Goal: Information Seeking & Learning: Learn about a topic

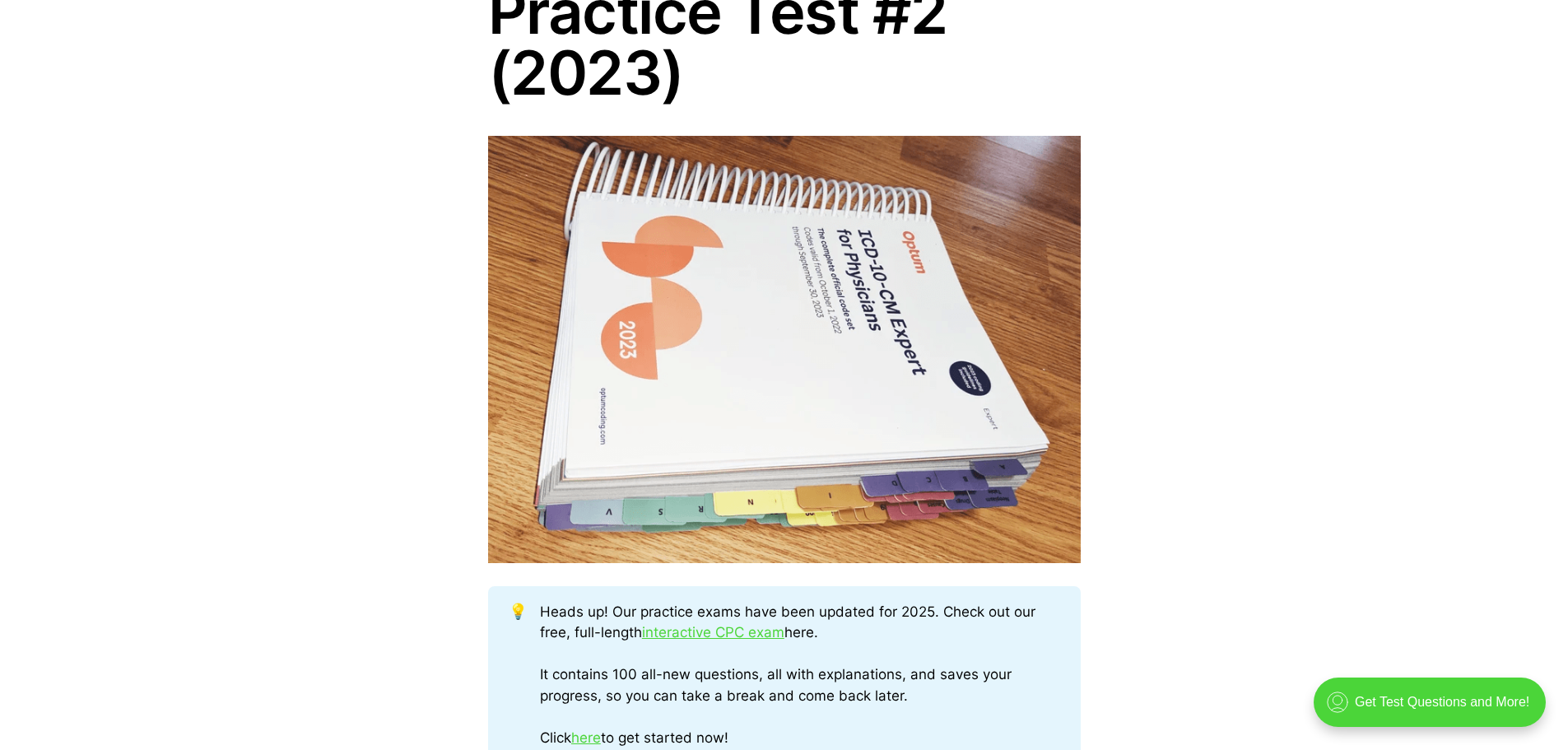
scroll to position [768, 0]
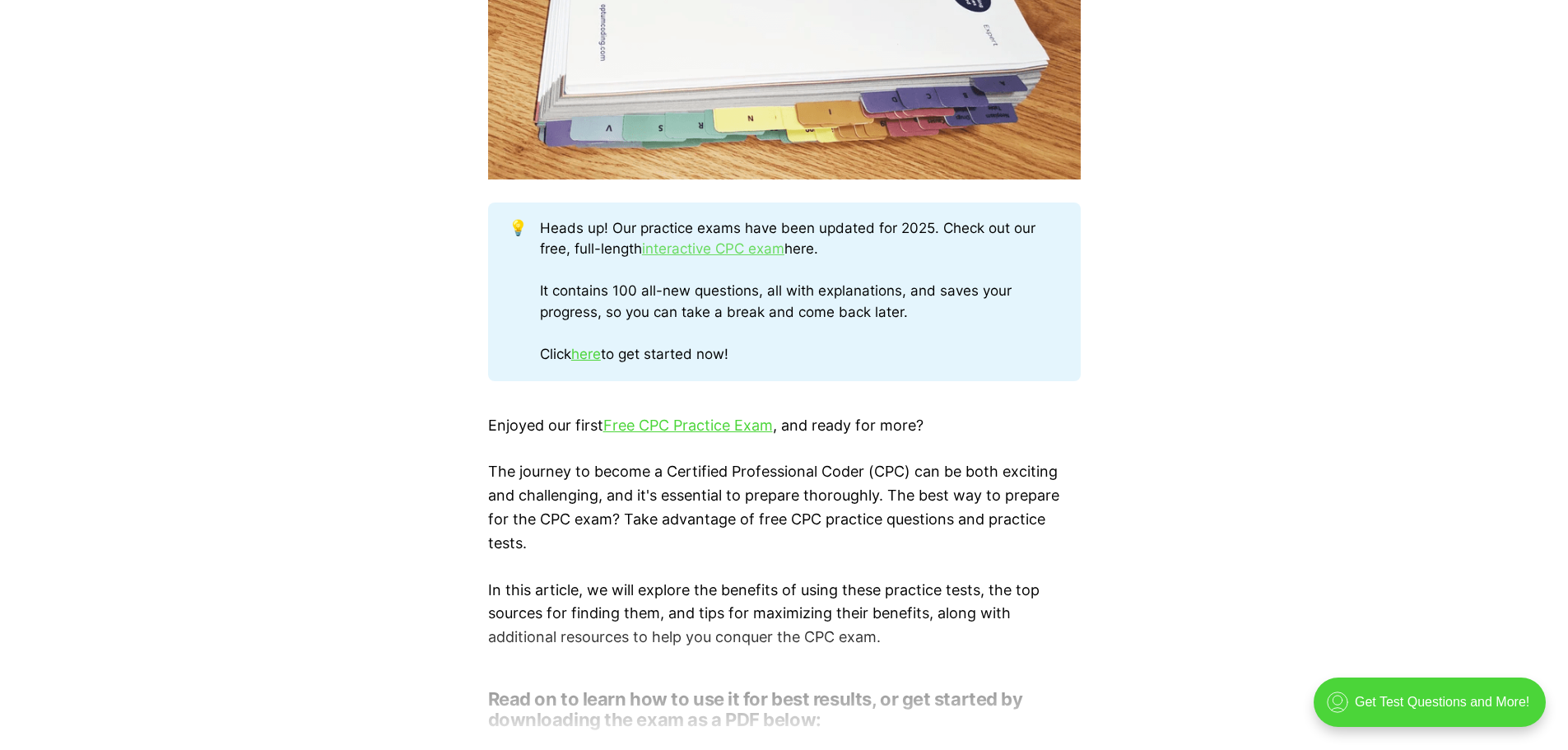
click at [712, 250] on link "interactive CPC exam" at bounding box center [713, 249] width 142 height 17
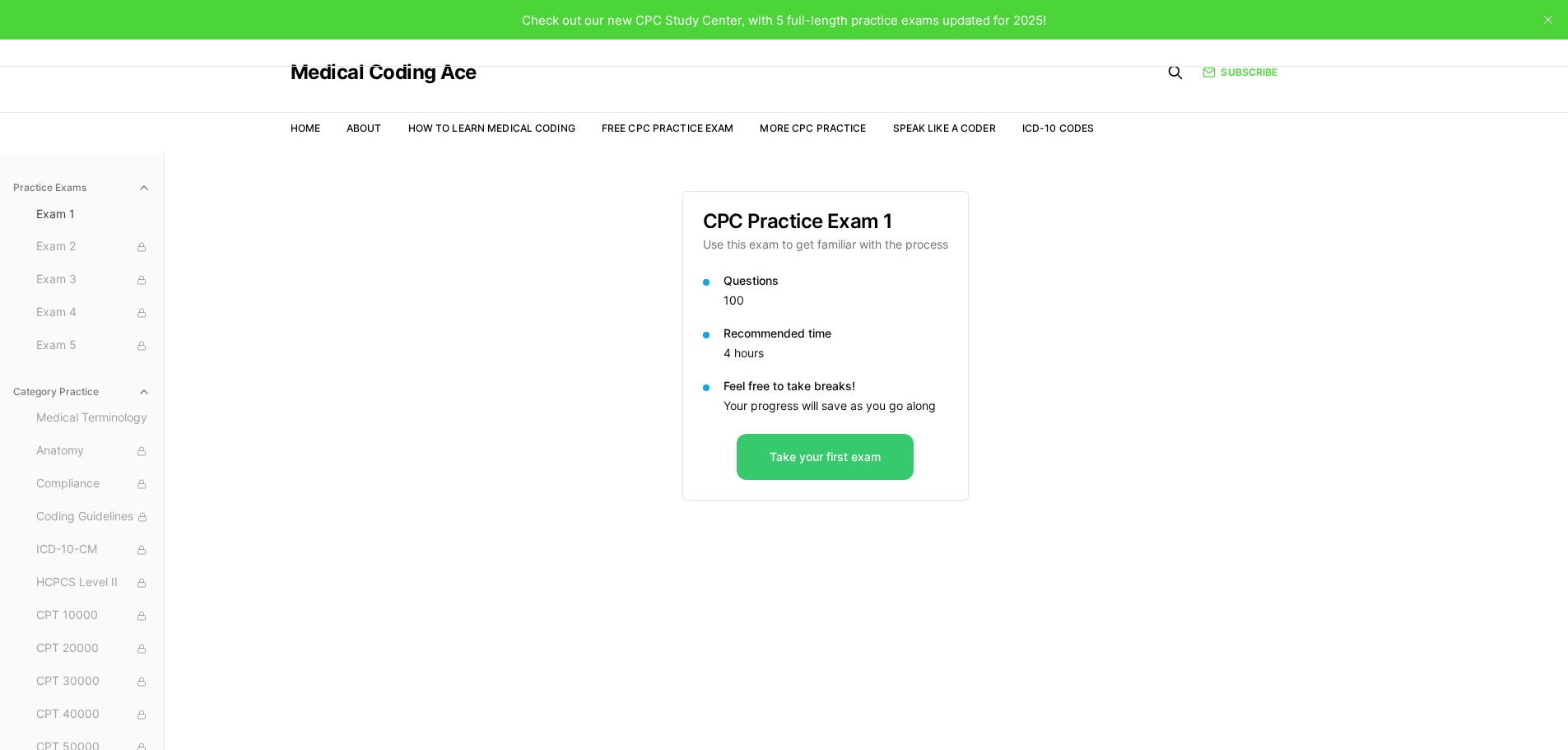
click at [844, 455] on button "Take your first exam" at bounding box center [825, 456] width 177 height 46
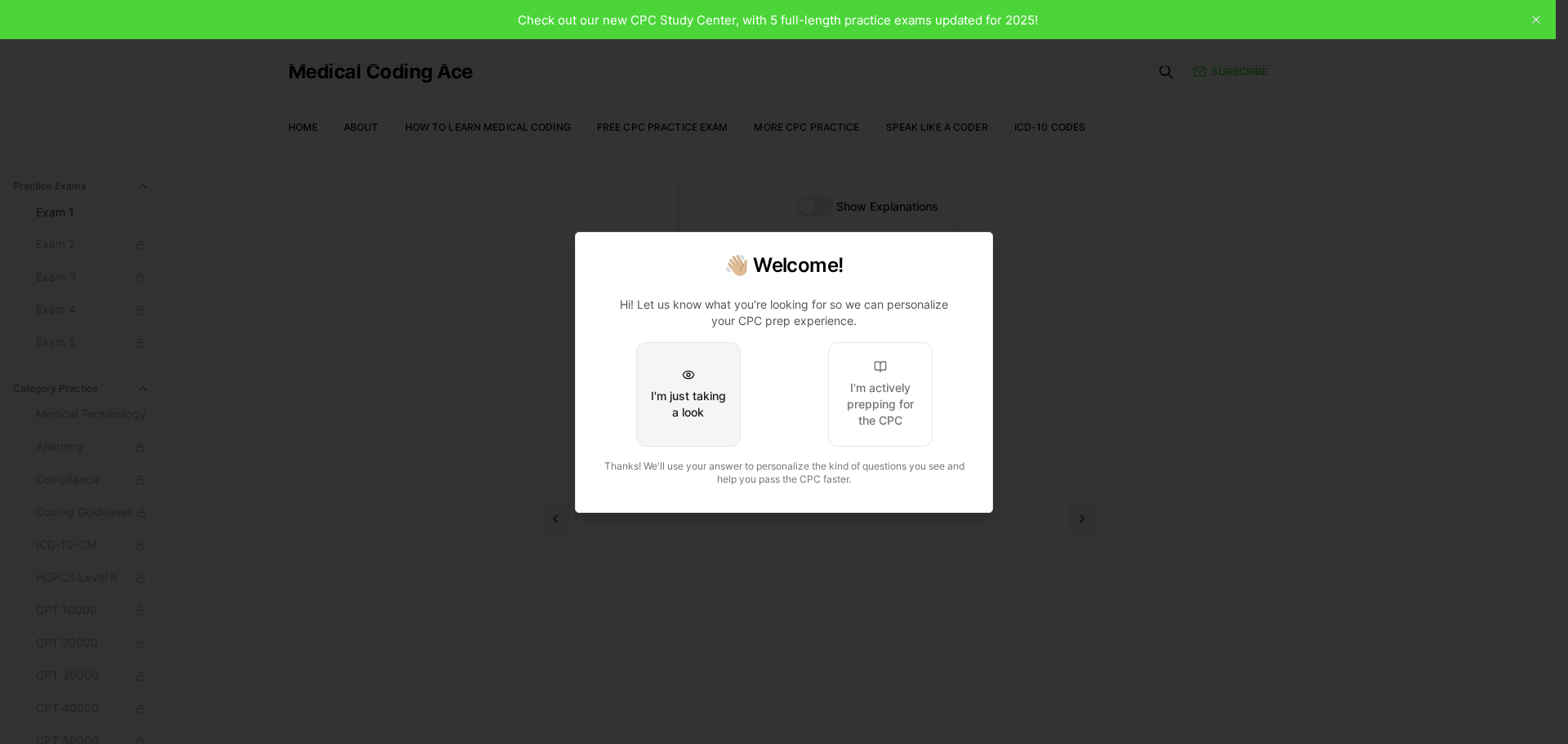
click at [690, 409] on div "I'm just taking a look" at bounding box center [688, 404] width 77 height 33
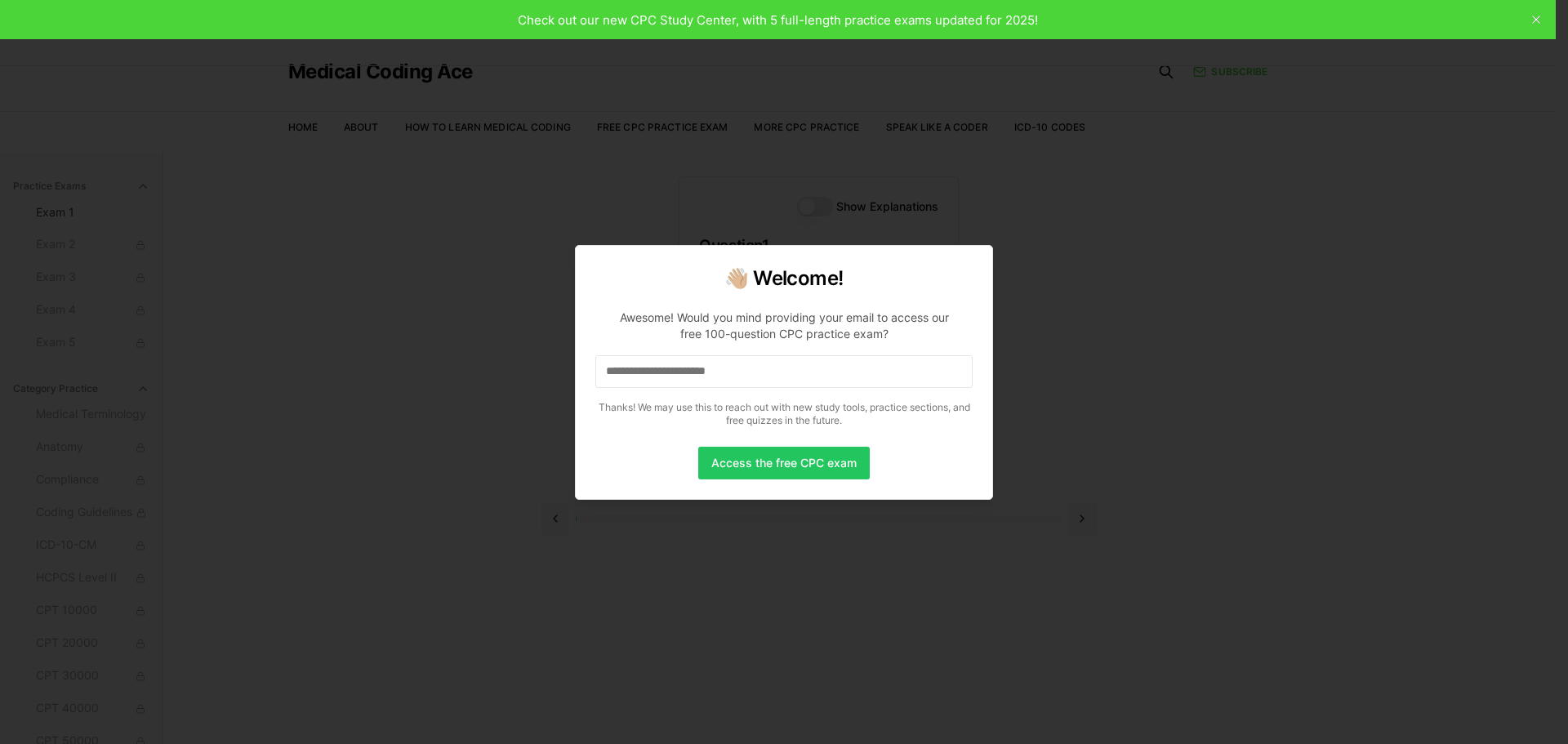
click at [694, 376] on input at bounding box center [784, 372] width 378 height 33
click at [787, 461] on button "Access the free CPC exam" at bounding box center [784, 463] width 172 height 33
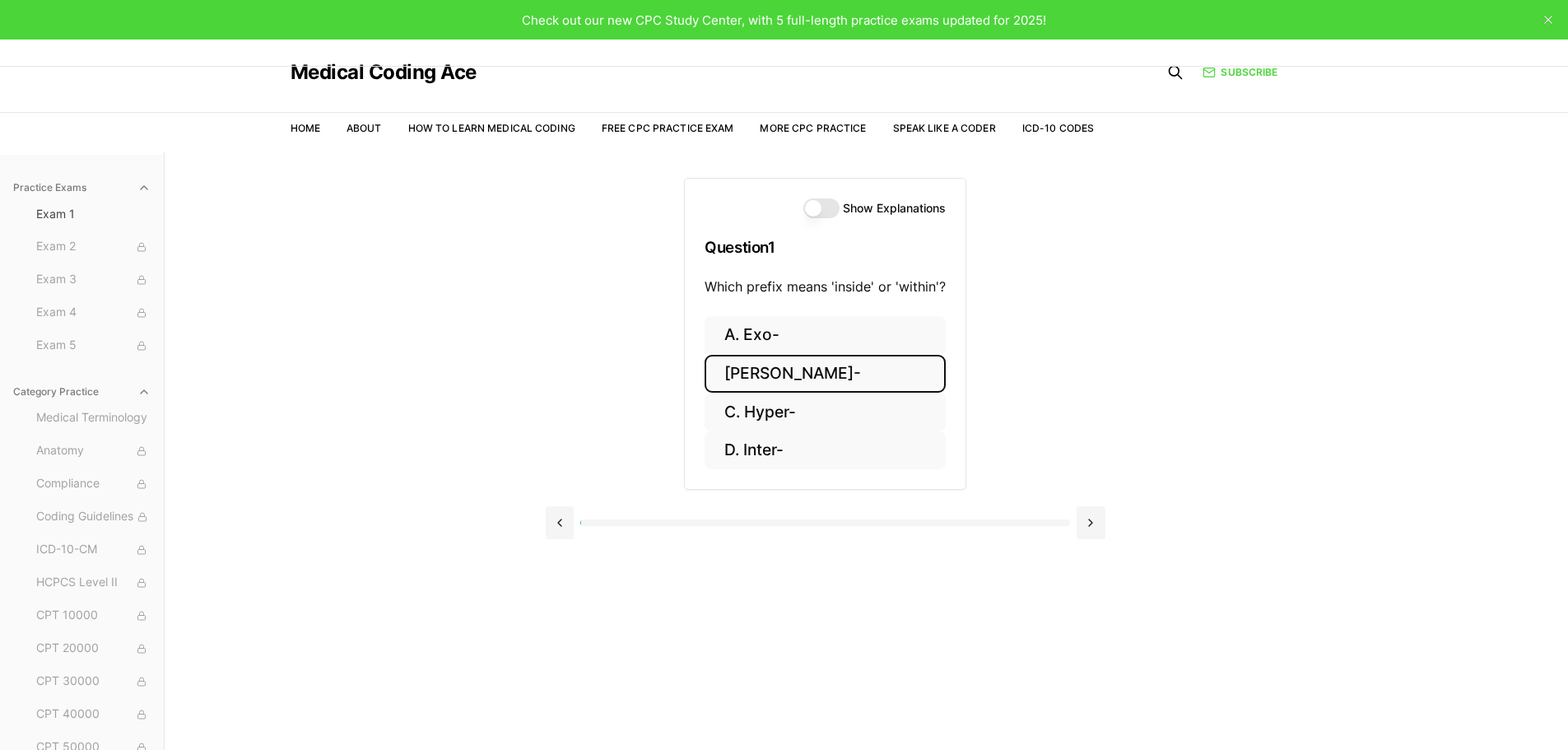
click at [752, 370] on button "[PERSON_NAME]-" at bounding box center [825, 374] width 241 height 39
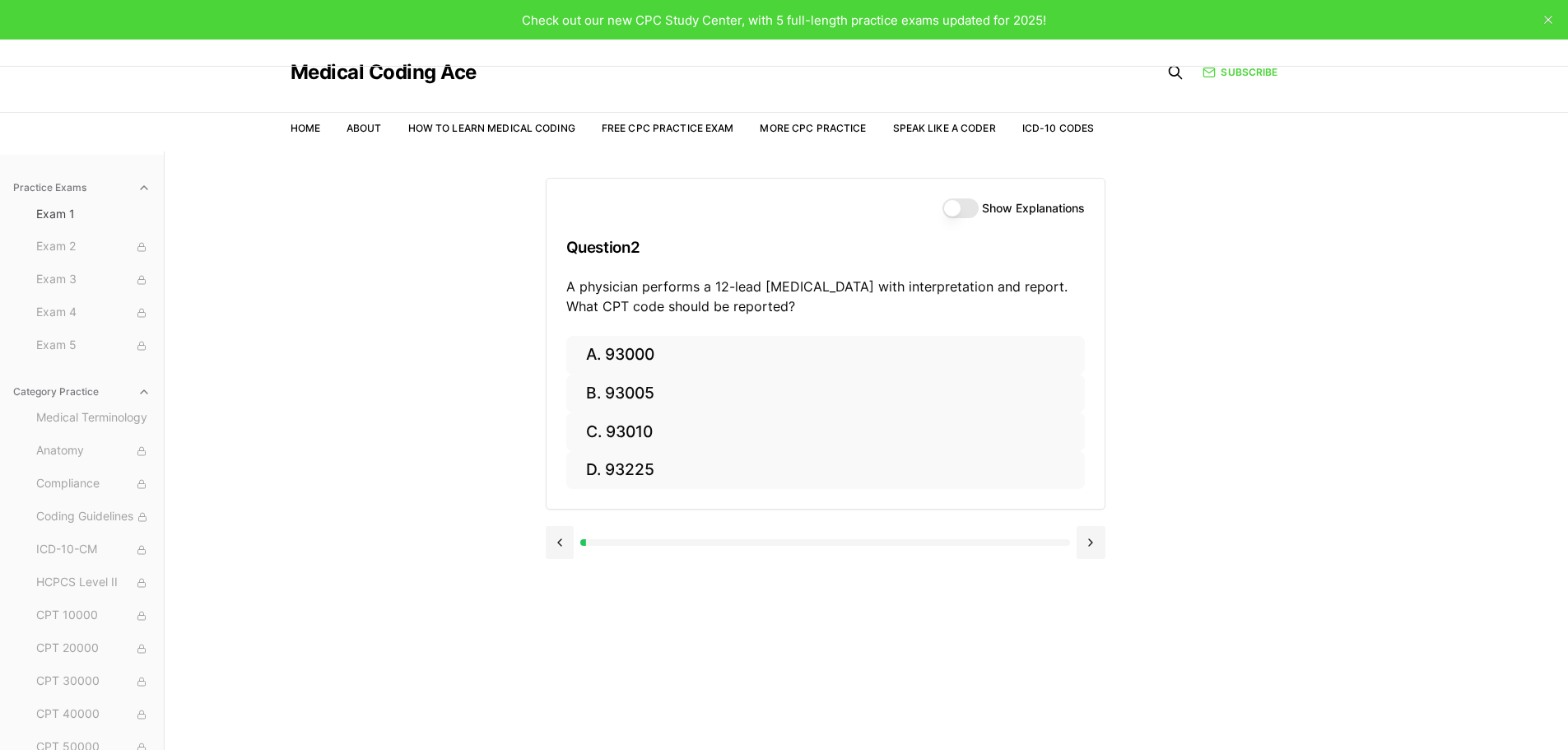
click at [954, 213] on button "Show Explanations" at bounding box center [961, 208] width 36 height 20
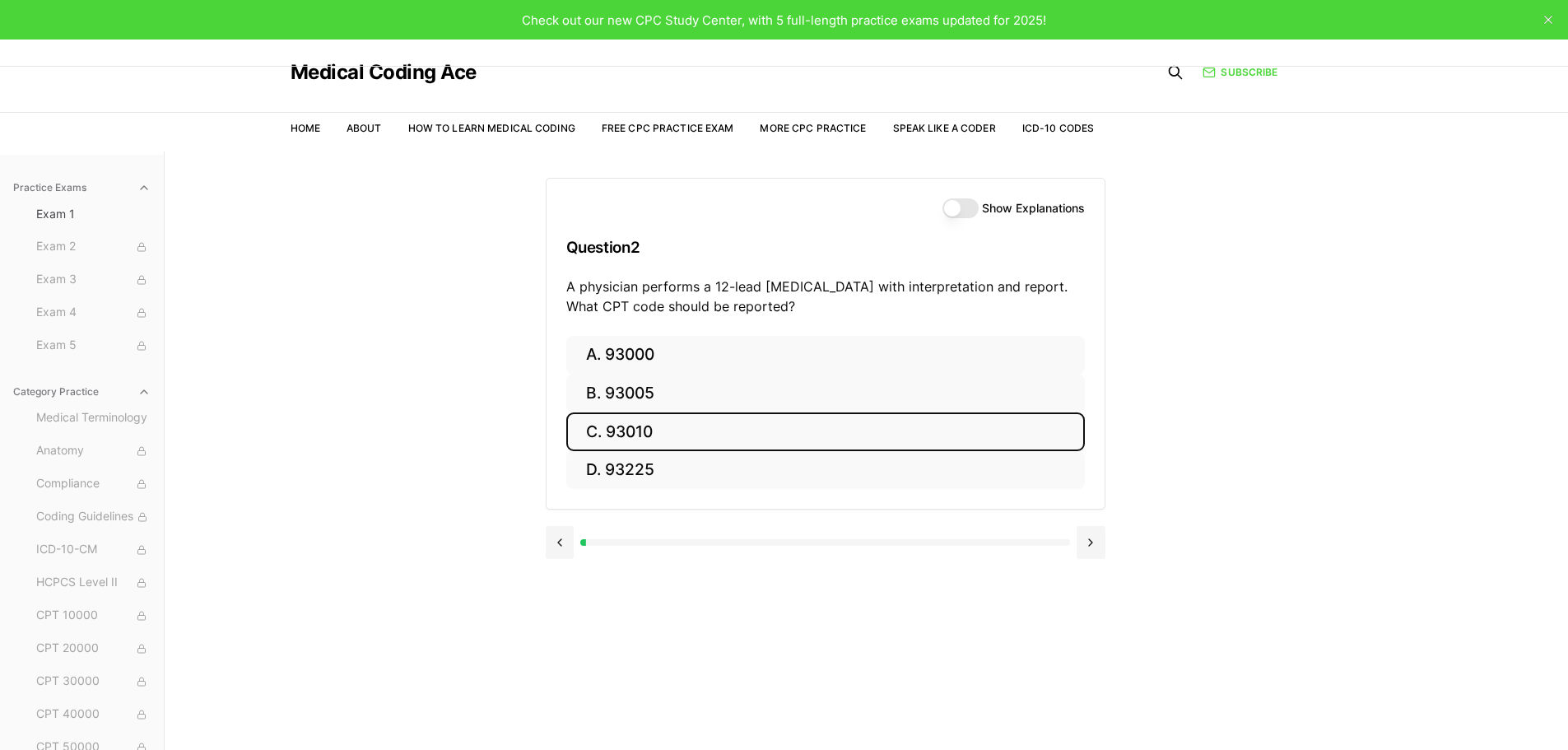
click at [632, 431] on button "C. 93010" at bounding box center [825, 432] width 519 height 39
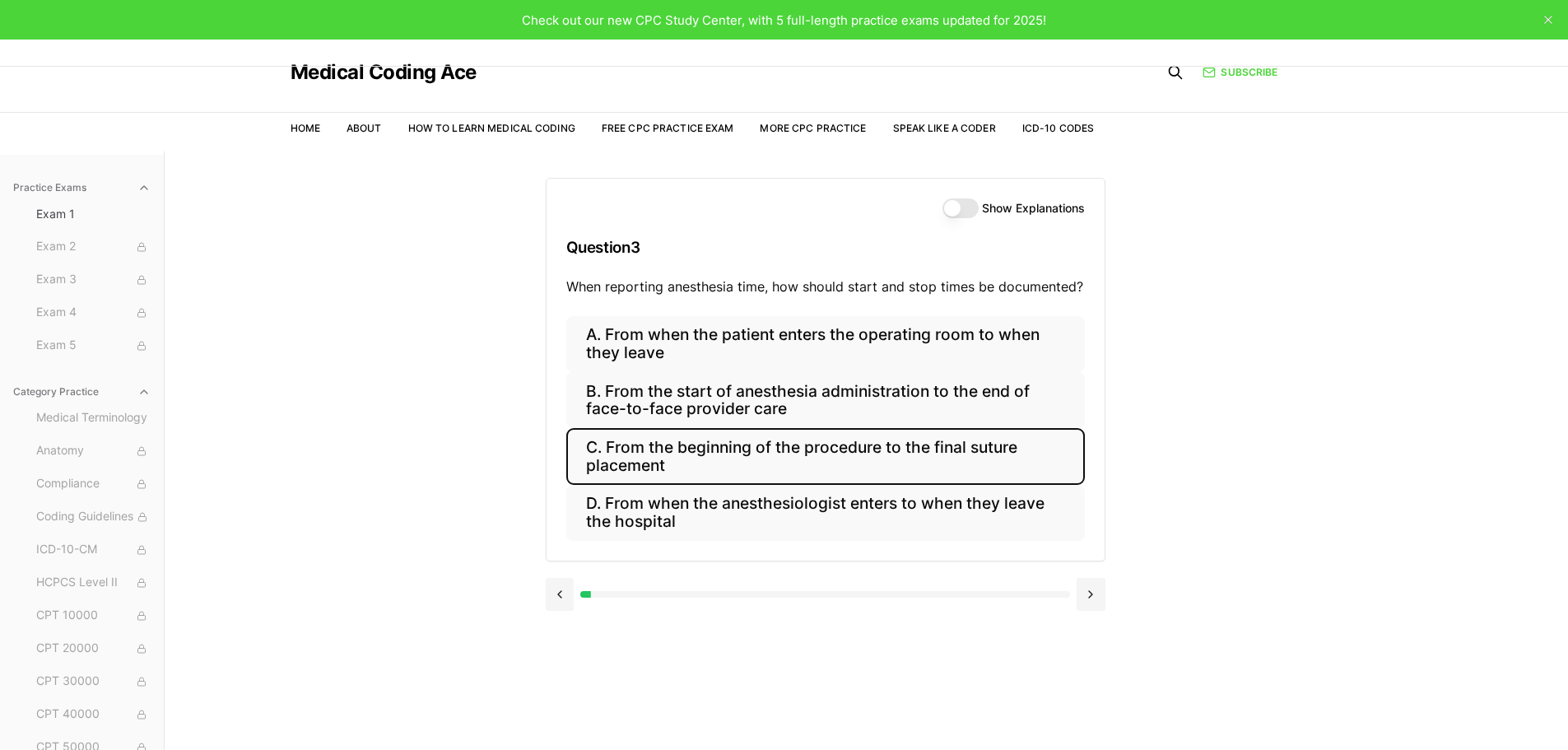
click at [791, 451] on button "C. From the beginning of the procedure to the final suture placement" at bounding box center [825, 456] width 519 height 56
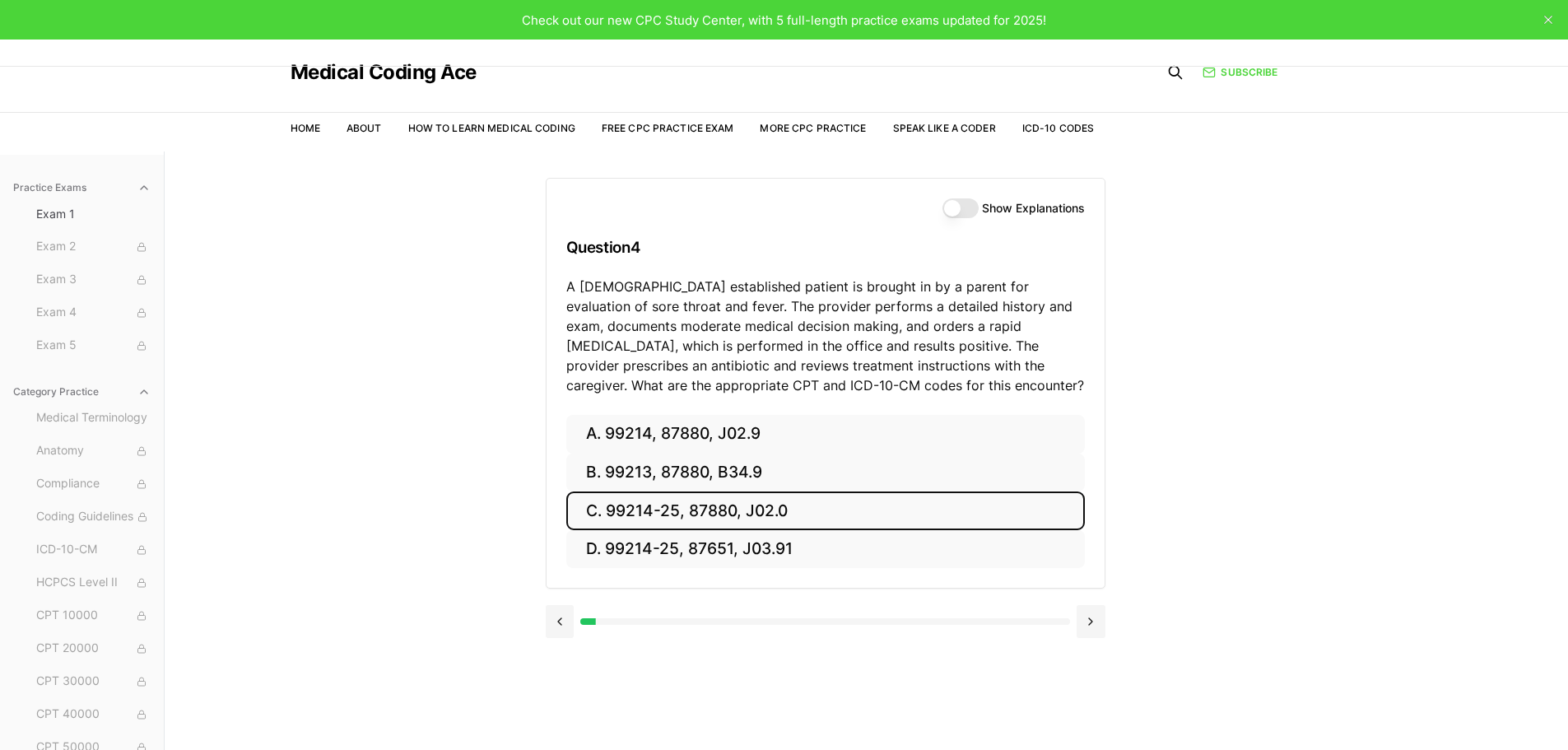
click at [744, 501] on button "C. 99214-25, 87880, J02.0" at bounding box center [825, 511] width 519 height 39
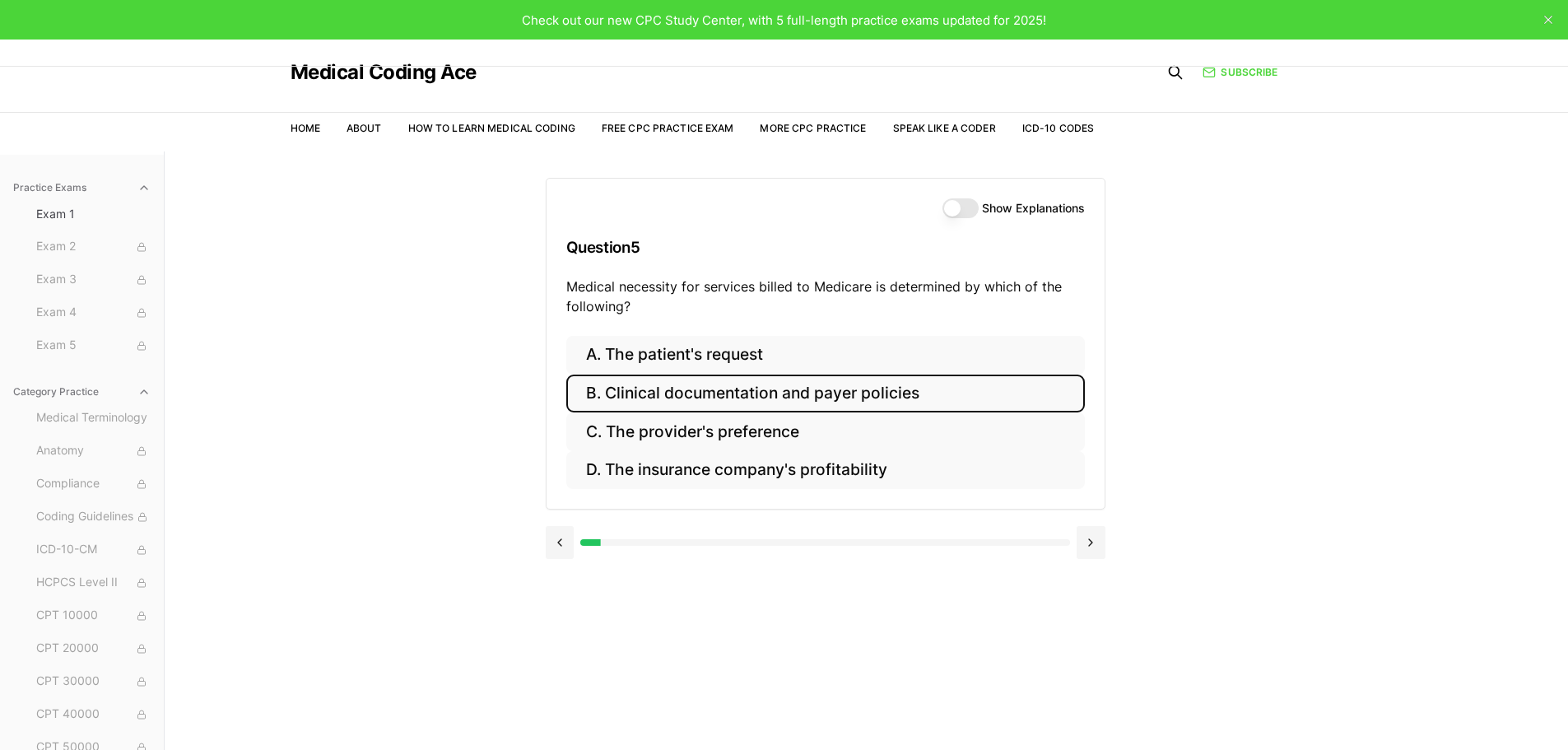
click at [754, 398] on button "B. Clinical documentation and payer policies" at bounding box center [825, 394] width 519 height 39
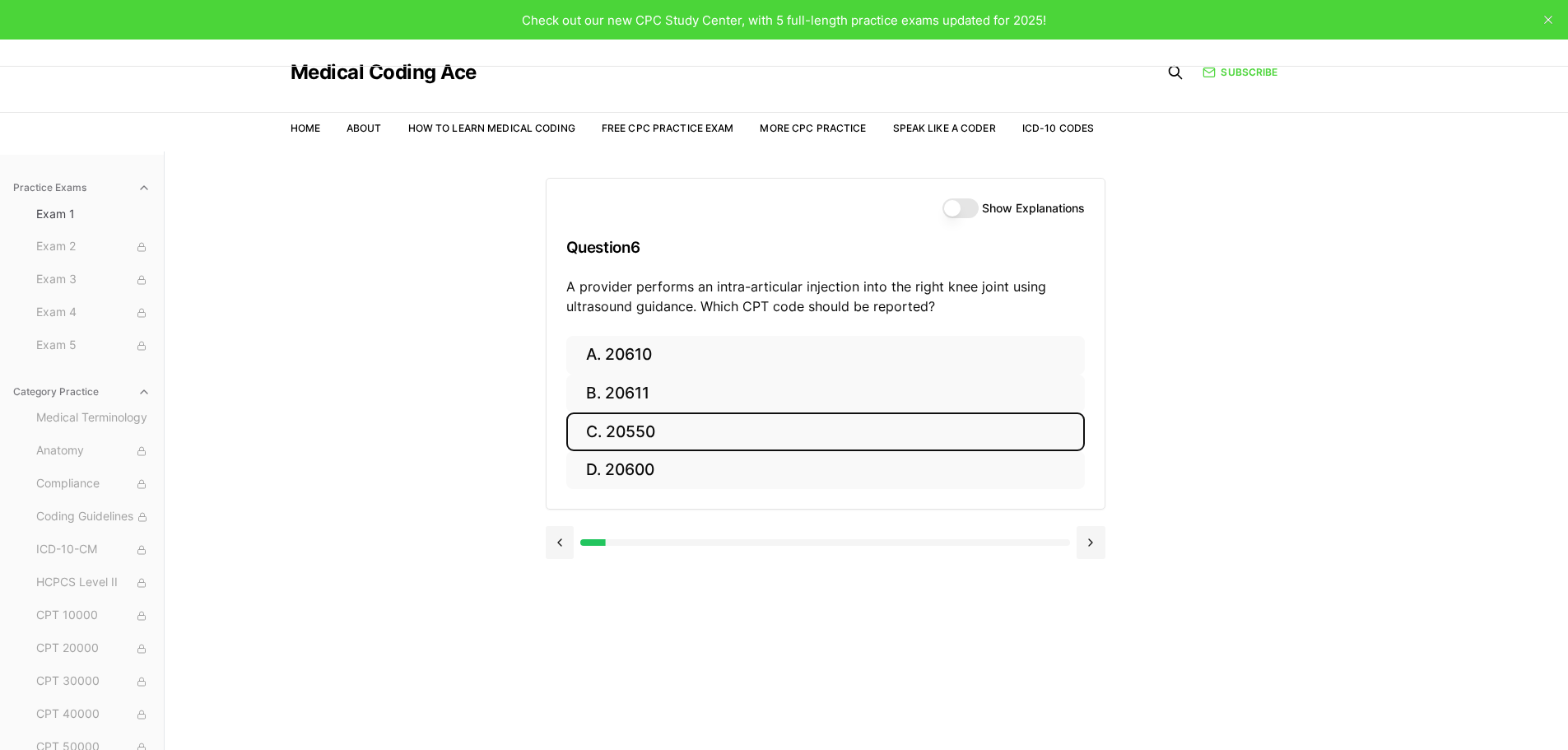
click at [645, 417] on button "C. 20550" at bounding box center [825, 432] width 519 height 39
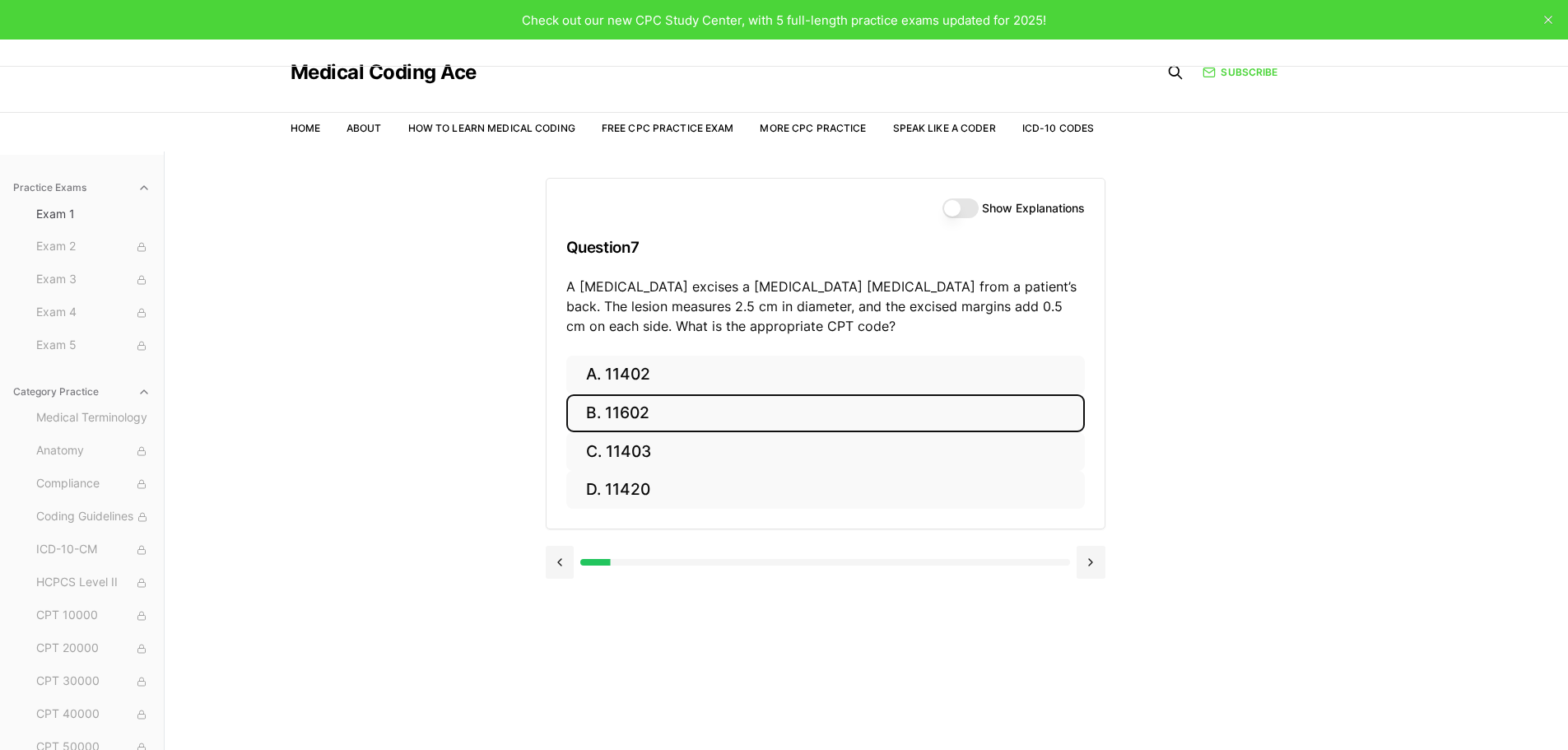
click at [651, 422] on button "B. 11602" at bounding box center [825, 414] width 519 height 39
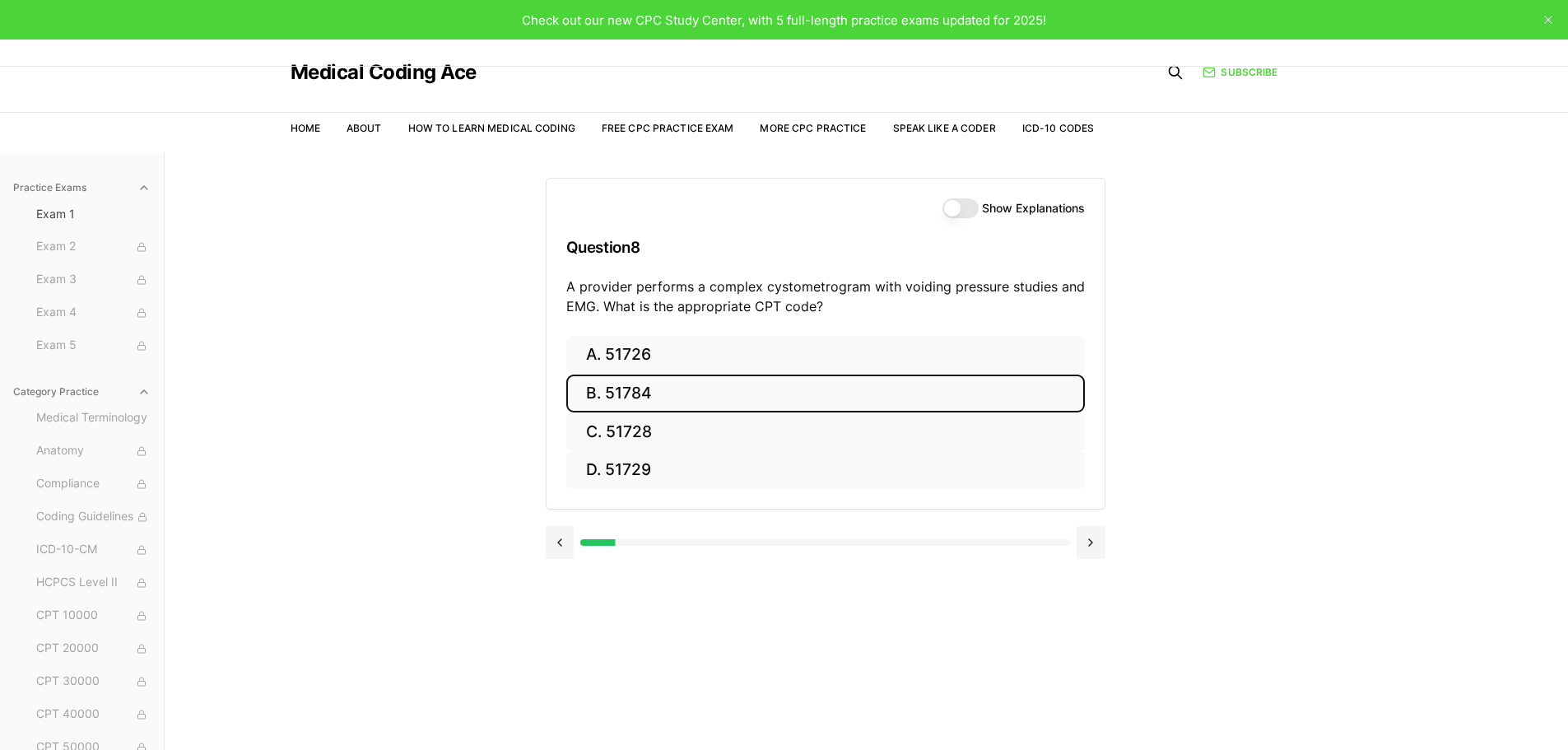
click at [633, 407] on button "B. 51784" at bounding box center [825, 394] width 519 height 39
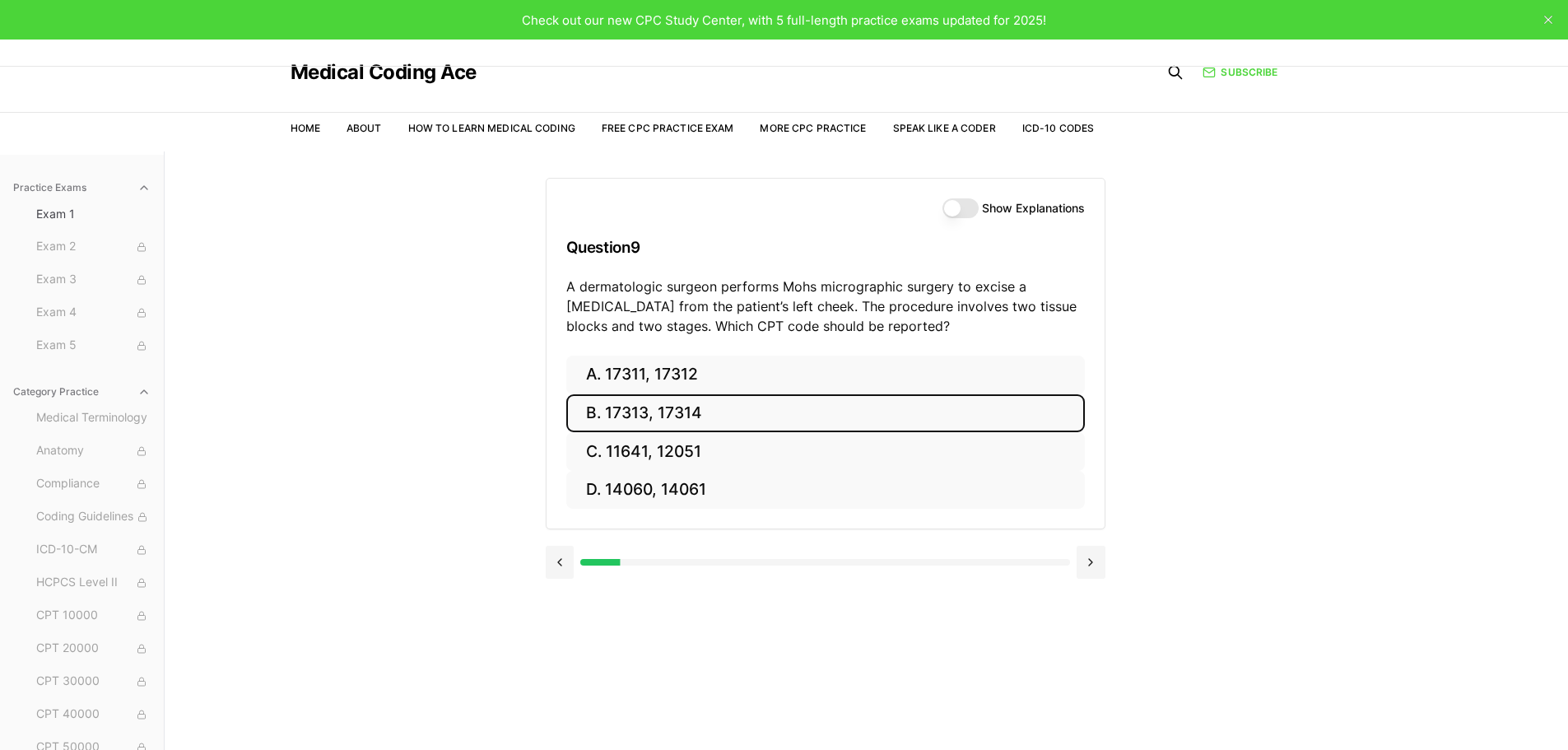
click at [659, 422] on button "B. 17313, 17314" at bounding box center [825, 414] width 519 height 39
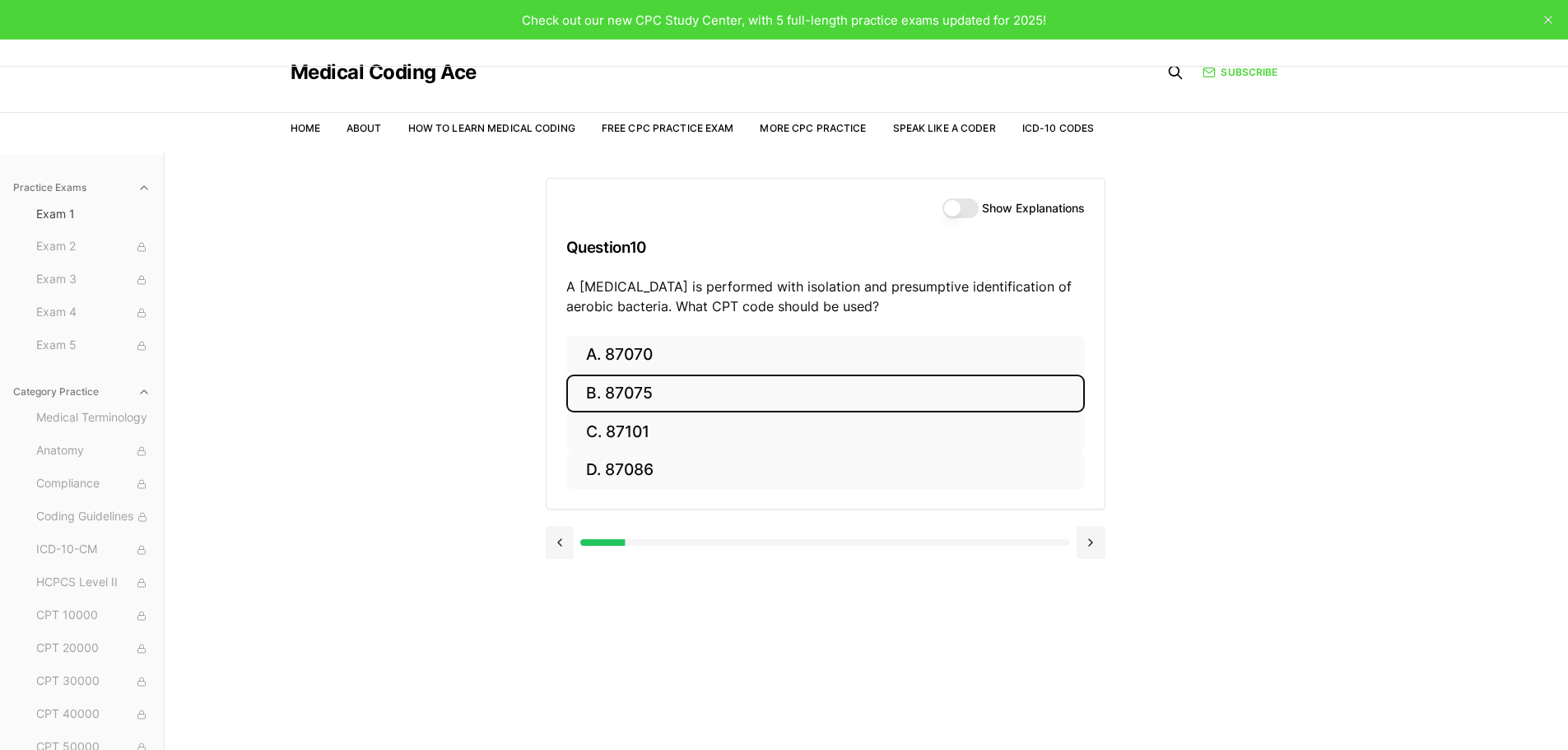
click at [645, 387] on button "B. 87075" at bounding box center [825, 394] width 519 height 39
click at [645, 395] on button "B. 63047" at bounding box center [825, 394] width 519 height 39
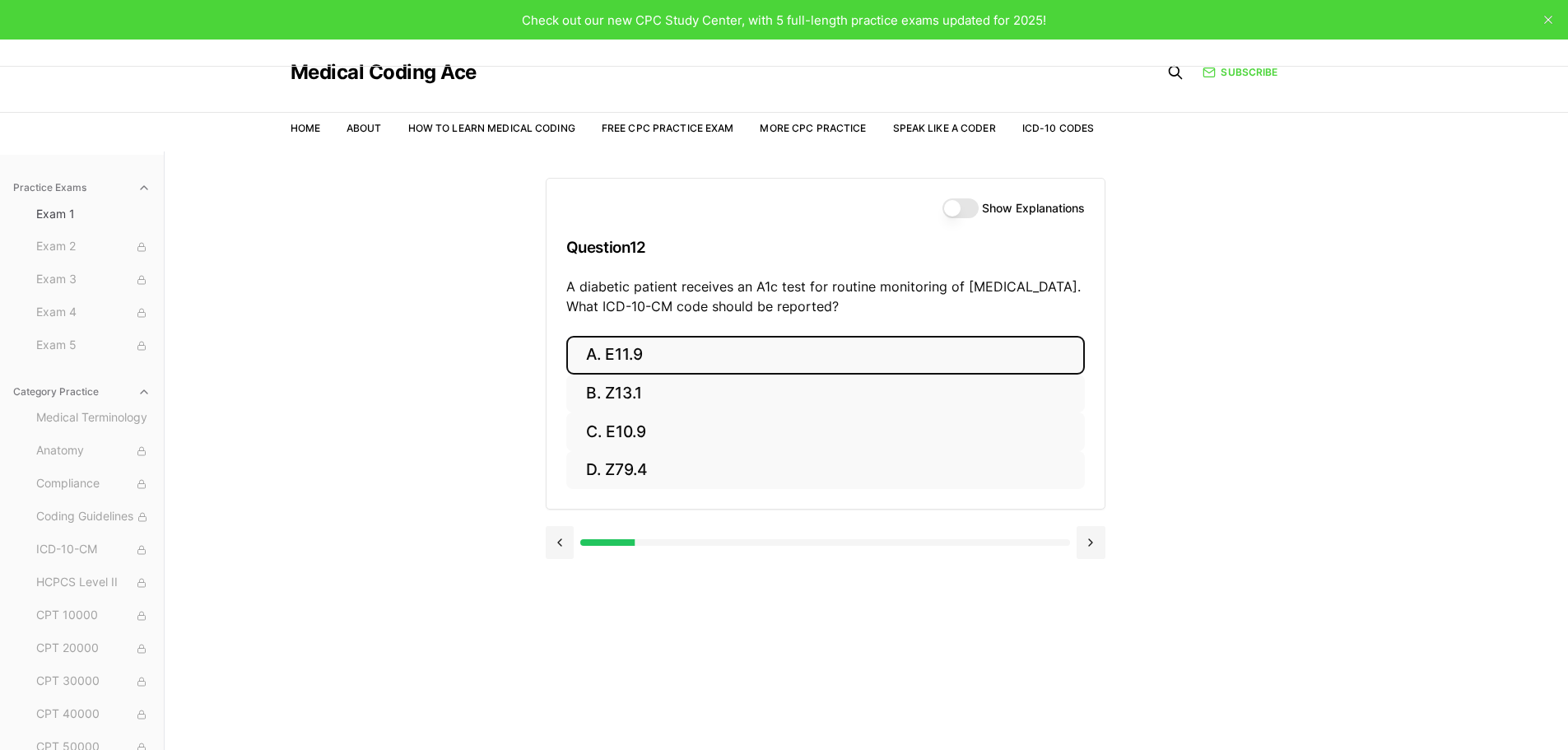
click at [632, 359] on button "A. E11.9" at bounding box center [825, 355] width 519 height 39
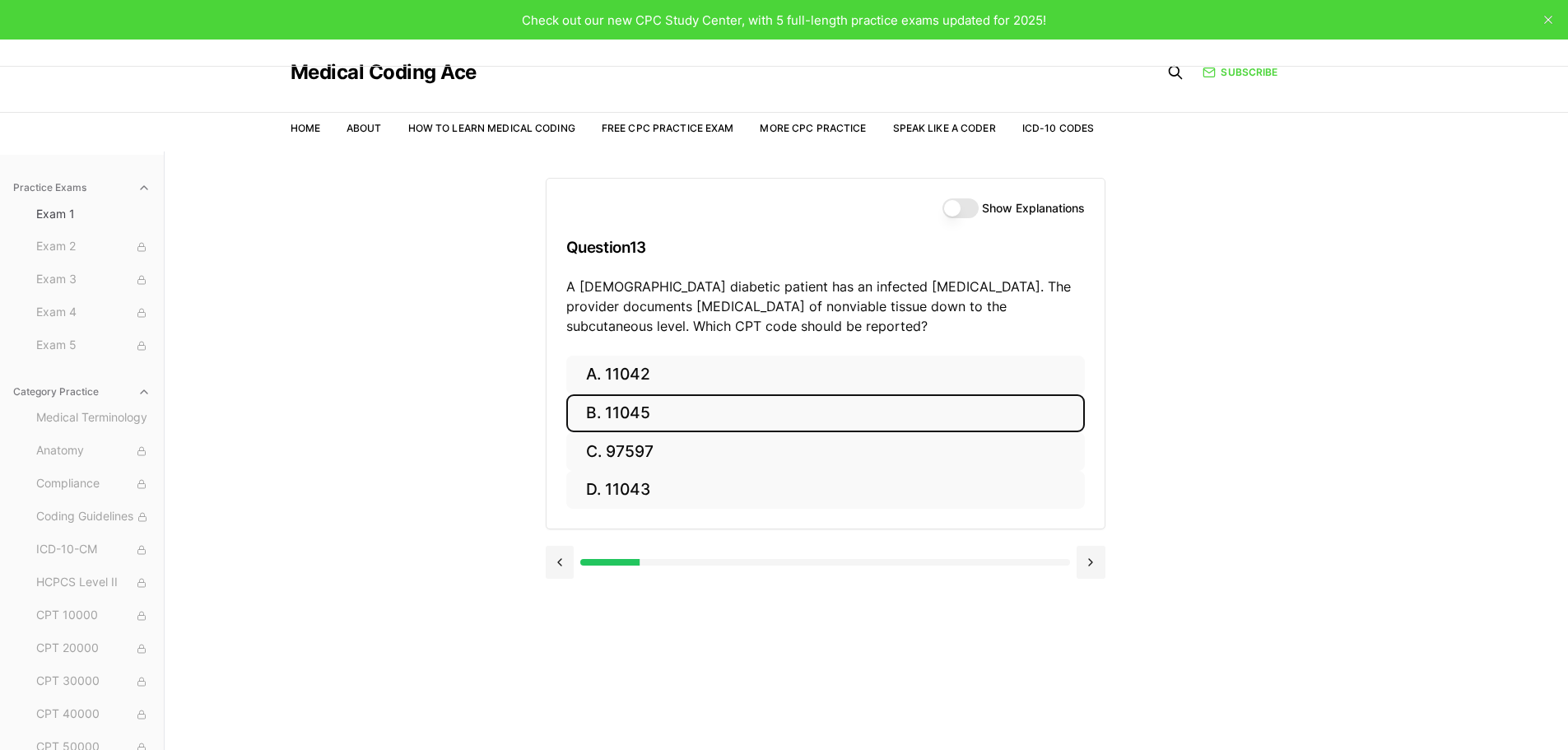
click at [638, 403] on button "B. 11045" at bounding box center [825, 414] width 519 height 39
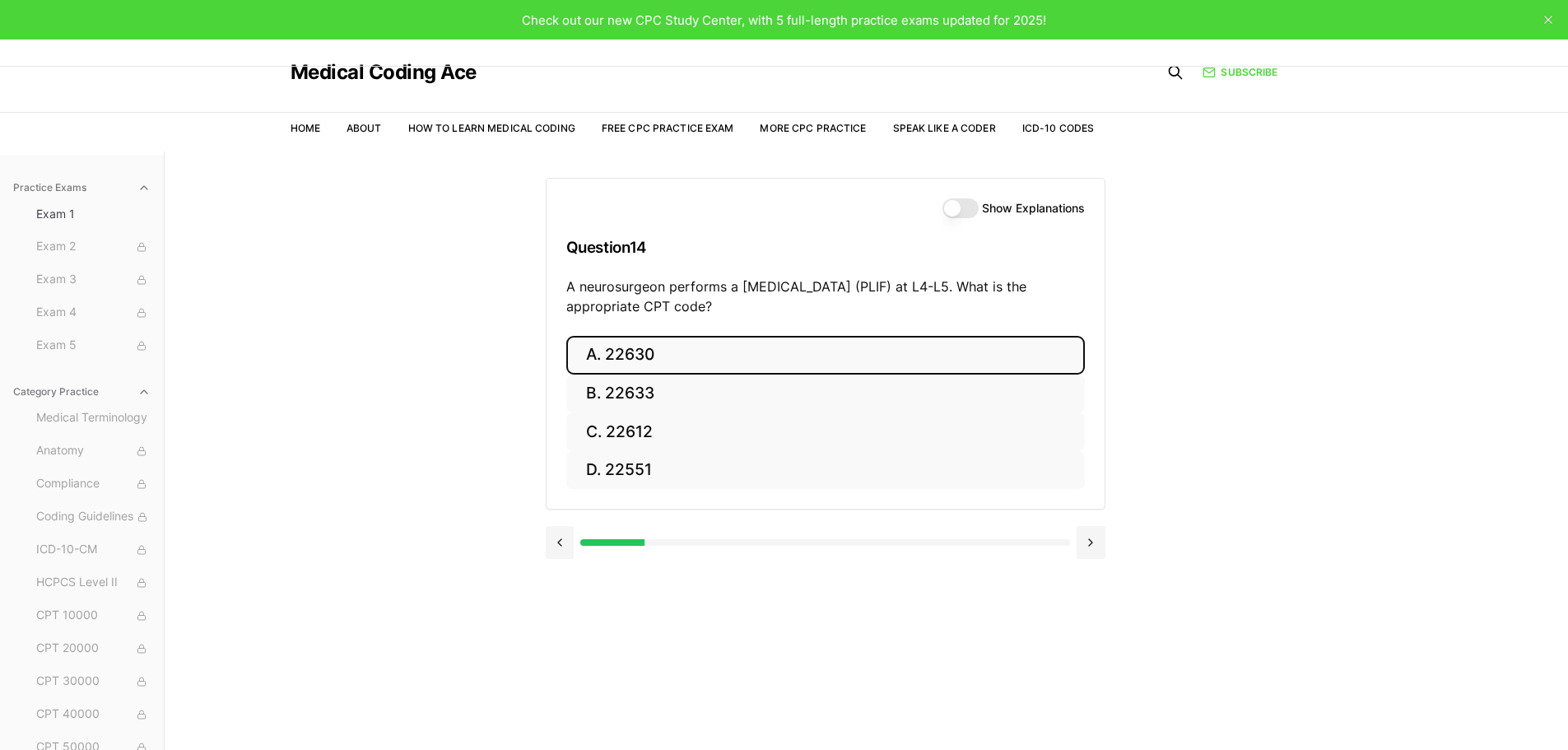
click at [625, 357] on button "A. 22630" at bounding box center [825, 355] width 519 height 39
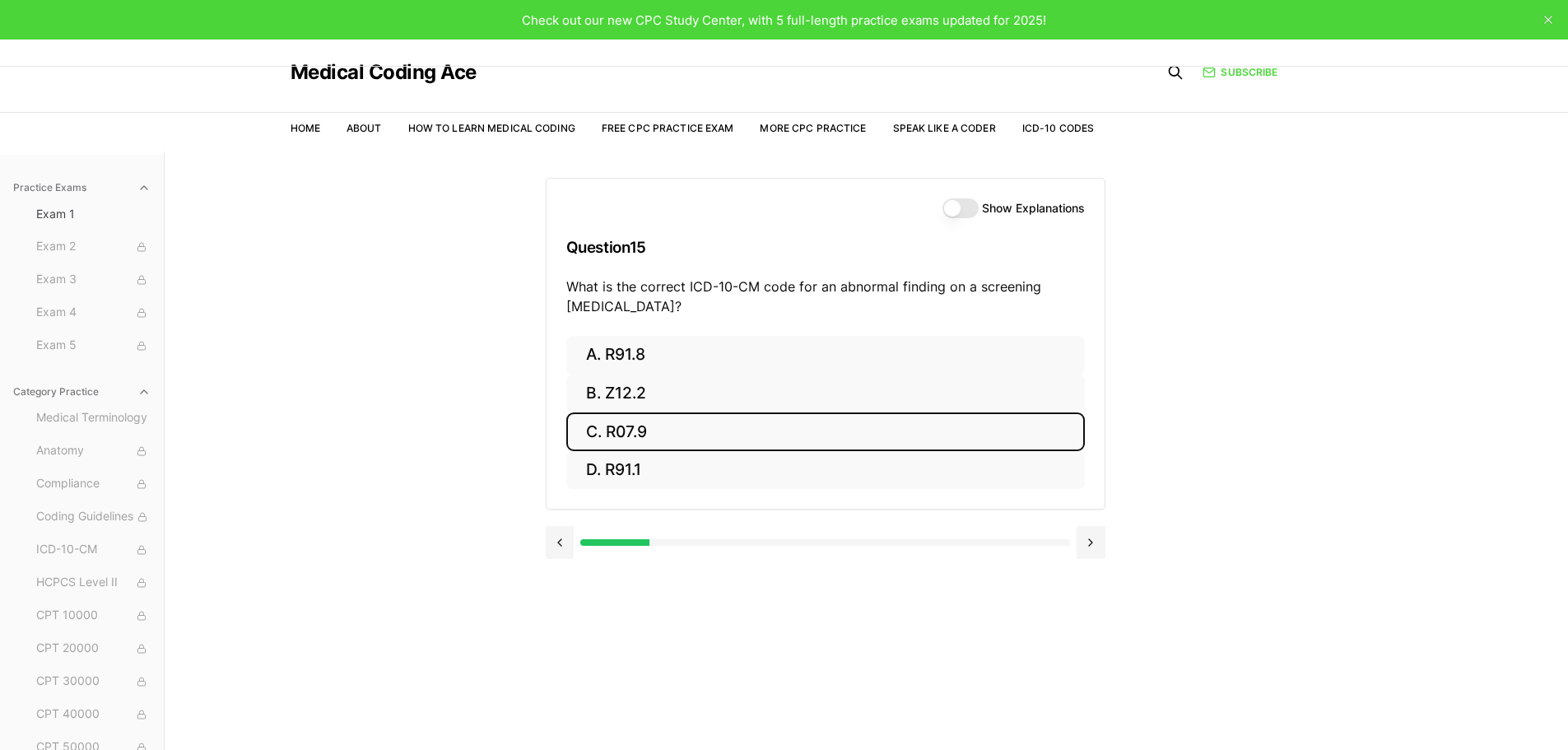
click at [632, 429] on button "C. R07.9" at bounding box center [825, 432] width 519 height 39
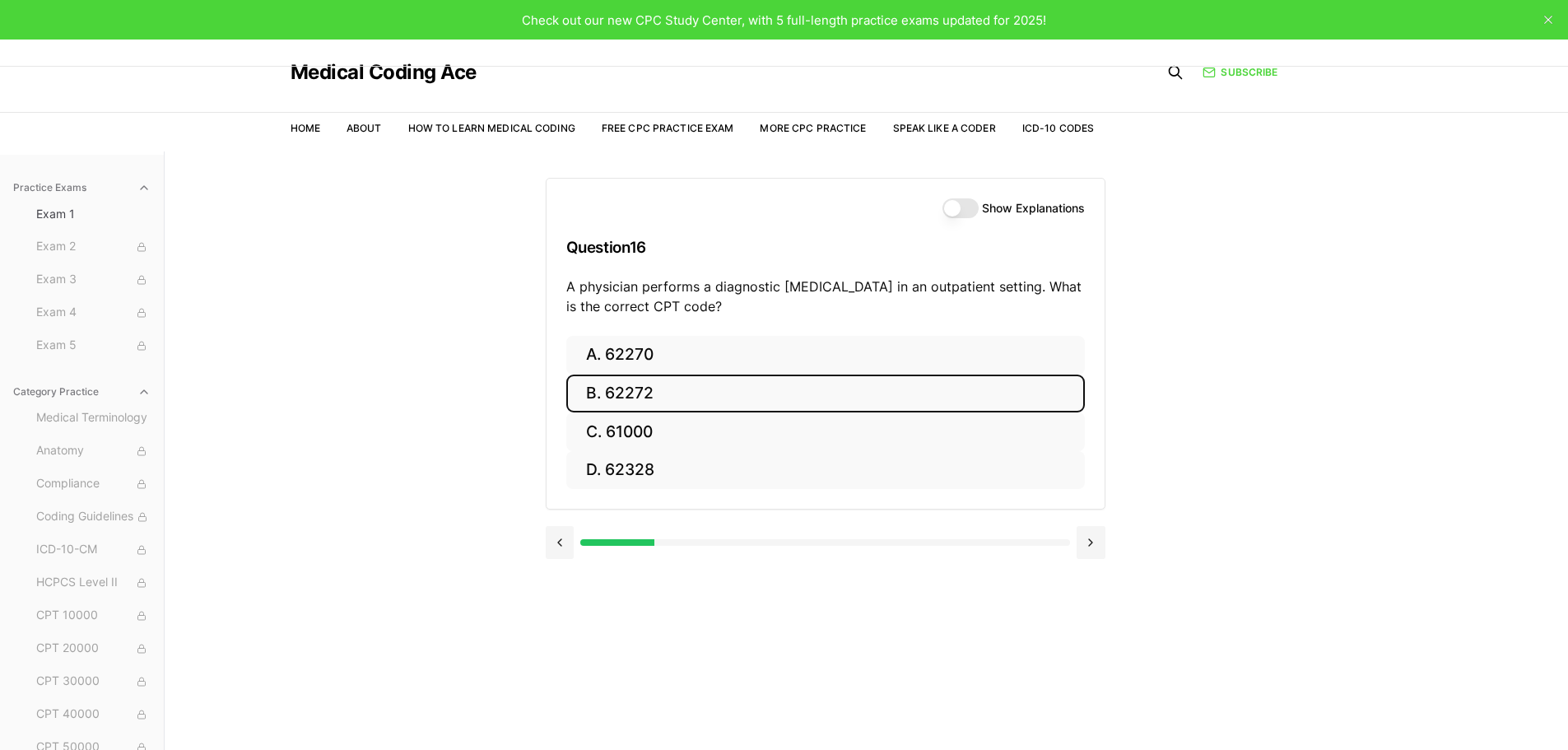
click at [648, 392] on button "B. 62272" at bounding box center [825, 394] width 519 height 39
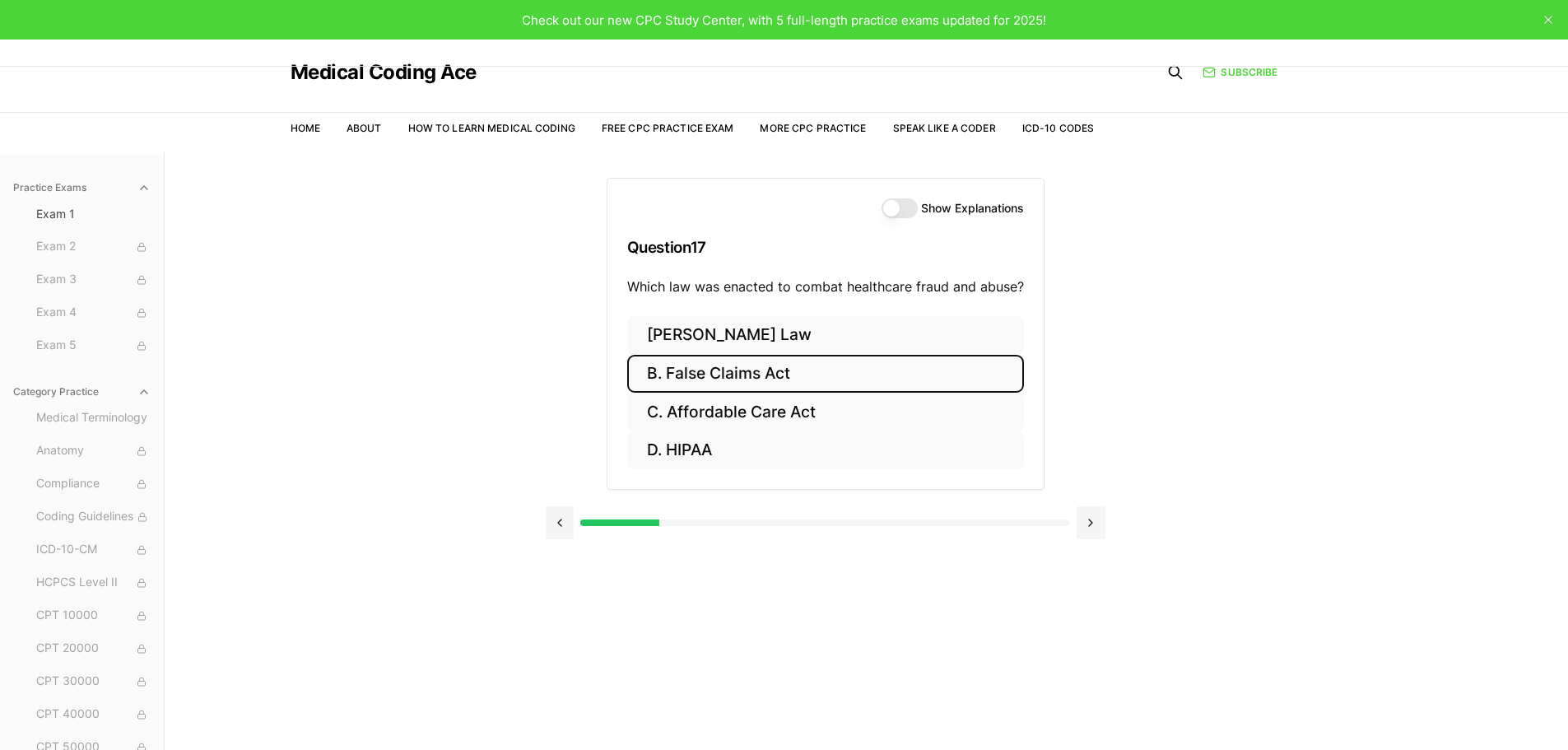
click at [703, 378] on button "B. False Claims Act" at bounding box center [825, 374] width 397 height 39
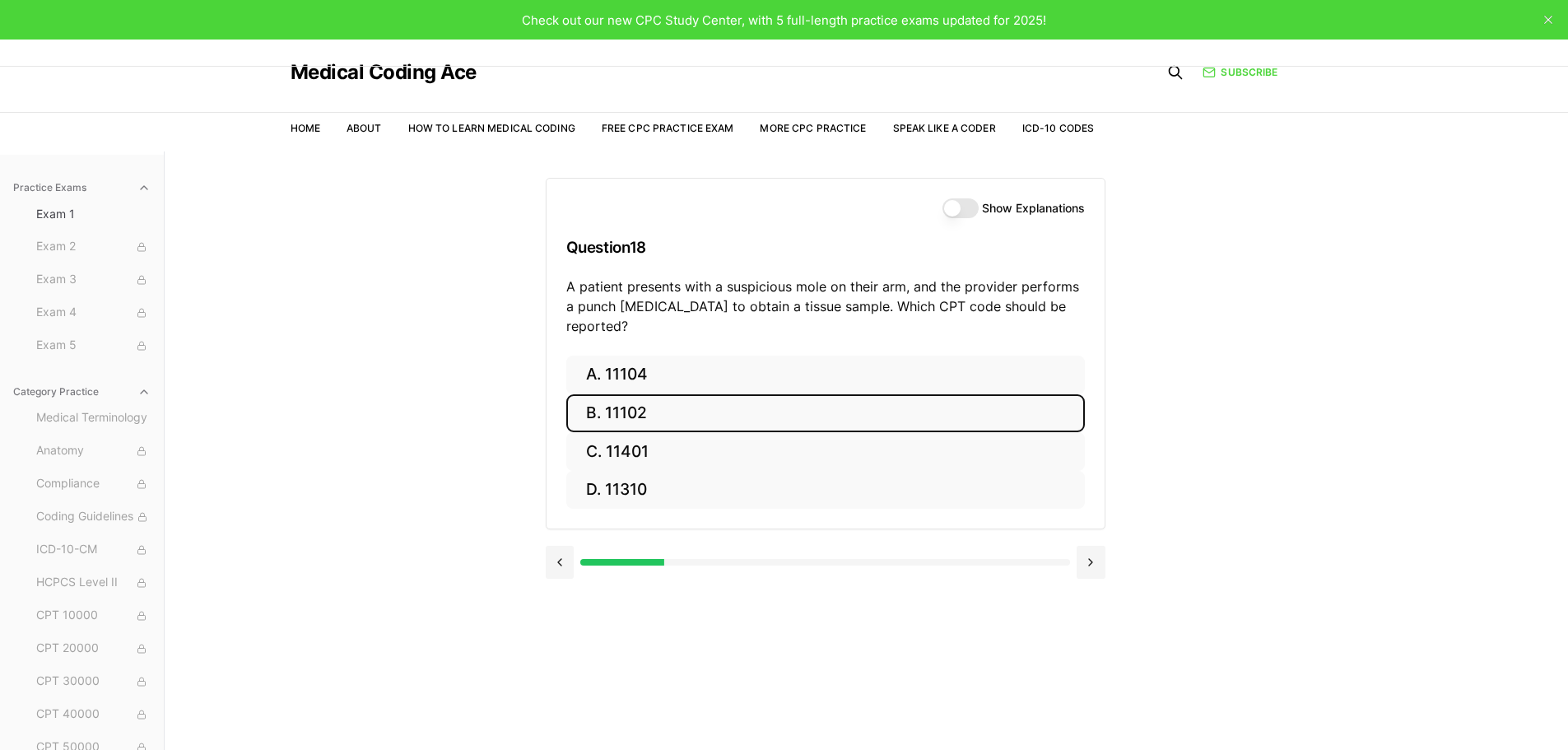
click at [621, 395] on button "B. 11102" at bounding box center [825, 414] width 519 height 39
click at [624, 419] on button "B. S52.502A" at bounding box center [825, 414] width 519 height 39
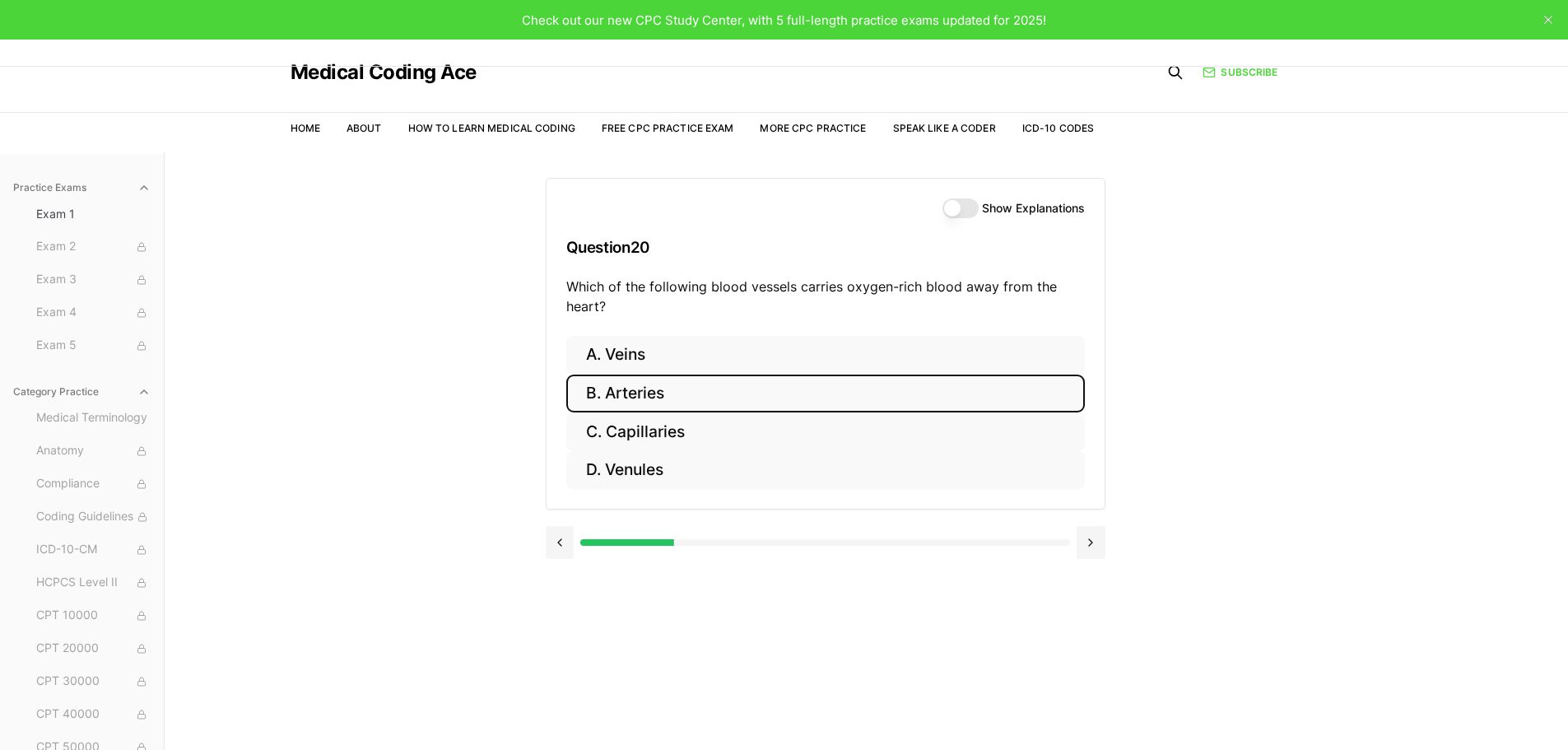
click at [632, 395] on button "B. Arteries" at bounding box center [825, 394] width 519 height 39
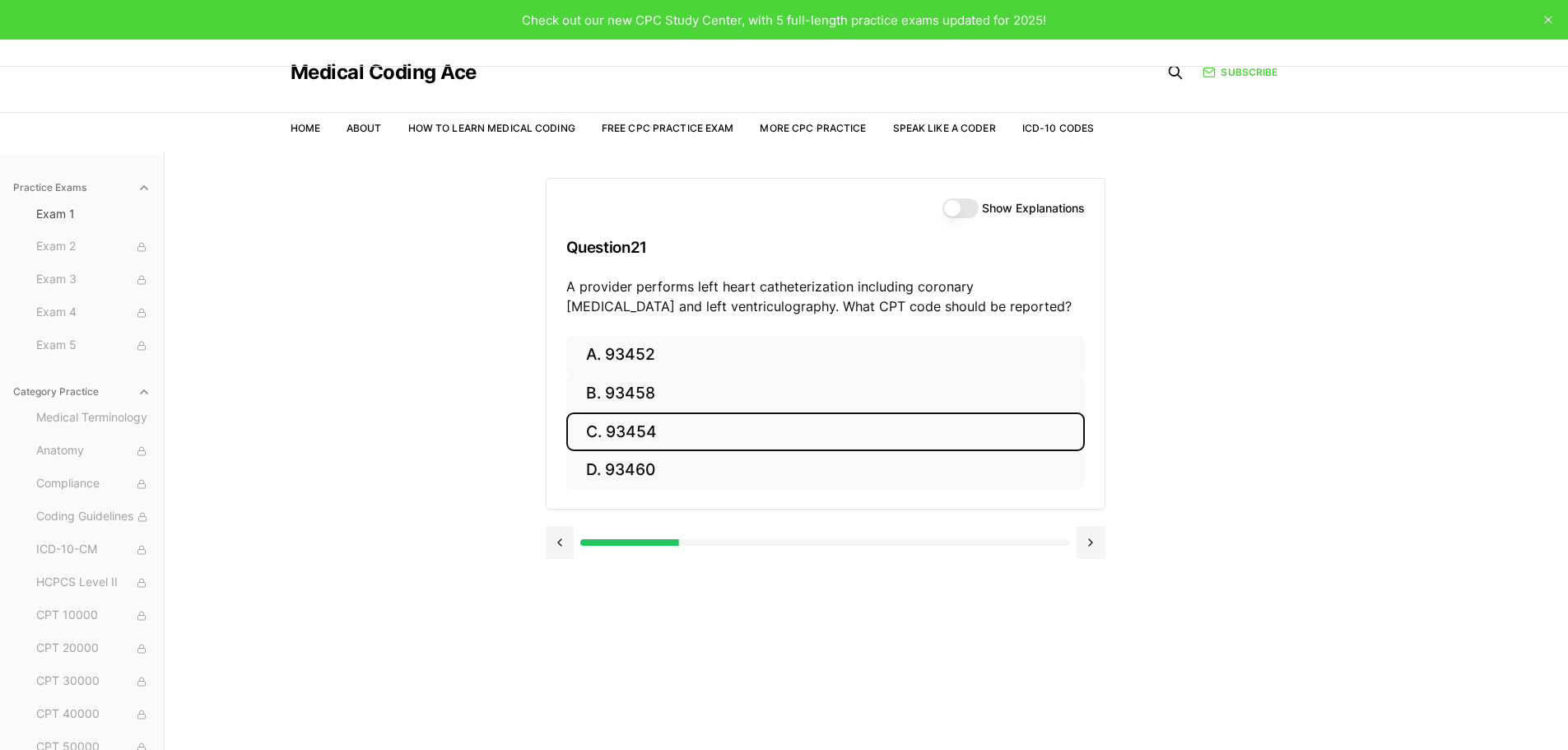
click at [614, 427] on button "C. 93454" at bounding box center [825, 432] width 519 height 39
click at [612, 415] on button "C. 44970" at bounding box center [825, 432] width 519 height 39
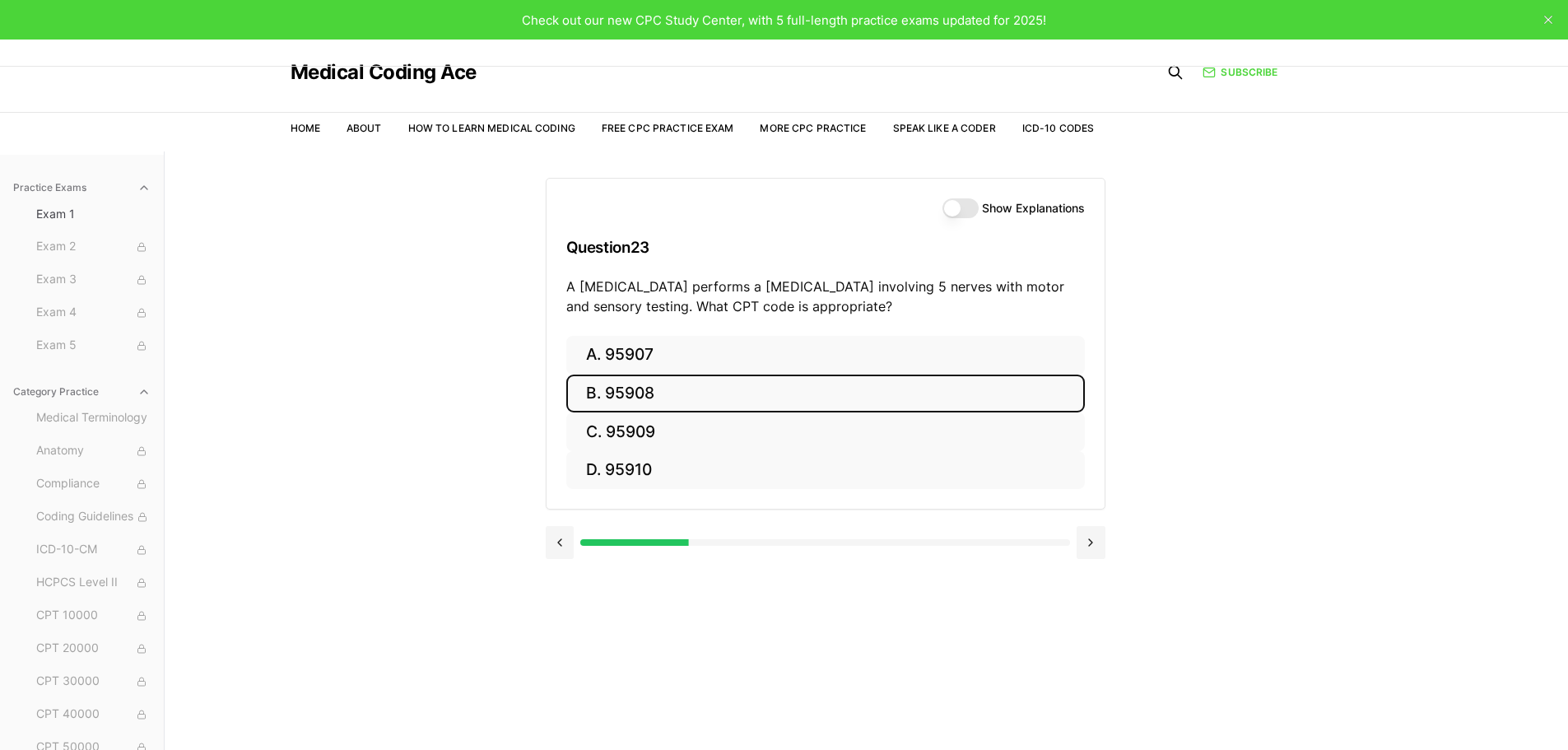
click at [624, 402] on button "B. 95908" at bounding box center [825, 394] width 519 height 39
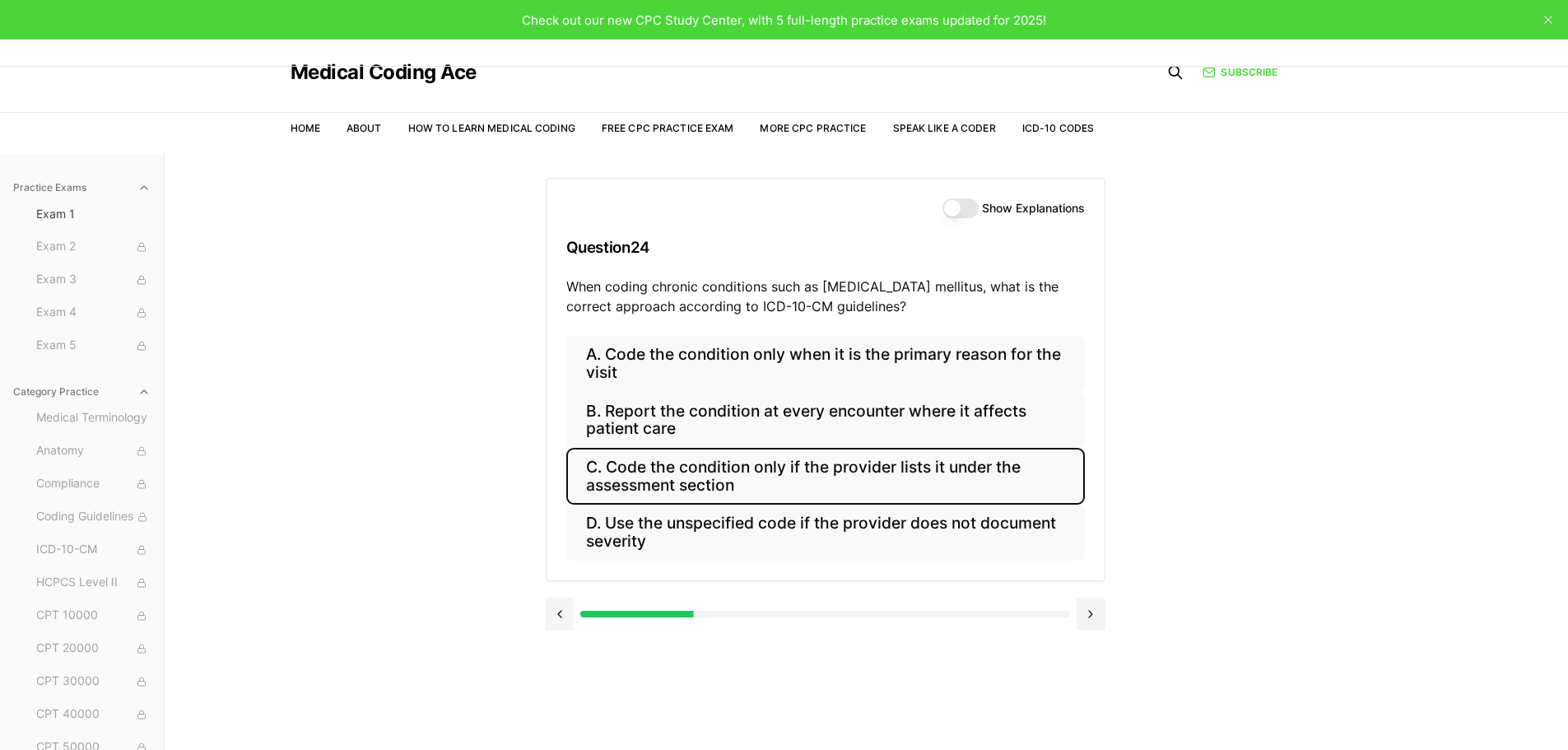
click at [748, 488] on button "C. Code the condition only if the provider lists it under the assessment section" at bounding box center [825, 475] width 519 height 56
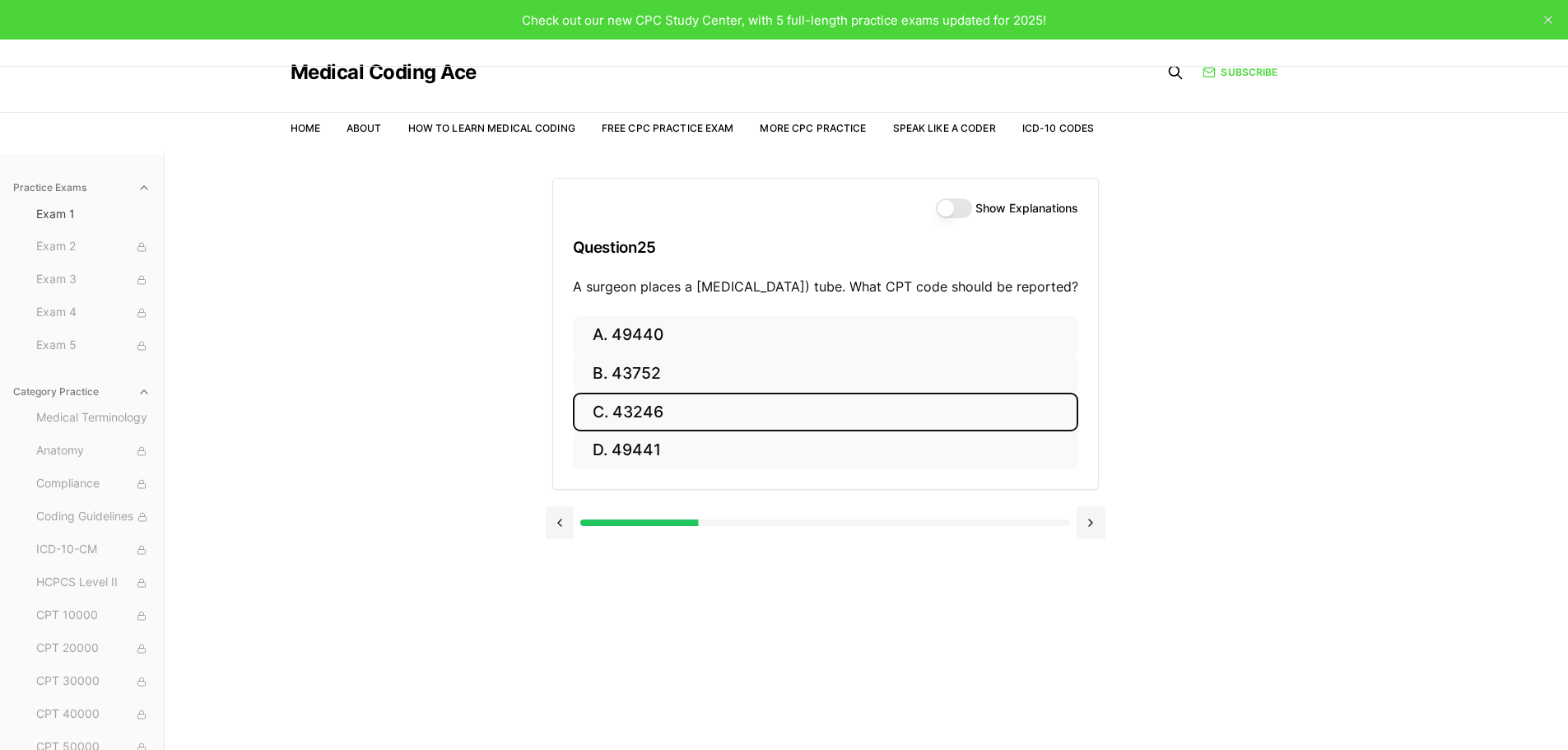
click at [640, 427] on button "C. 43246" at bounding box center [825, 412] width 506 height 39
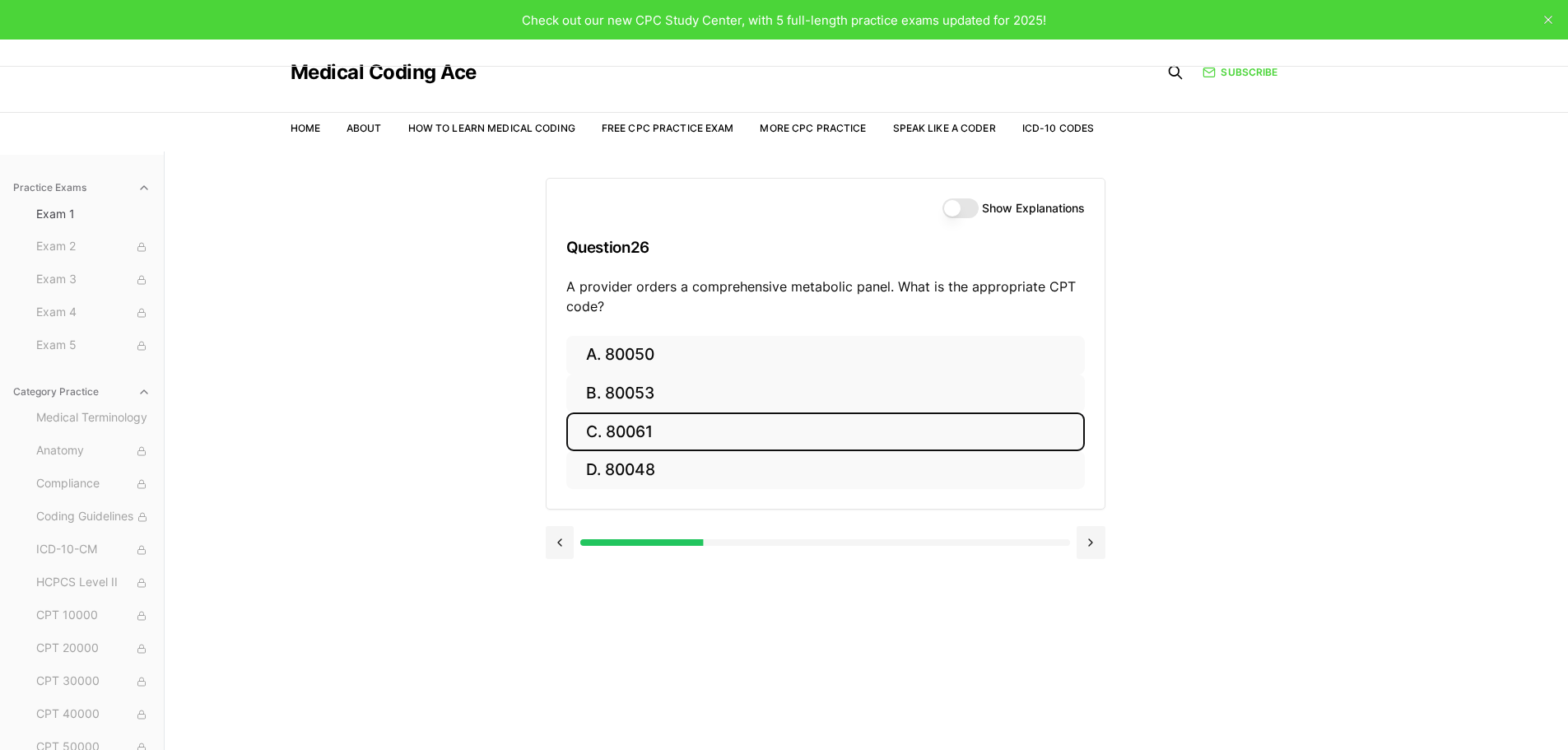
click at [640, 426] on button "C. 80061" at bounding box center [825, 432] width 519 height 39
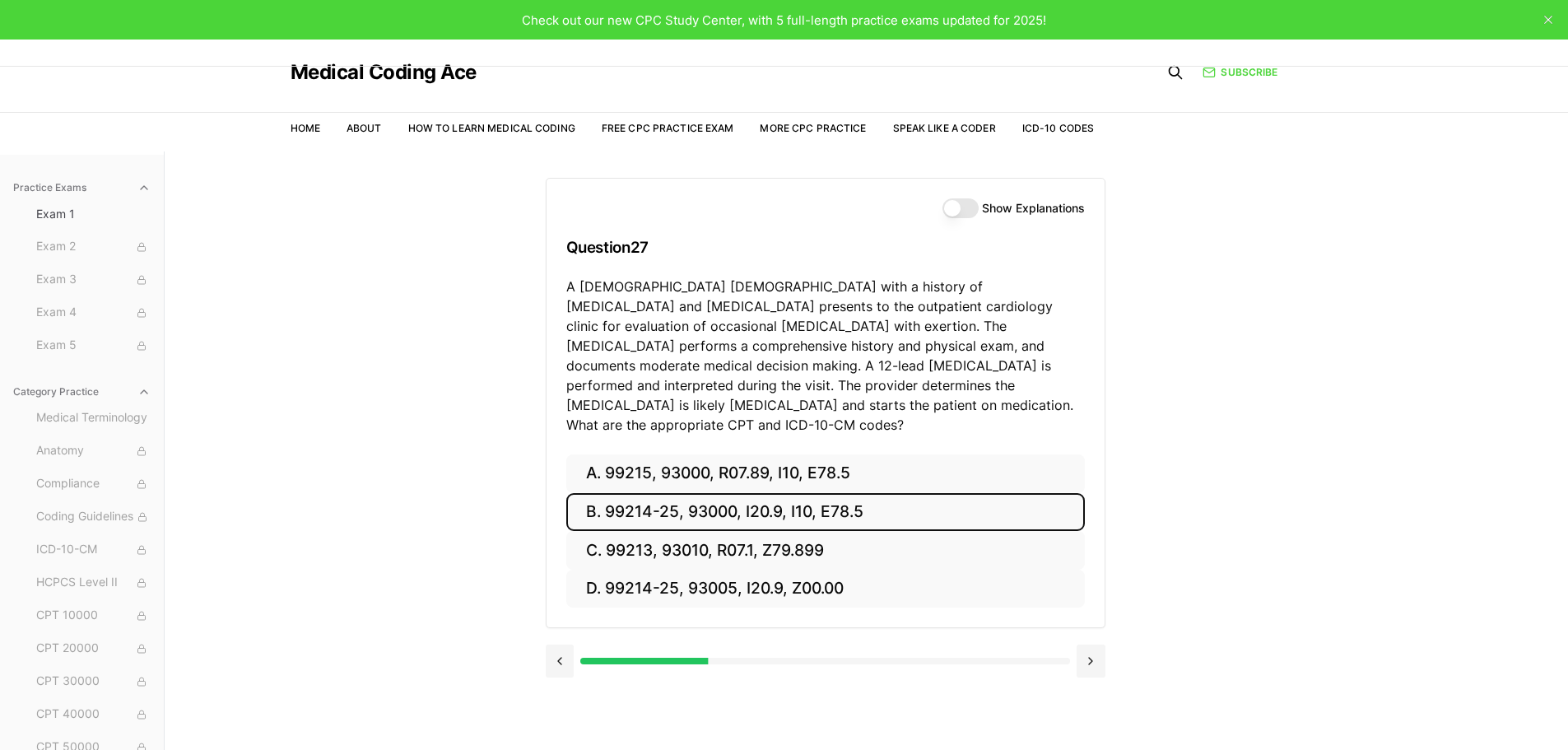
click at [649, 494] on button "B. 99214-25, 93000, I20.9, I10, E78.5" at bounding box center [825, 513] width 519 height 39
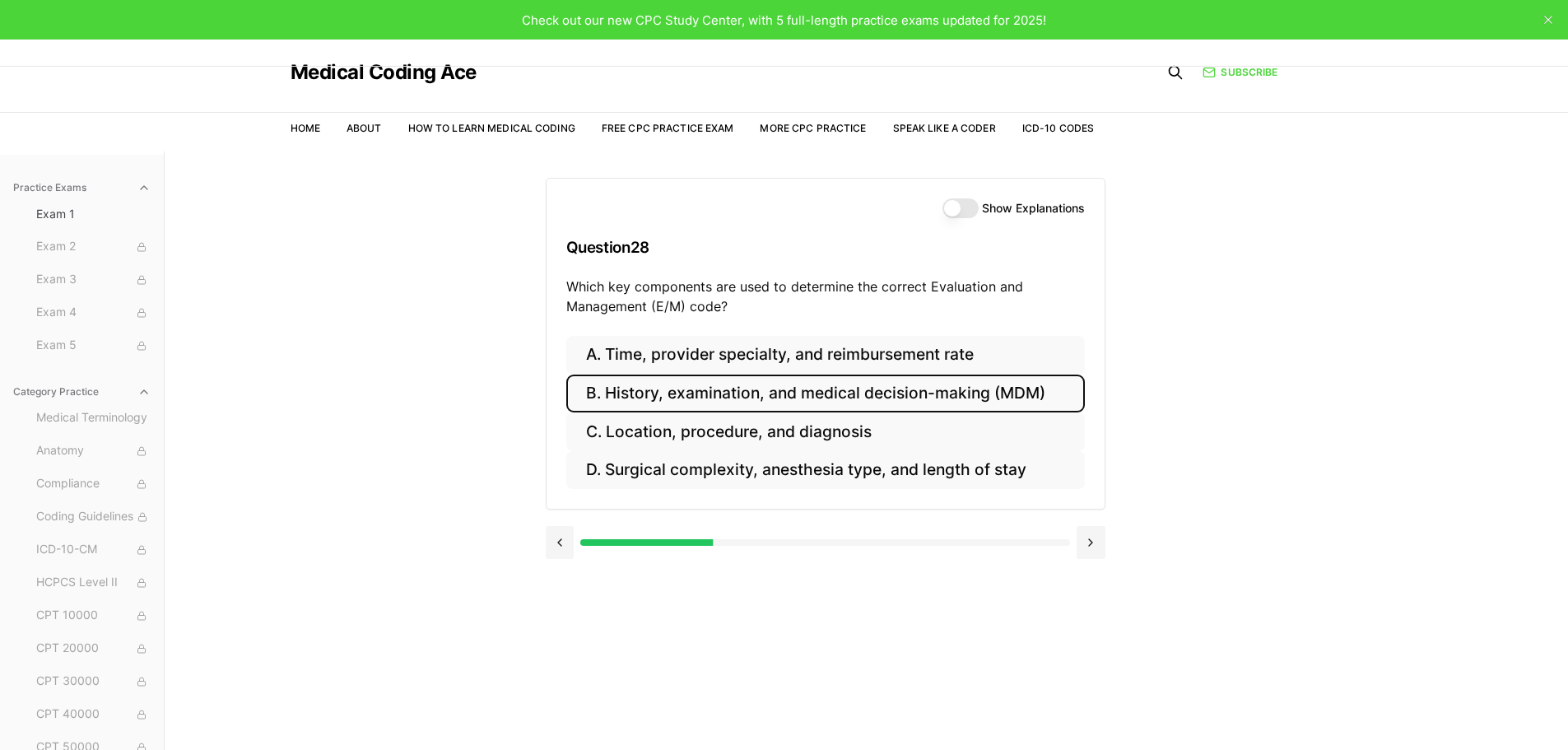
click at [733, 396] on button "B. History, examination, and medical decision-making (MDM)" at bounding box center [825, 394] width 519 height 39
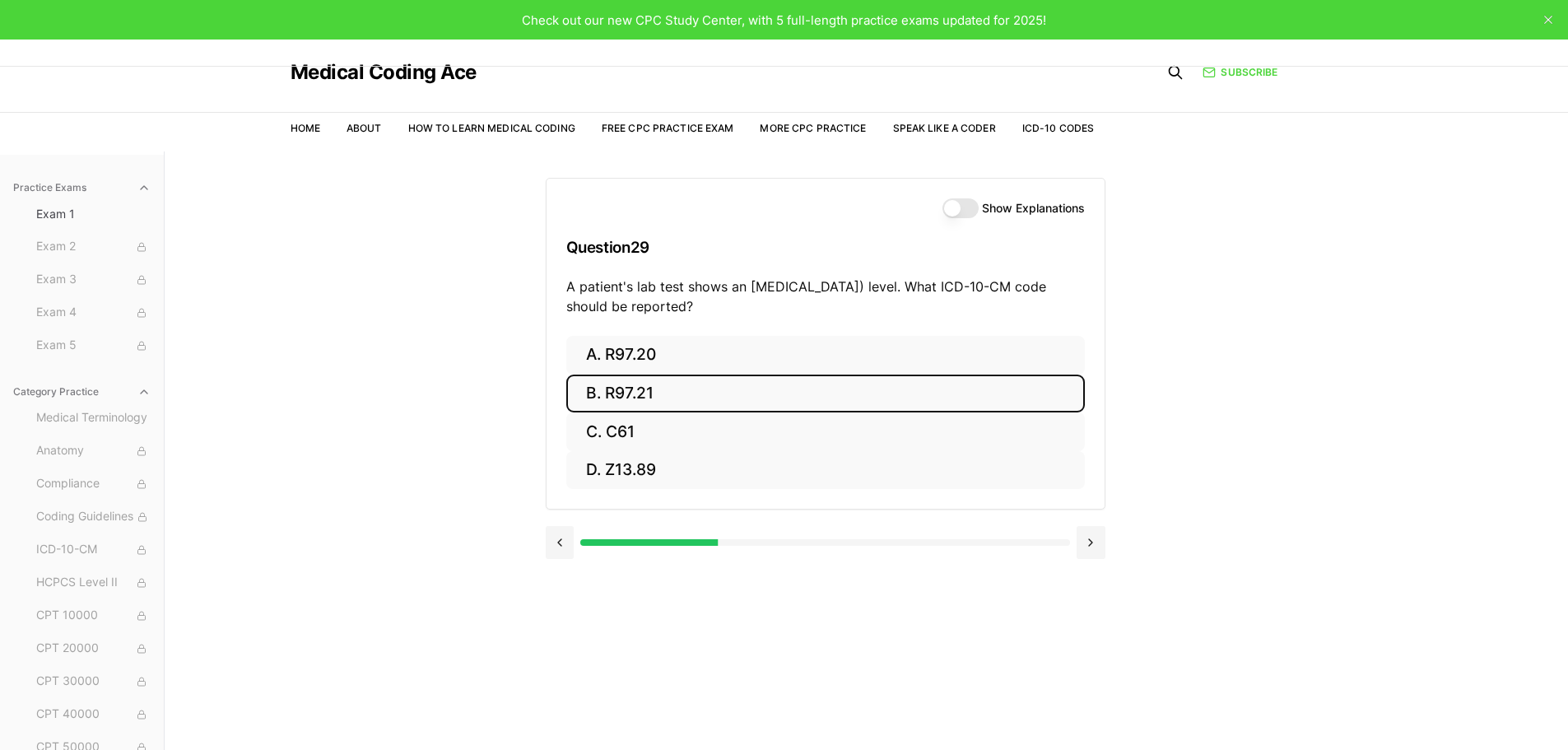
click at [644, 392] on button "B. R97.21" at bounding box center [825, 394] width 519 height 39
click at [645, 399] on button "B. Z00.129" at bounding box center [825, 394] width 519 height 39
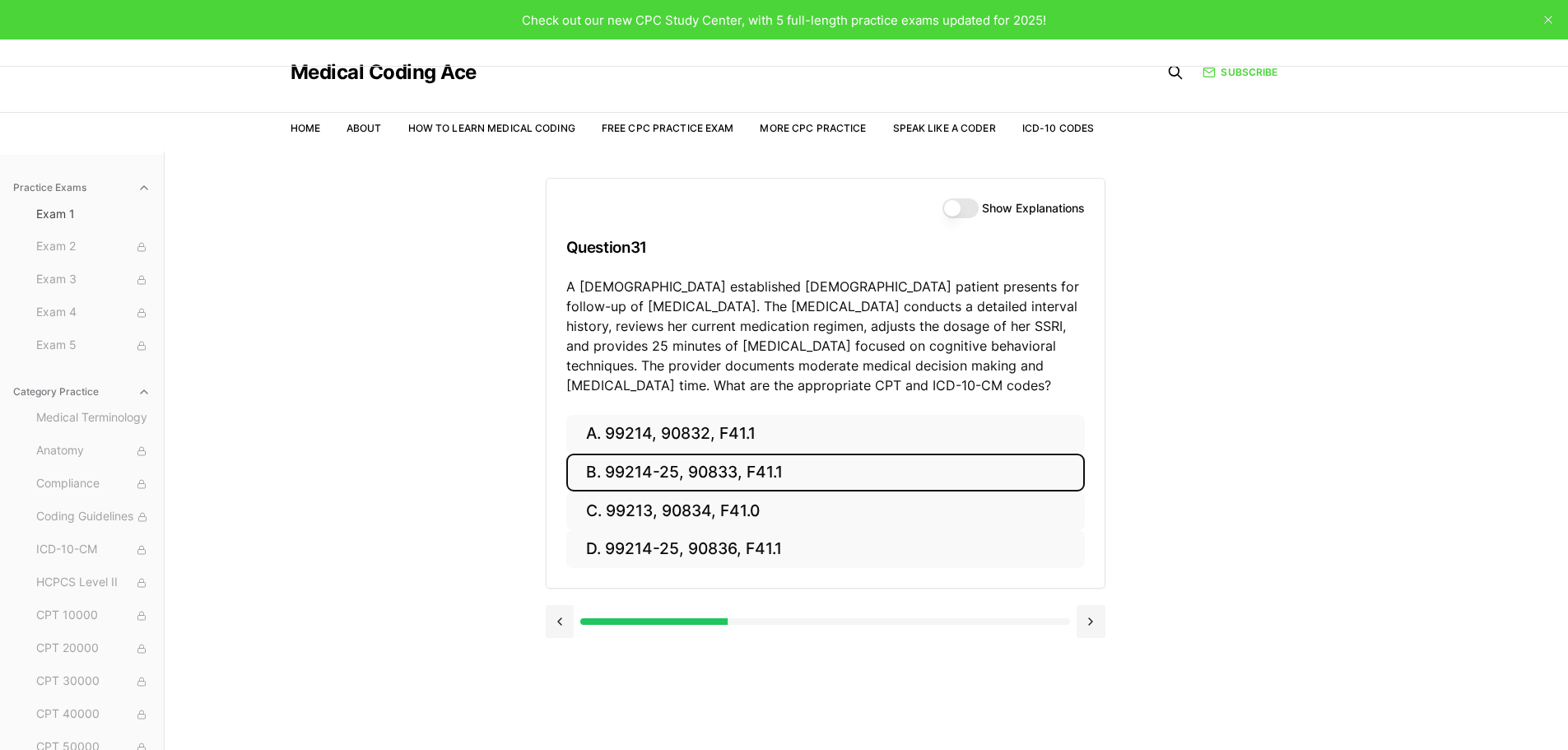
click at [643, 466] on button "B. 99214-25, 90833, F41.1" at bounding box center [825, 473] width 519 height 39
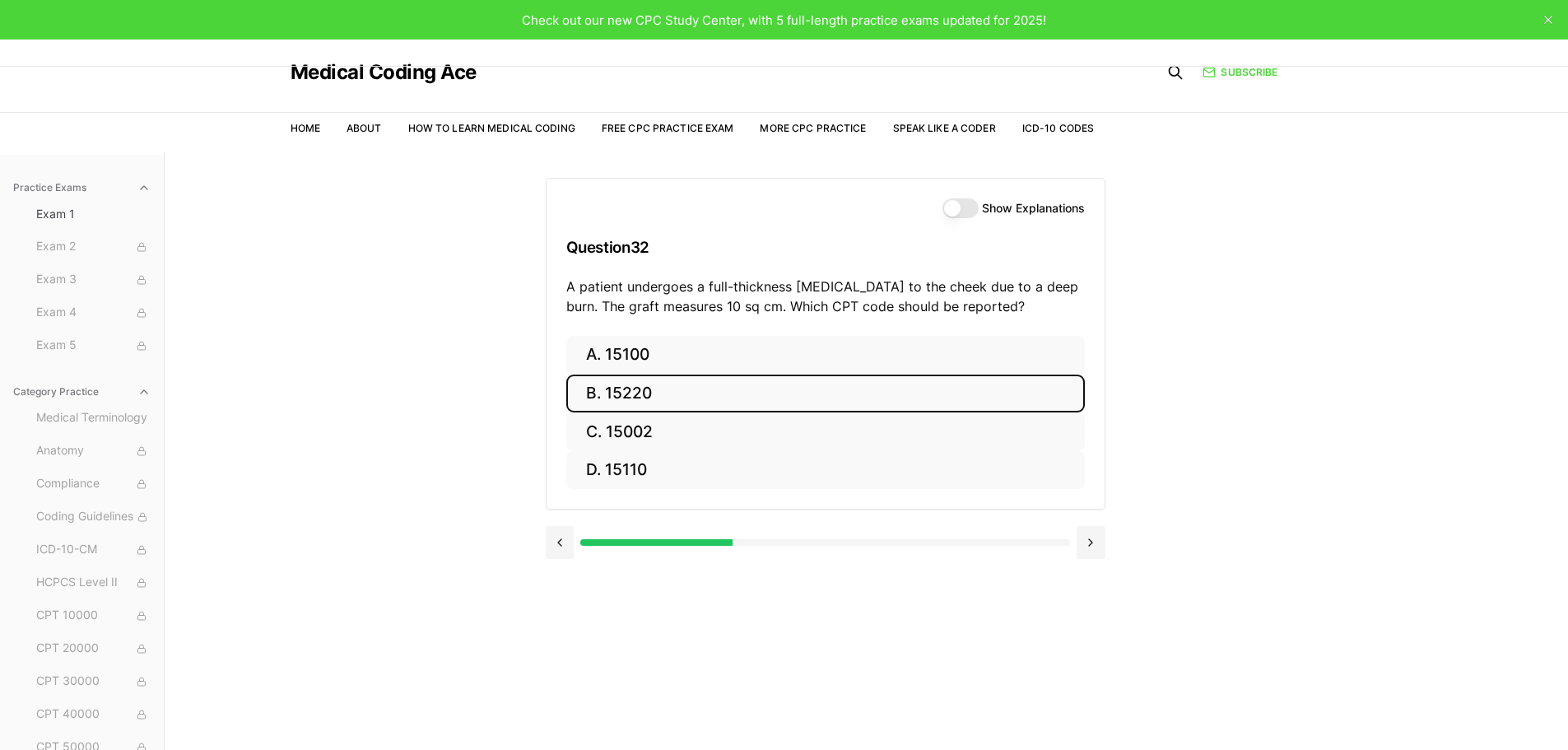
click at [656, 394] on button "B. 15220" at bounding box center [825, 394] width 519 height 39
click at [632, 405] on button "B. 95810" at bounding box center [825, 394] width 519 height 39
click at [638, 401] on button "B. 47563" at bounding box center [825, 394] width 519 height 39
click at [630, 405] on button "B. 58561" at bounding box center [825, 394] width 519 height 39
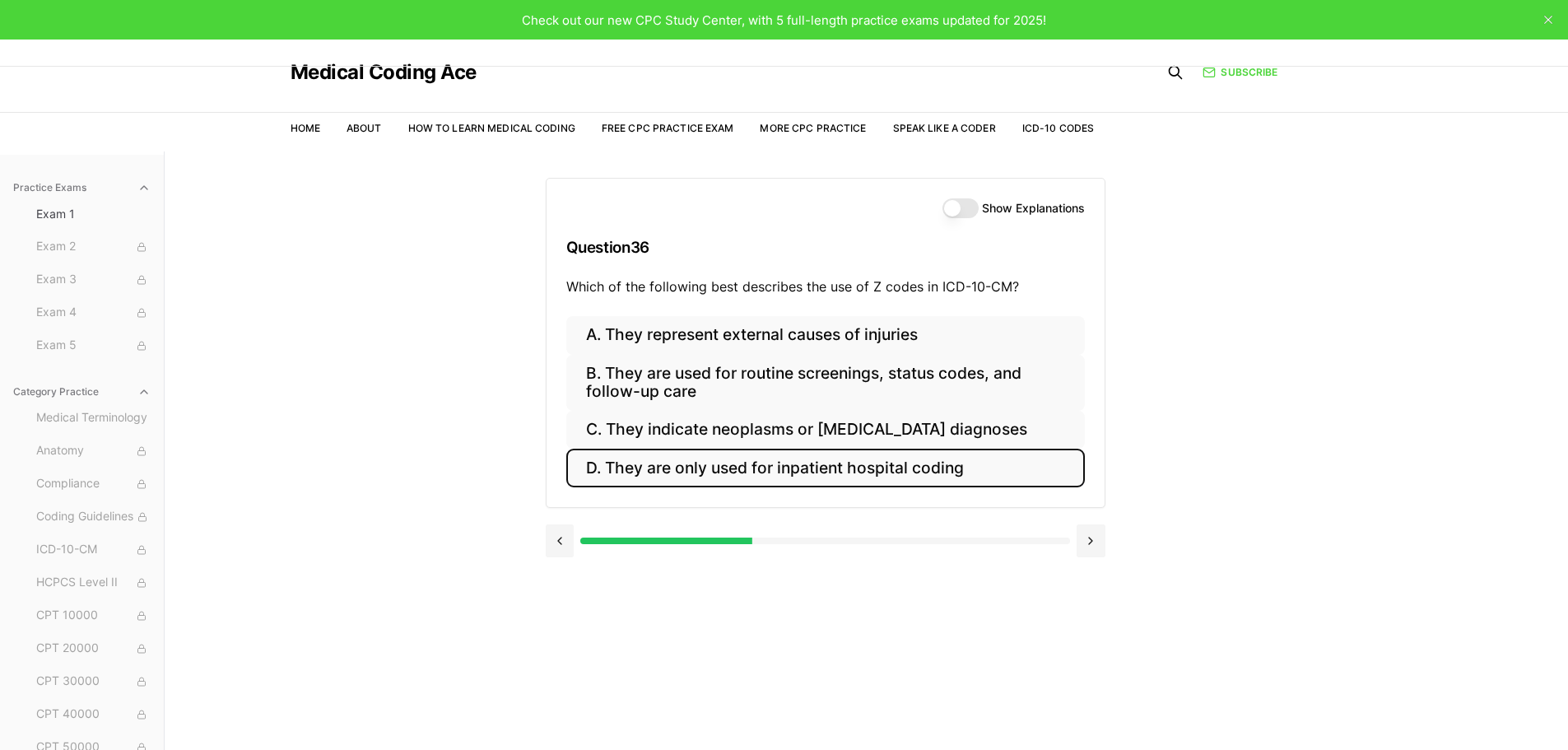
click at [706, 470] on button "D. They are only used for inpatient hospital coding" at bounding box center [825, 468] width 519 height 39
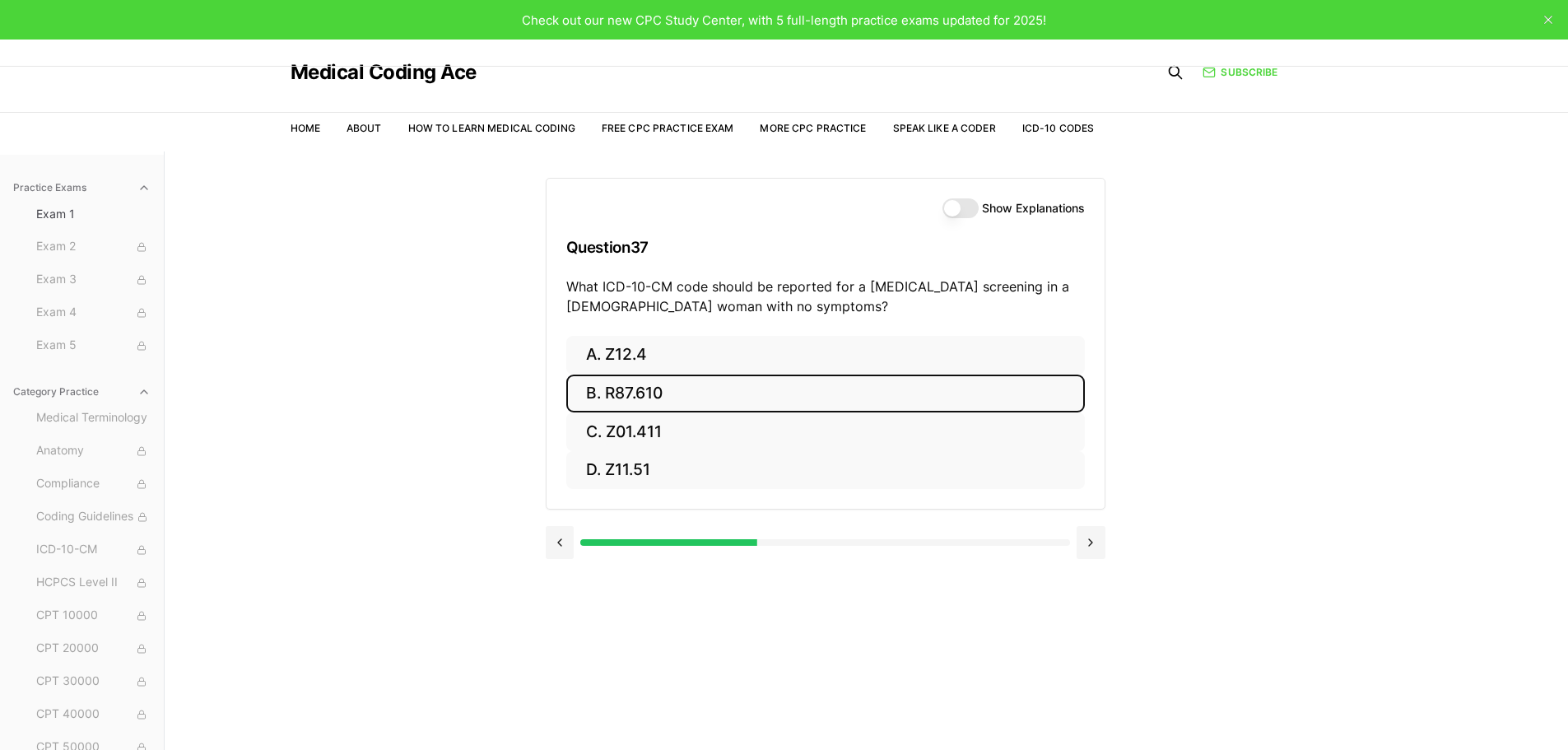
click at [639, 402] on button "B. R87.610" at bounding box center [825, 394] width 519 height 39
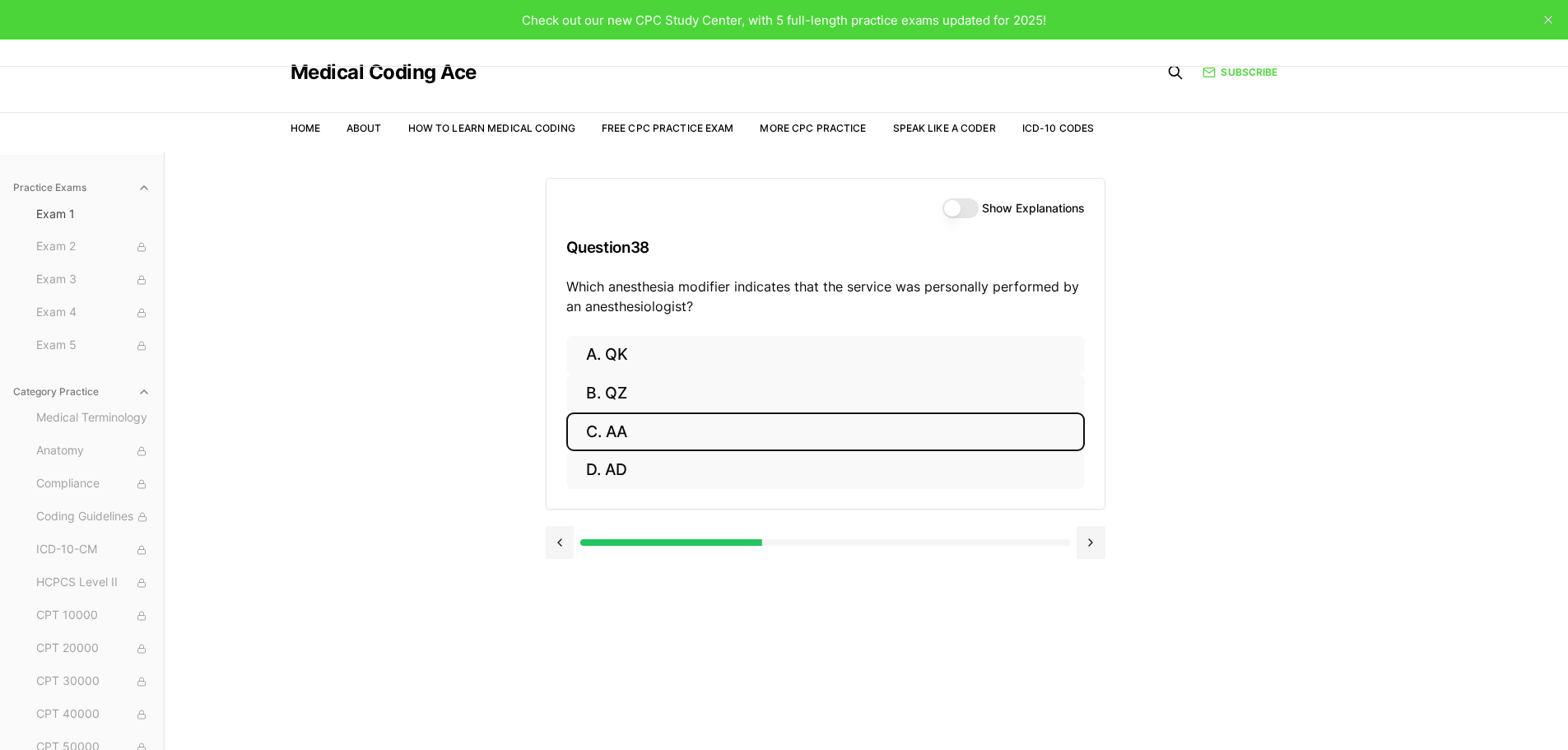
click at [623, 423] on button "C. AA" at bounding box center [825, 432] width 519 height 39
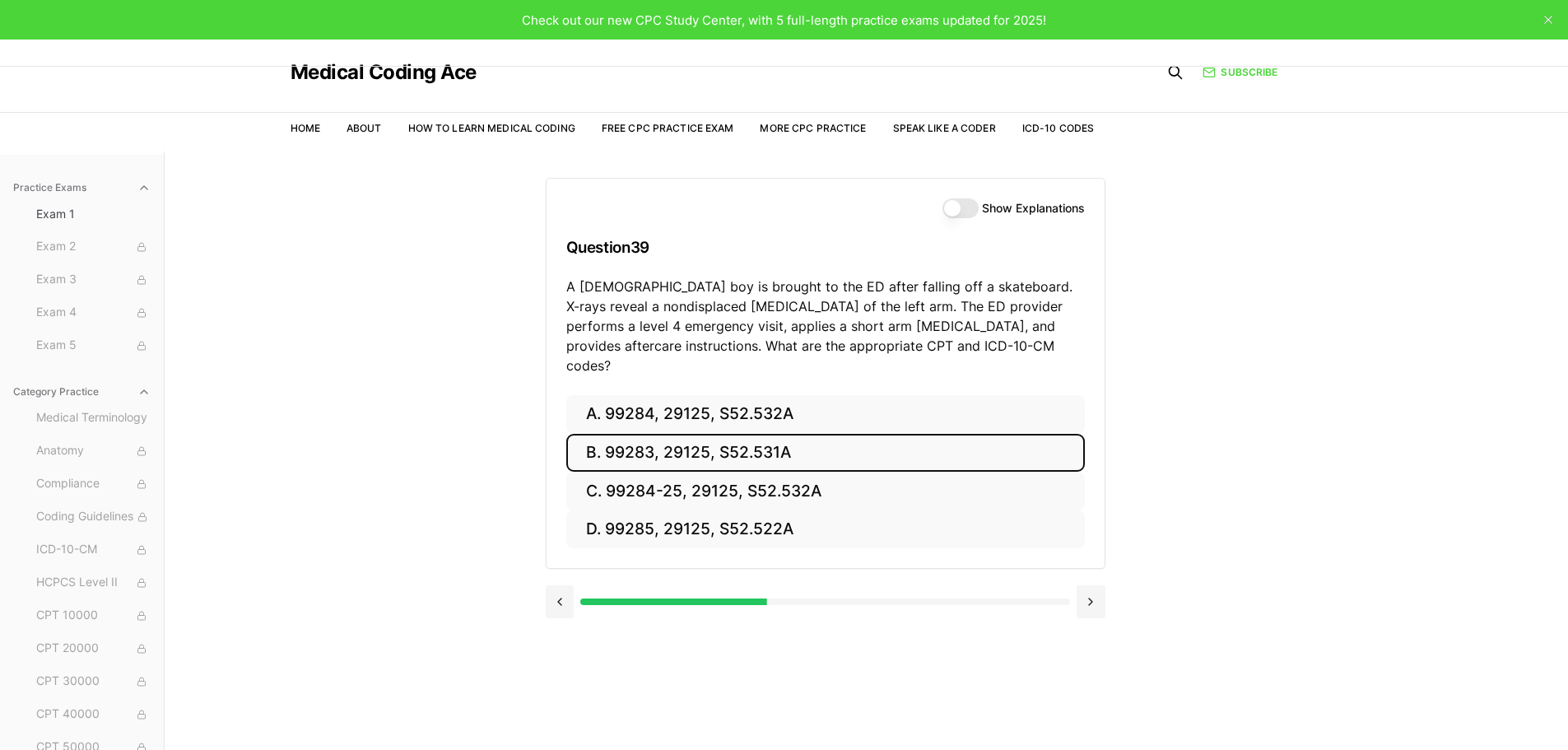
click at [725, 440] on button "B. 99283, 29125, S52.531A" at bounding box center [825, 453] width 519 height 39
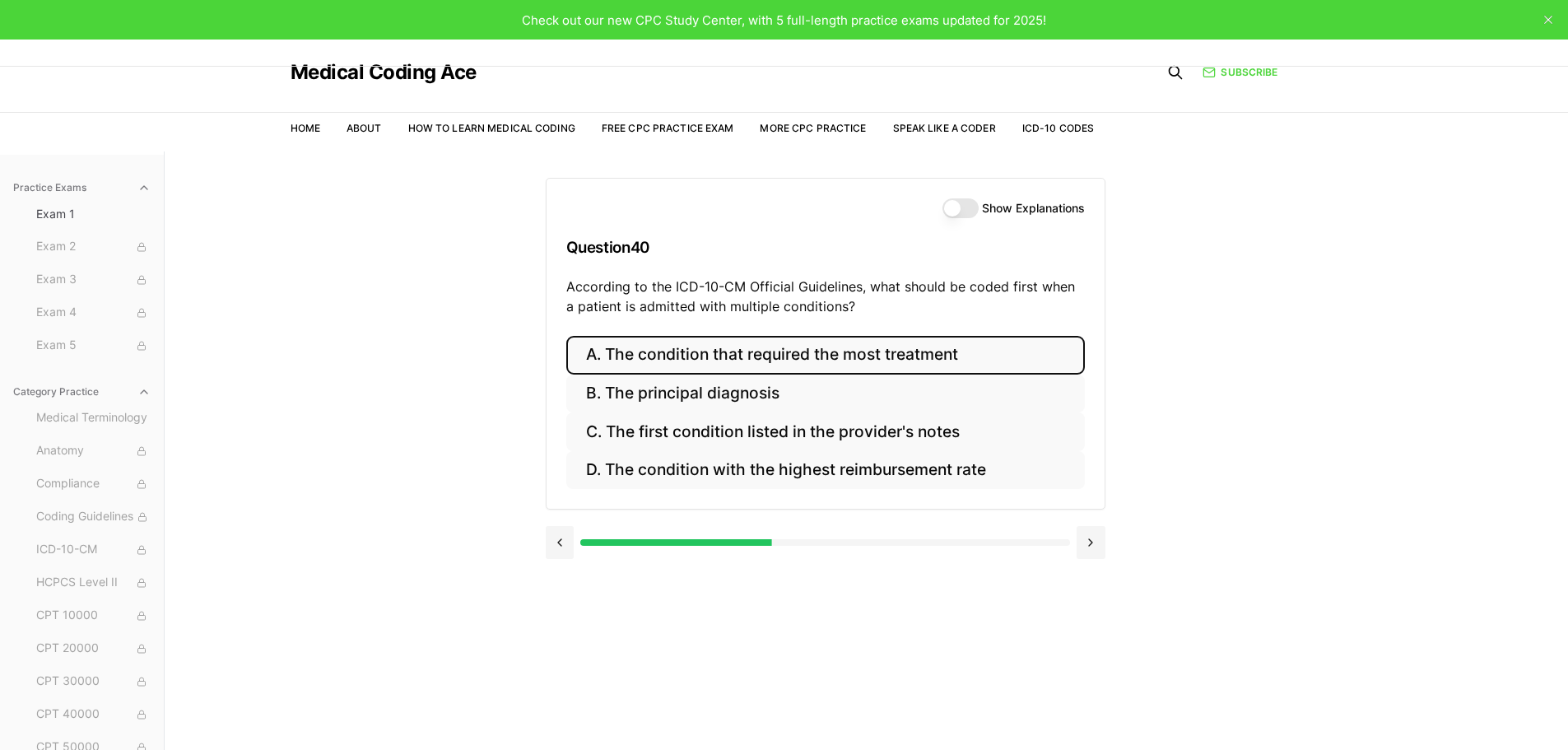
click at [745, 368] on button "A. The condition that required the most treatment" at bounding box center [825, 355] width 519 height 39
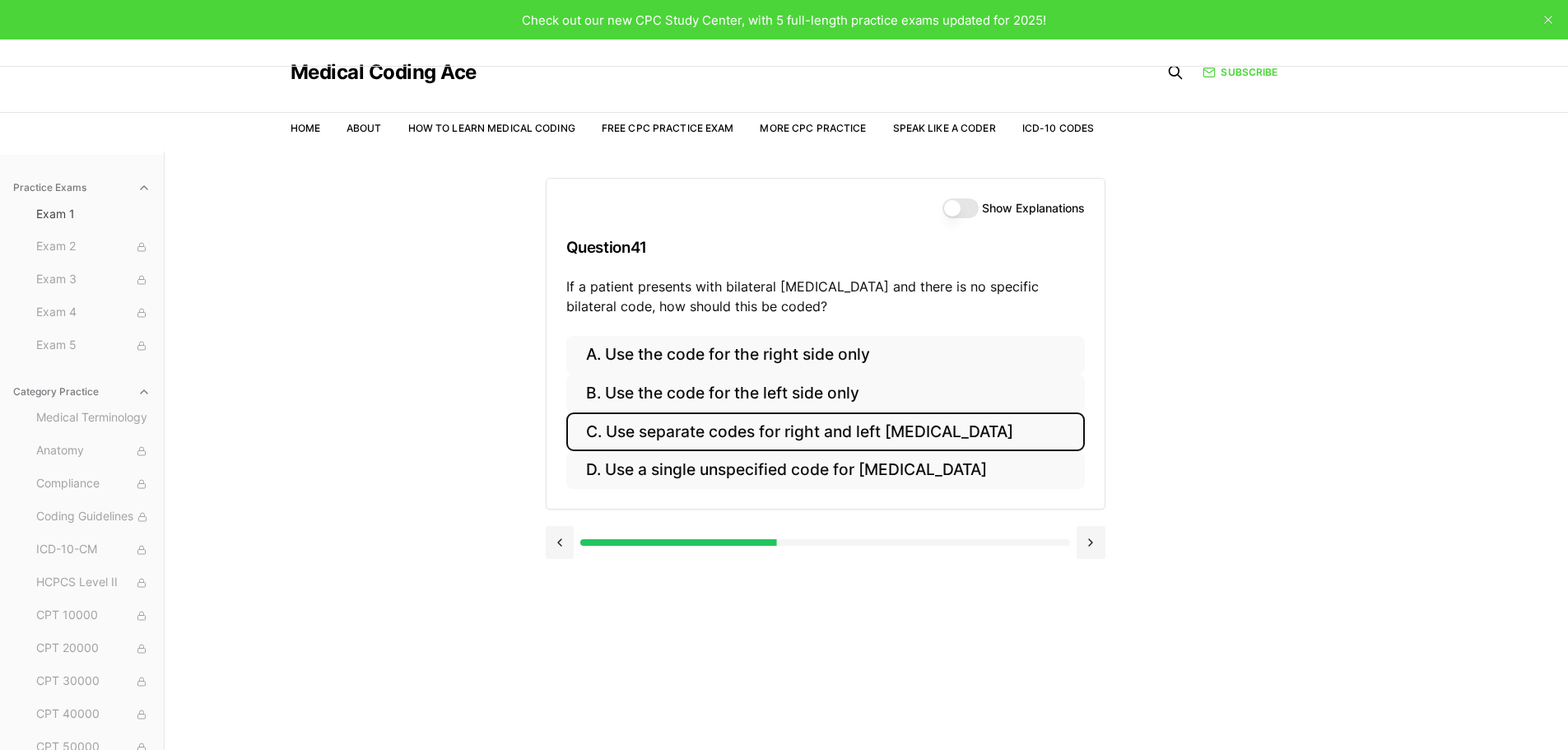
click at [691, 440] on button "C. Use separate codes for right and left [MEDICAL_DATA]" at bounding box center [825, 432] width 519 height 39
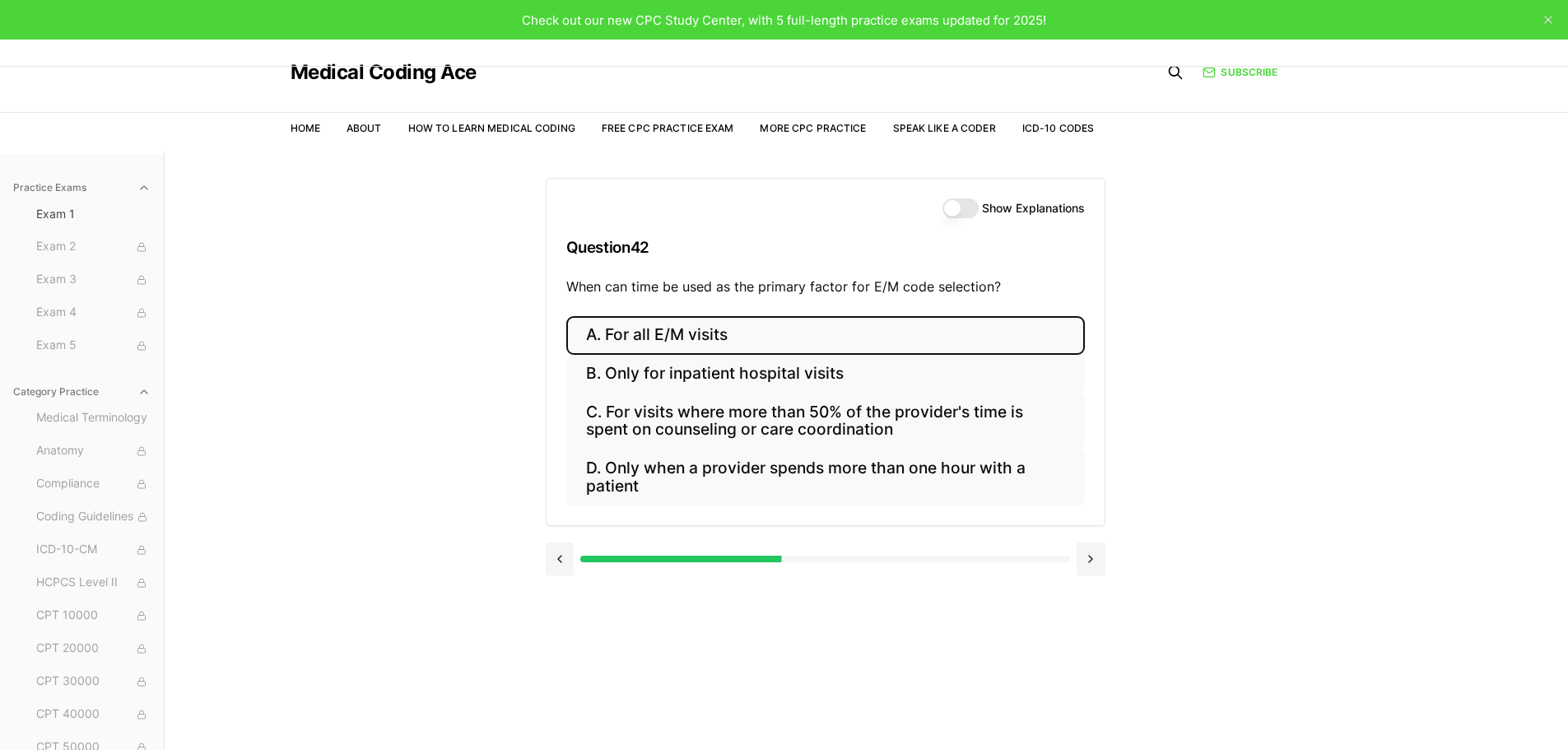
click at [693, 344] on button "A. For all E/M visits" at bounding box center [825, 335] width 519 height 39
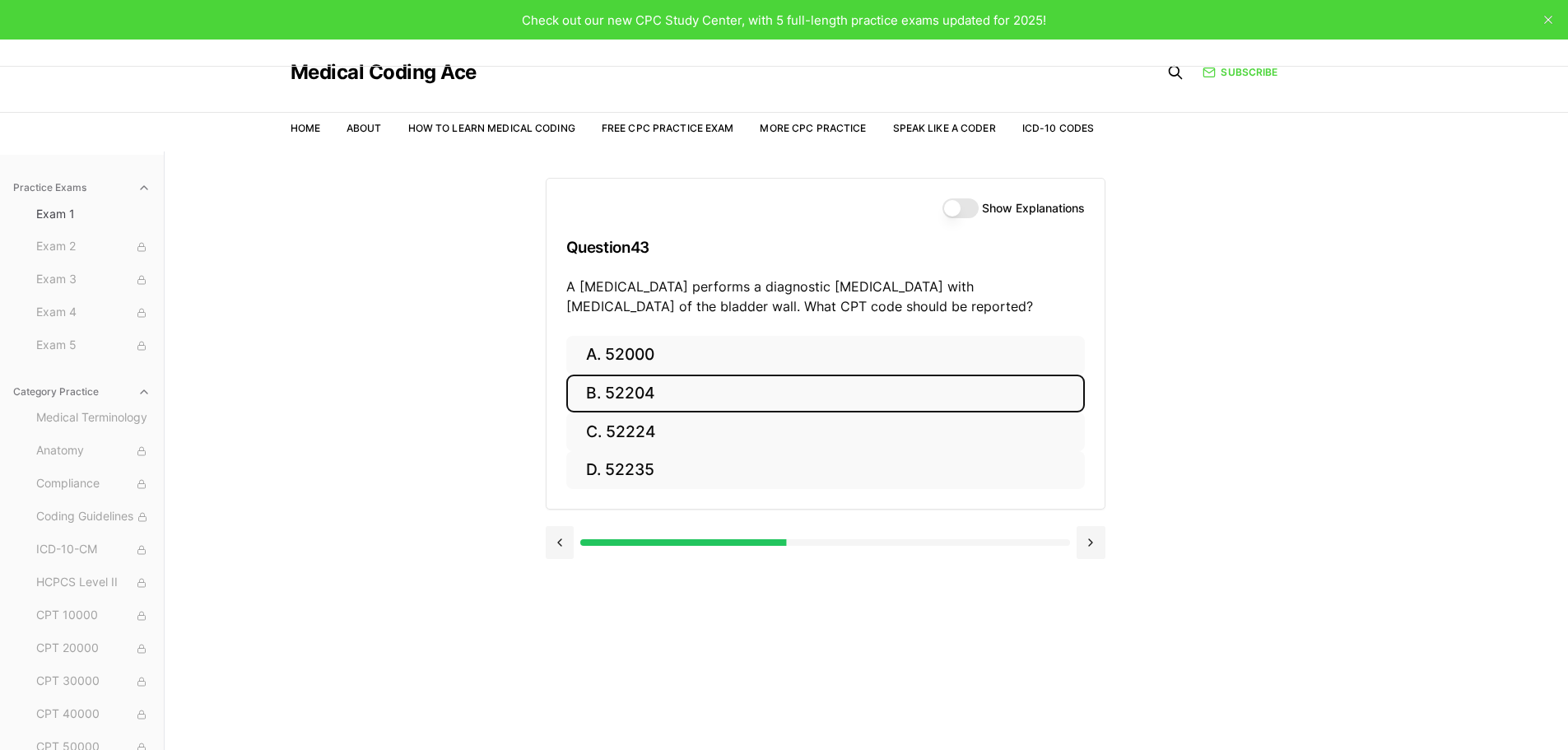
click at [645, 396] on button "B. 52204" at bounding box center [825, 394] width 519 height 39
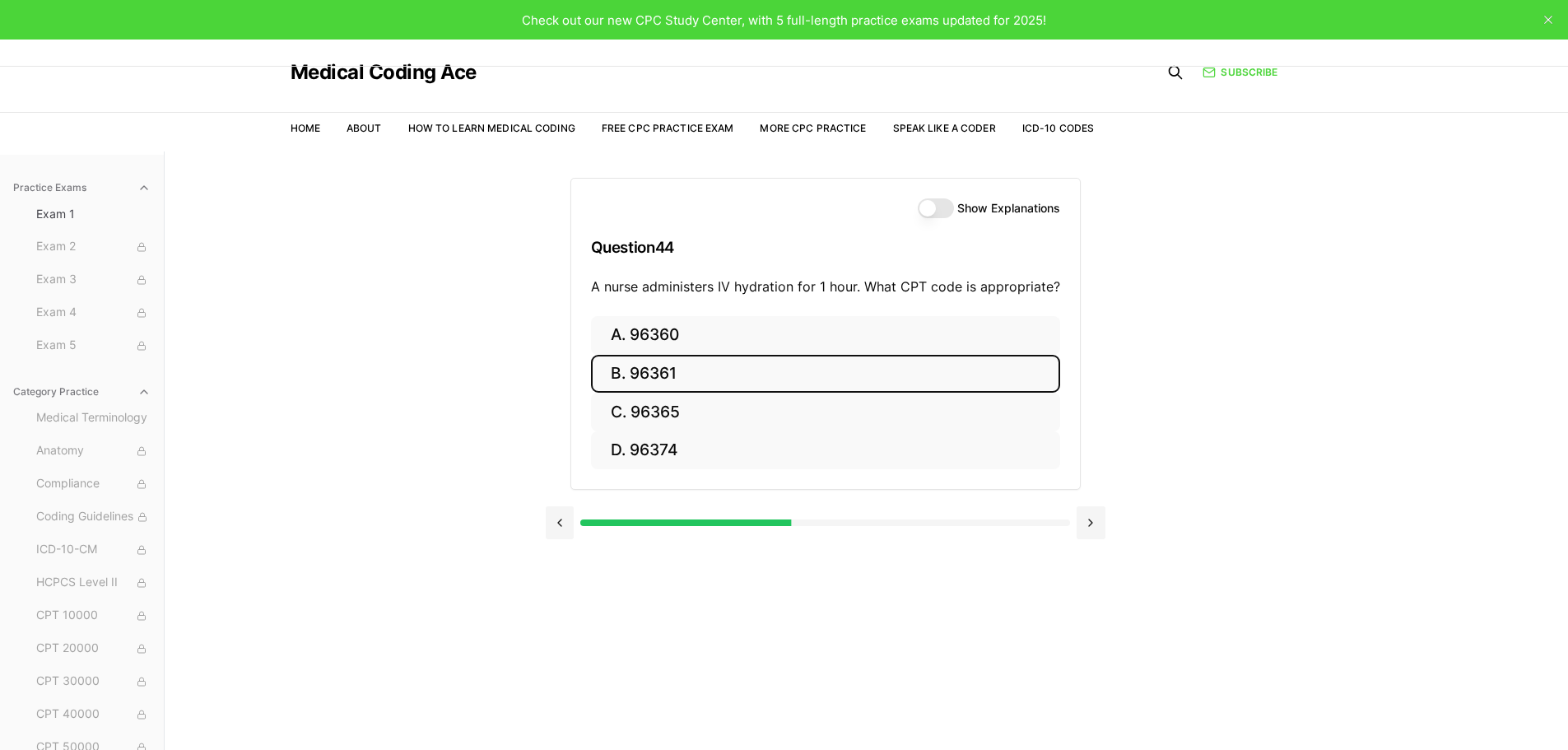
click at [658, 372] on button "B. 96361" at bounding box center [825, 374] width 469 height 39
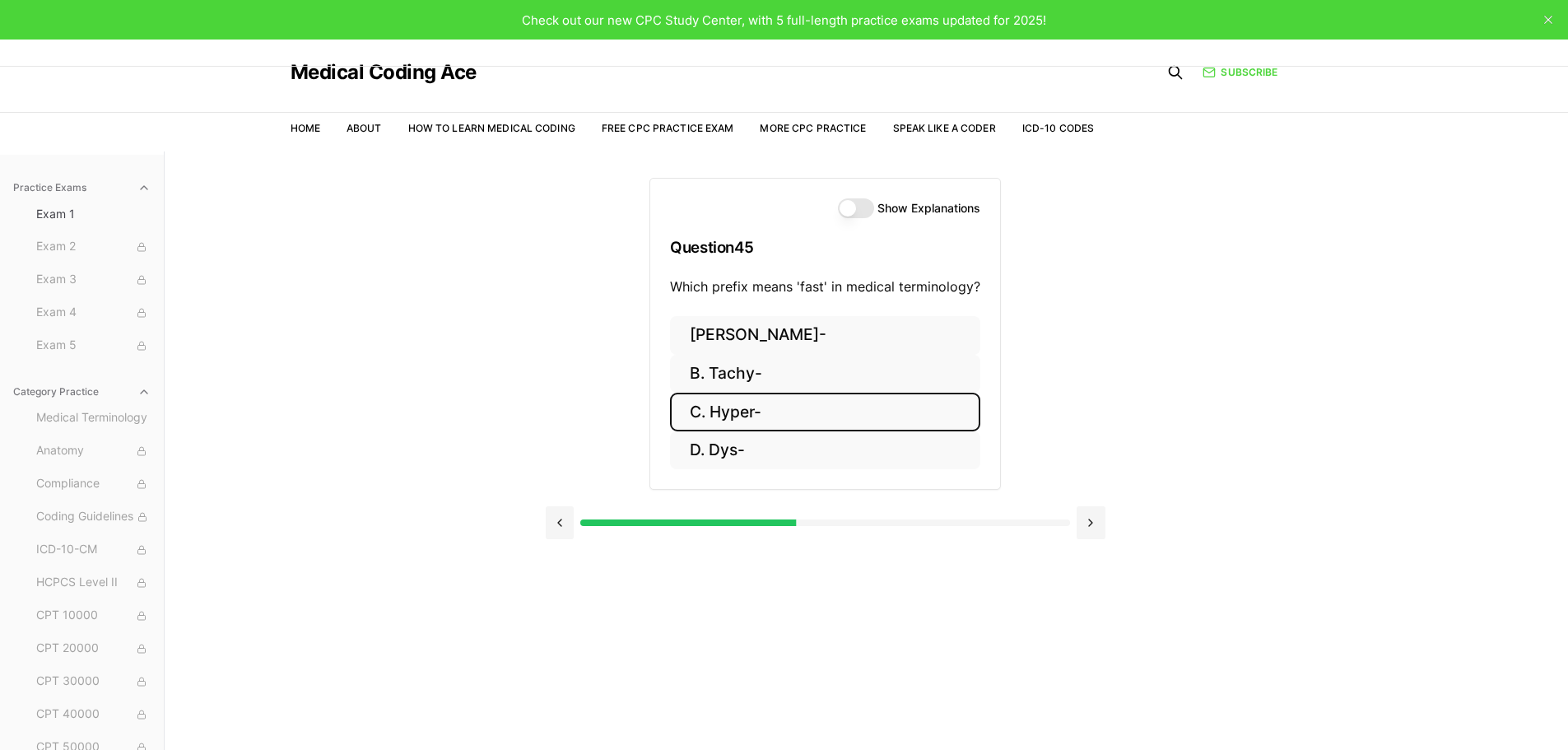
click at [734, 414] on button "C. Hyper-" at bounding box center [824, 412] width 310 height 39
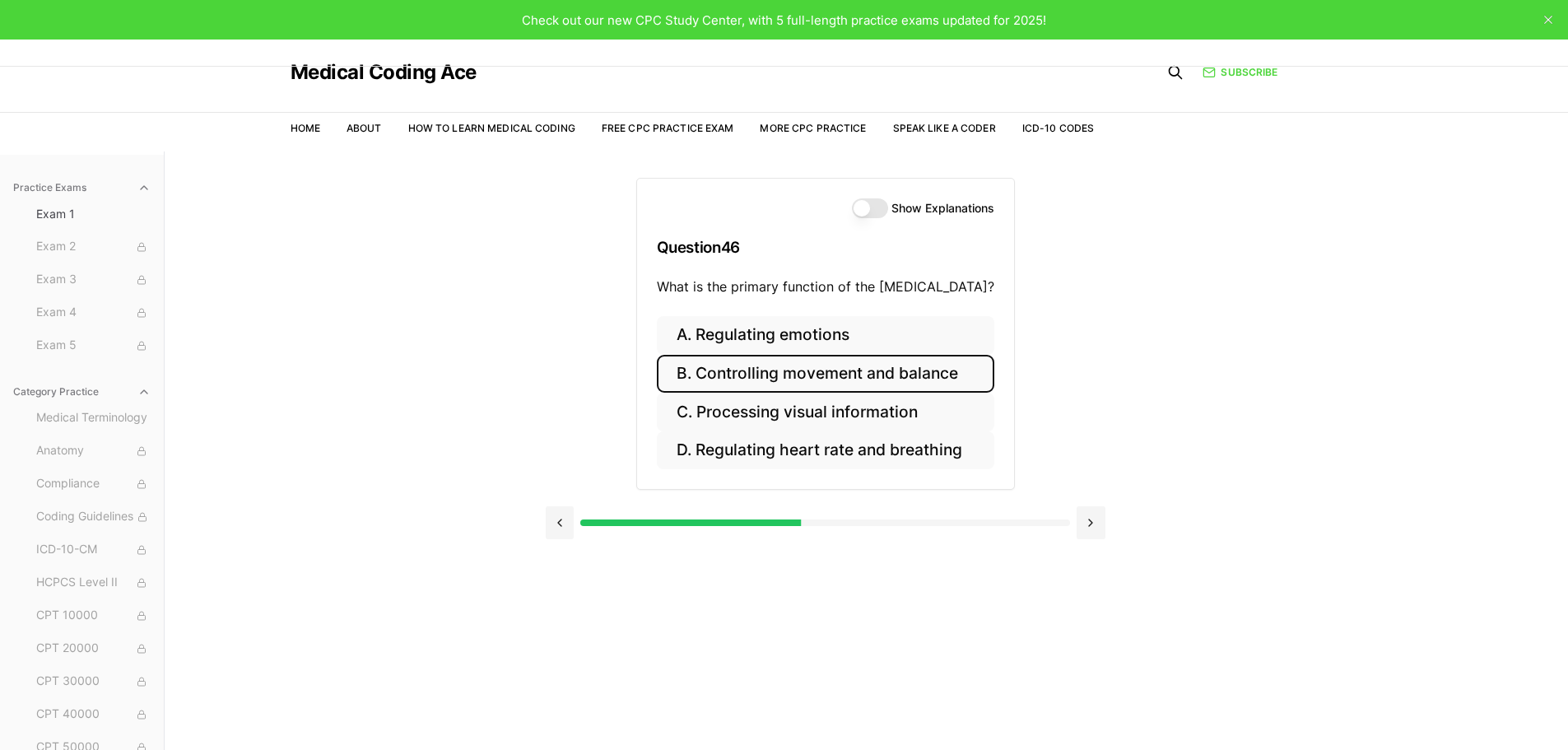
click at [714, 384] on button "B. Controlling movement and balance" at bounding box center [825, 374] width 337 height 39
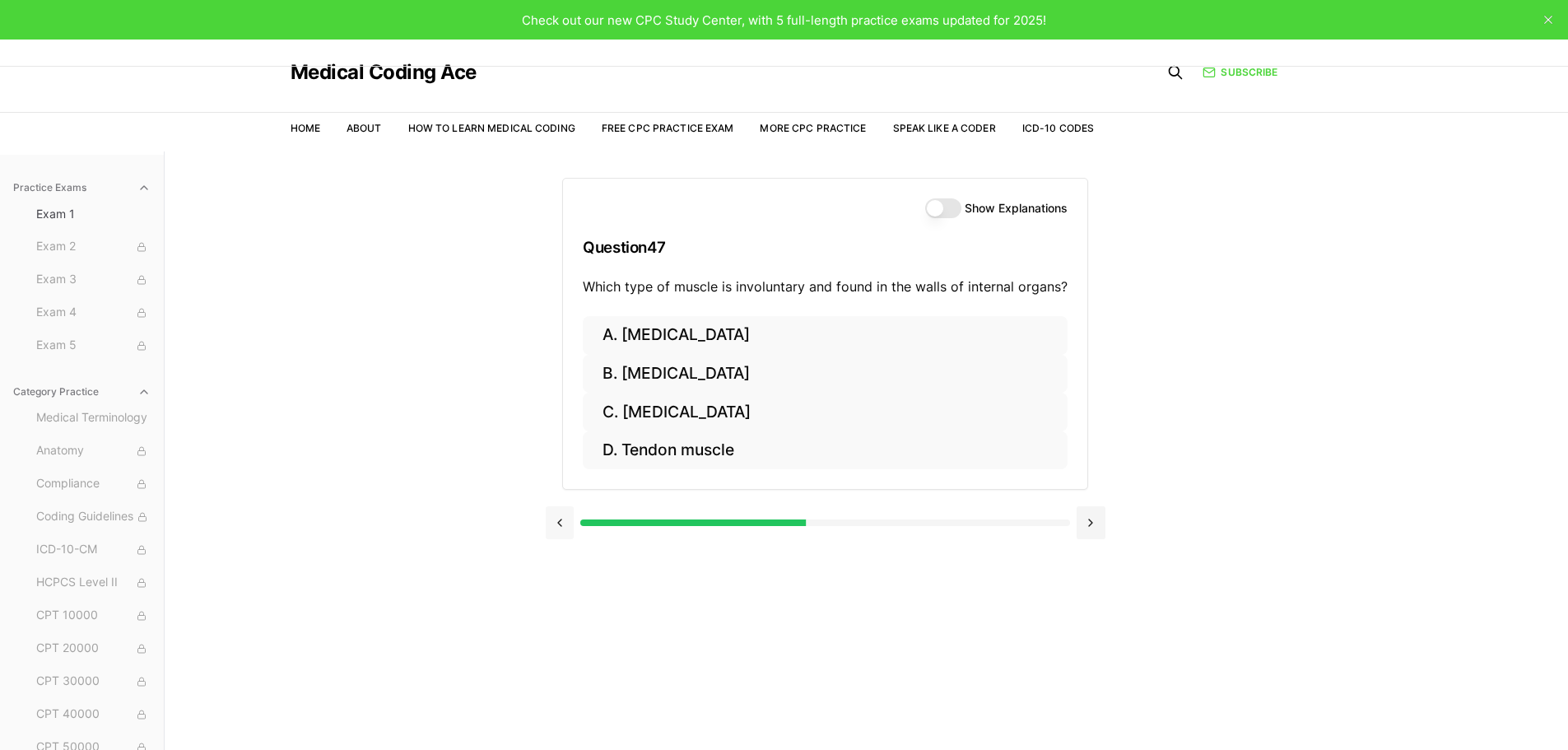
click at [556, 515] on button at bounding box center [559, 523] width 29 height 33
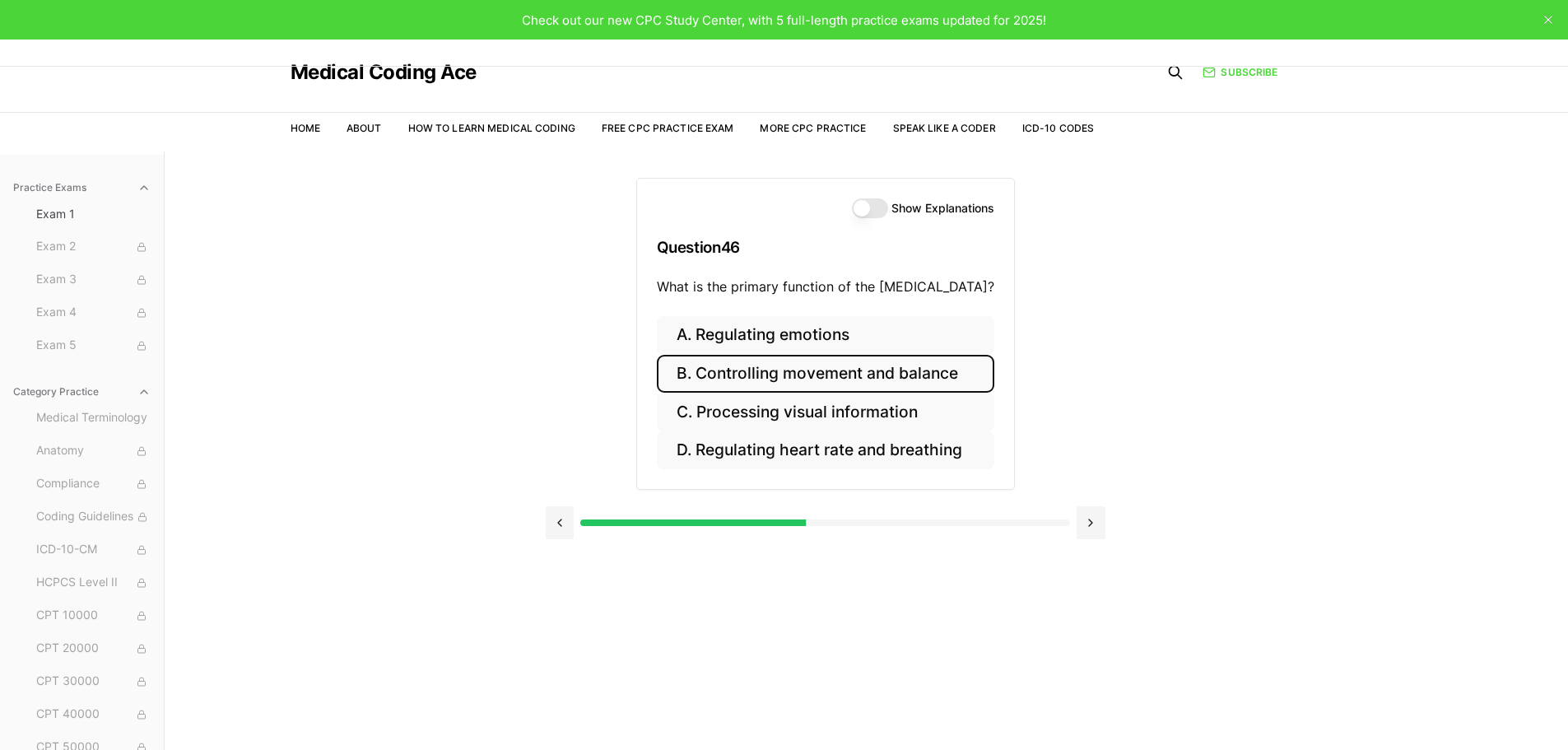
click at [758, 381] on button "B. Controlling movement and balance" at bounding box center [825, 374] width 337 height 39
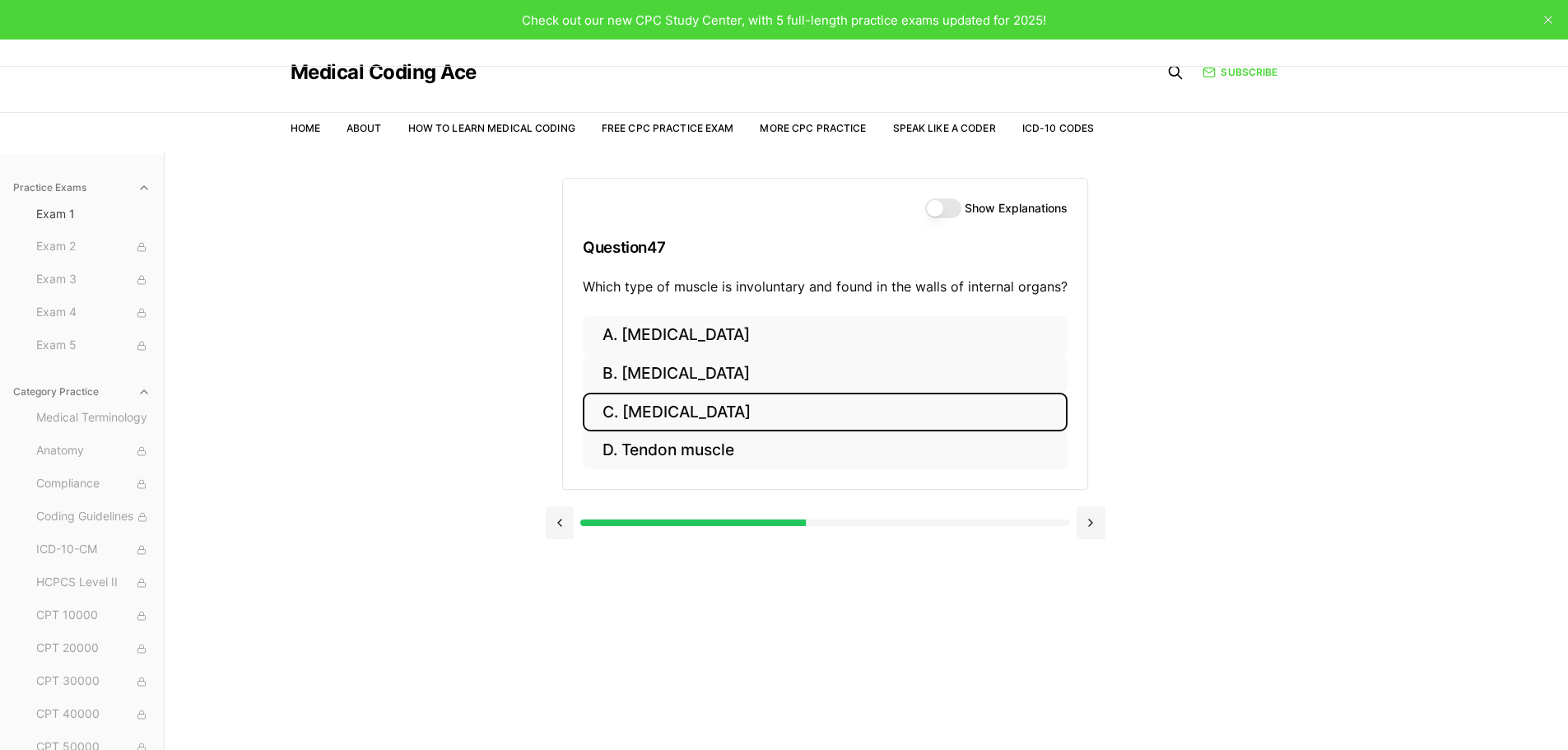
click at [663, 412] on button "C. [MEDICAL_DATA]" at bounding box center [825, 412] width 485 height 39
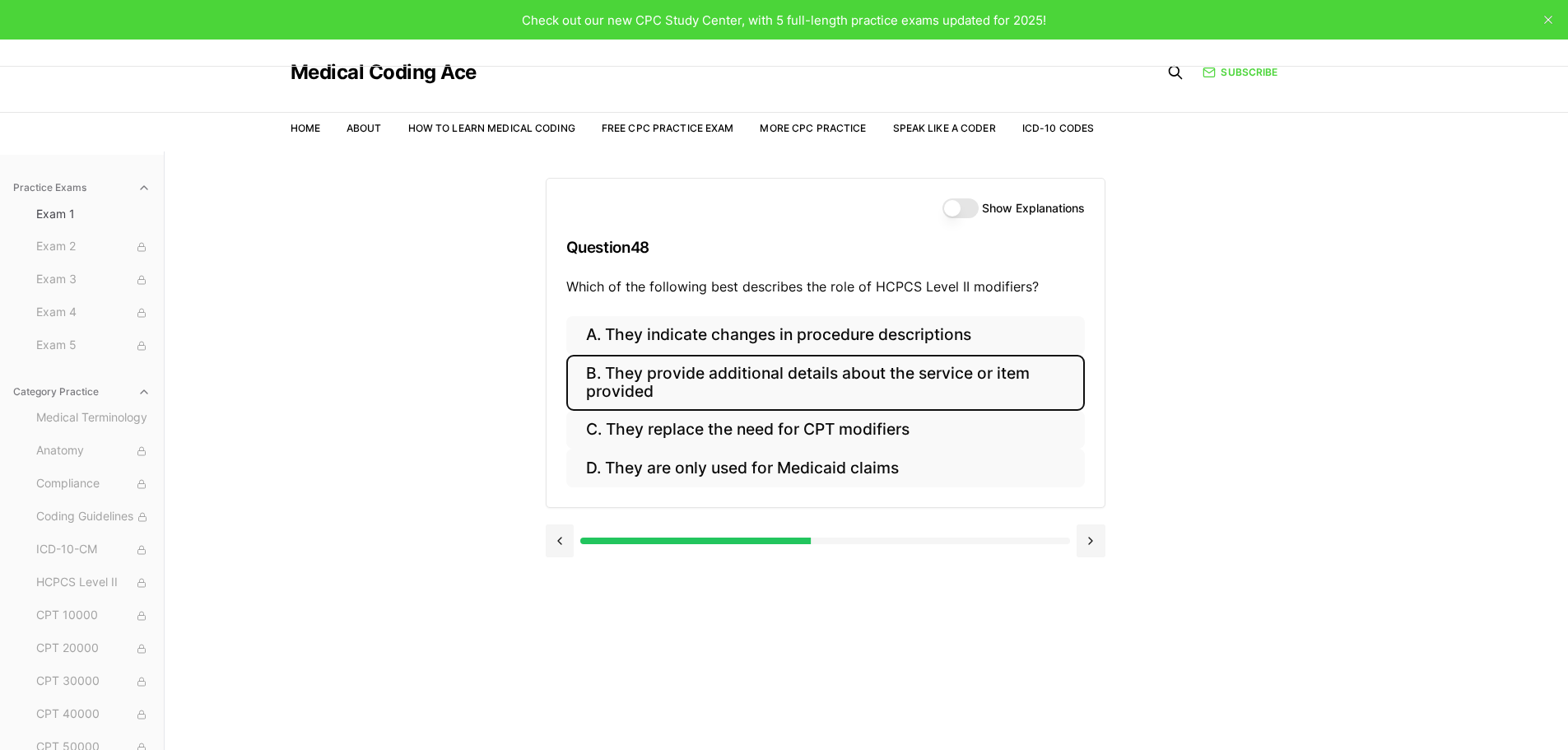
click at [785, 394] on button "B. They provide additional details about the service or item provided" at bounding box center [825, 382] width 519 height 56
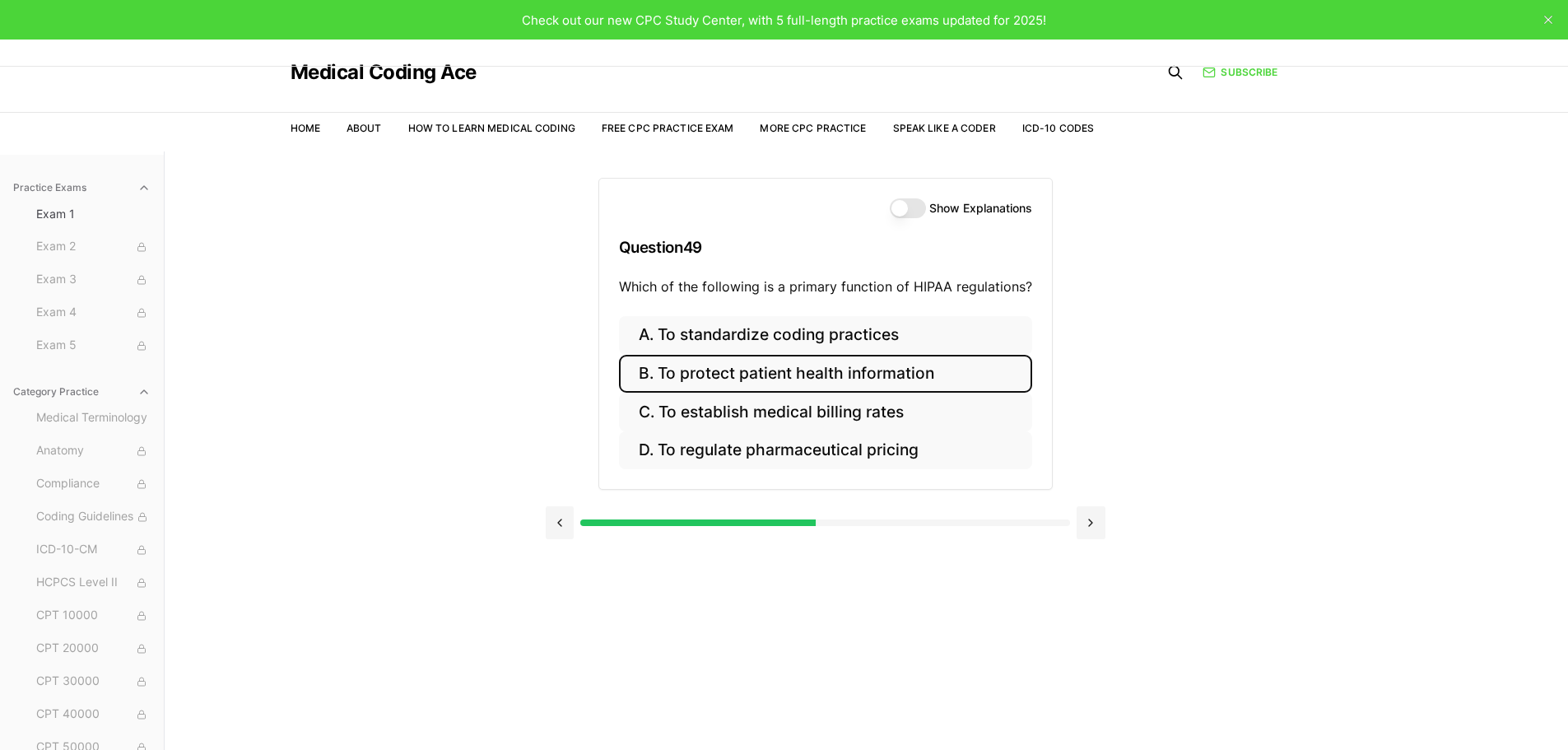
click at [809, 370] on button "B. To protect patient health information" at bounding box center [826, 374] width 414 height 39
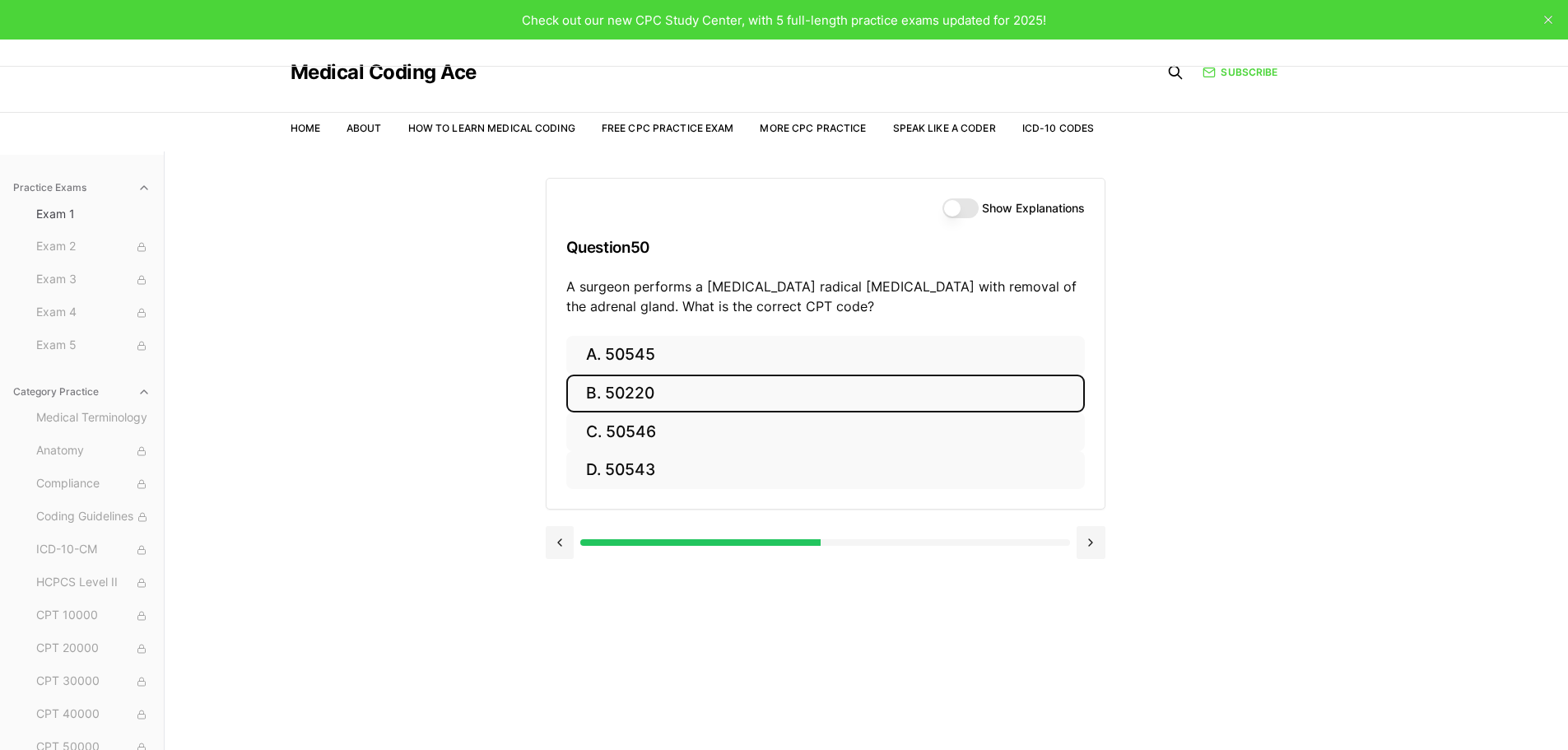
click at [651, 398] on button "B. 50220" at bounding box center [825, 394] width 519 height 39
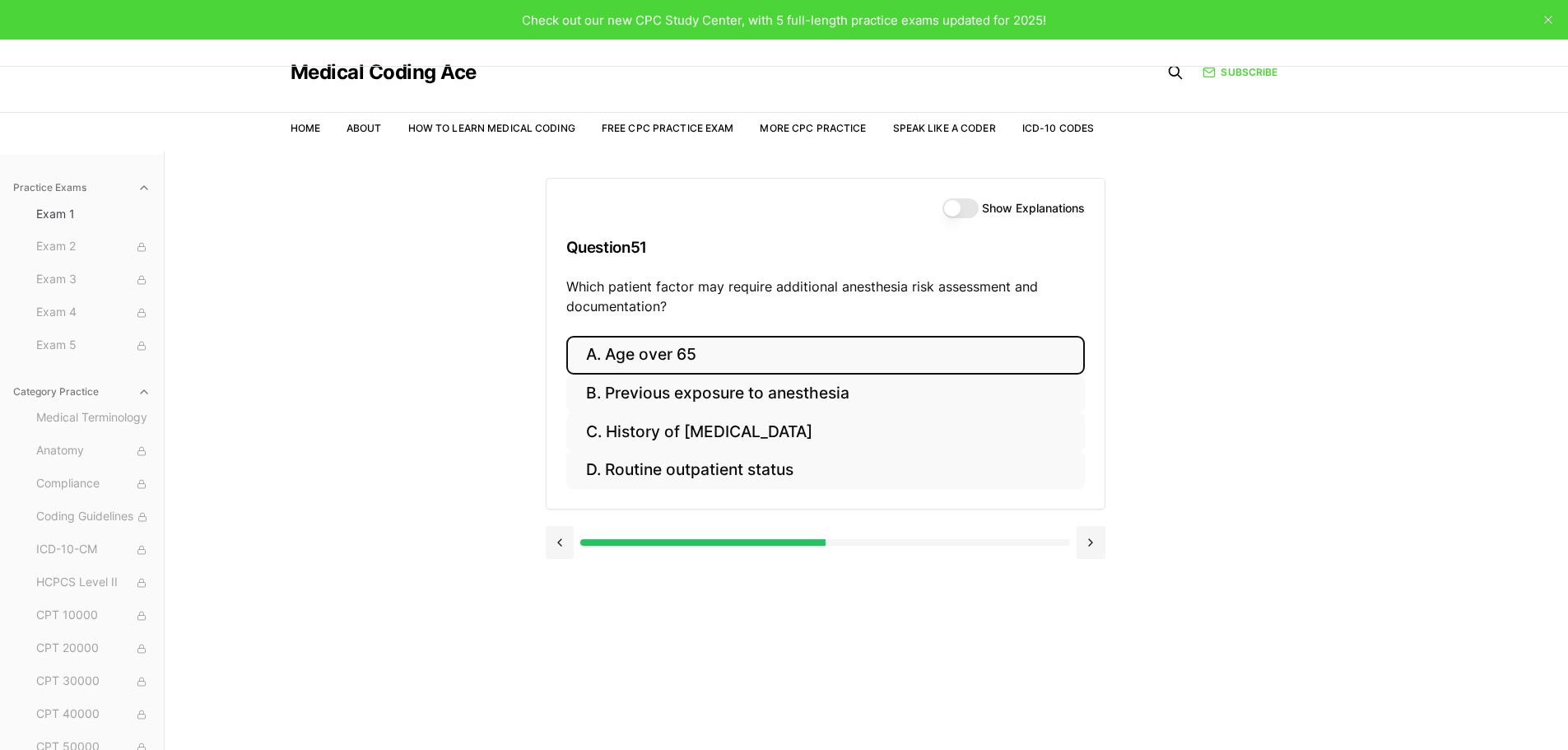
click at [666, 358] on button "A. Age over 65" at bounding box center [825, 355] width 519 height 39
click at [703, 358] on button "A. The severity of each condition" at bounding box center [825, 355] width 519 height 39
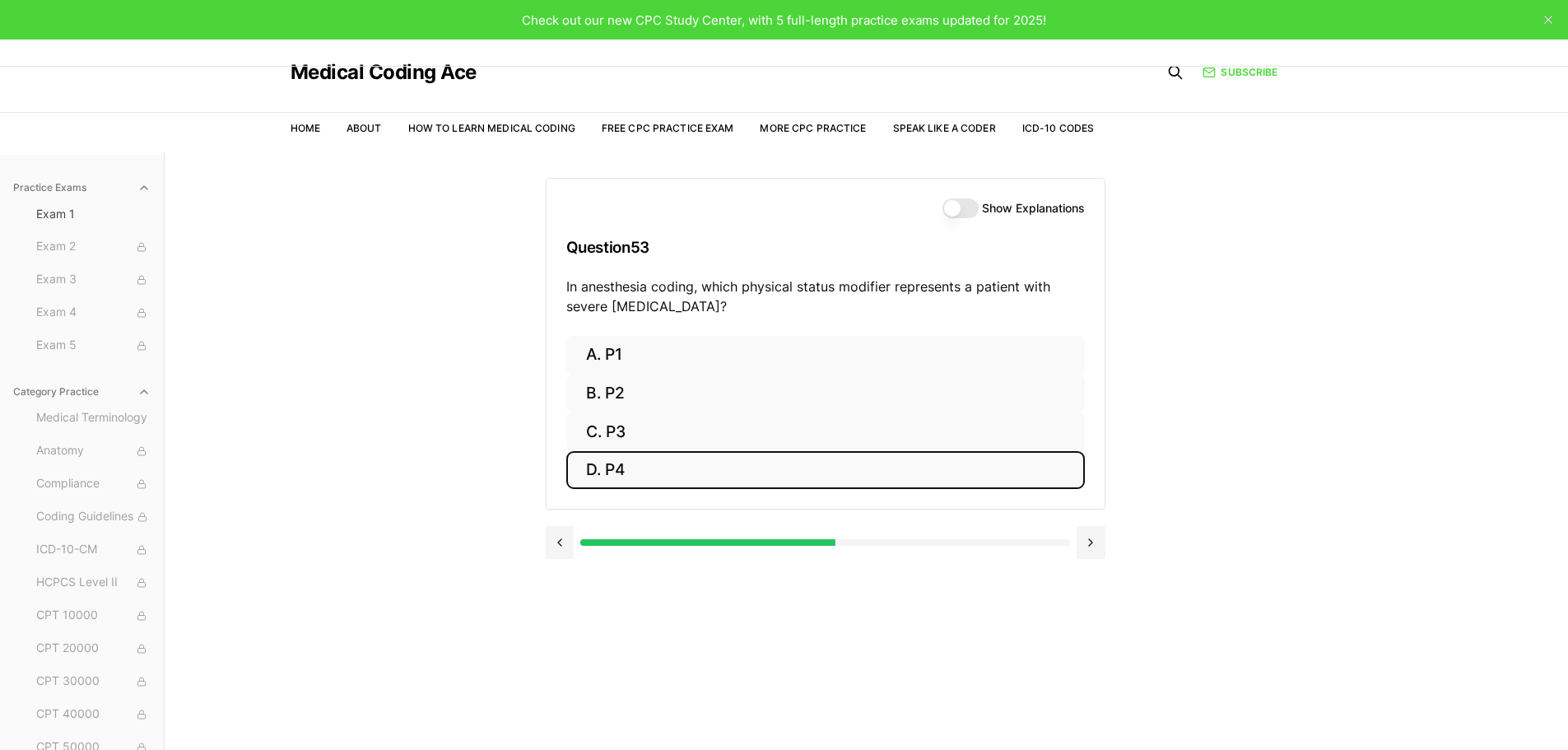
click at [614, 461] on button "D. P4" at bounding box center [825, 470] width 519 height 39
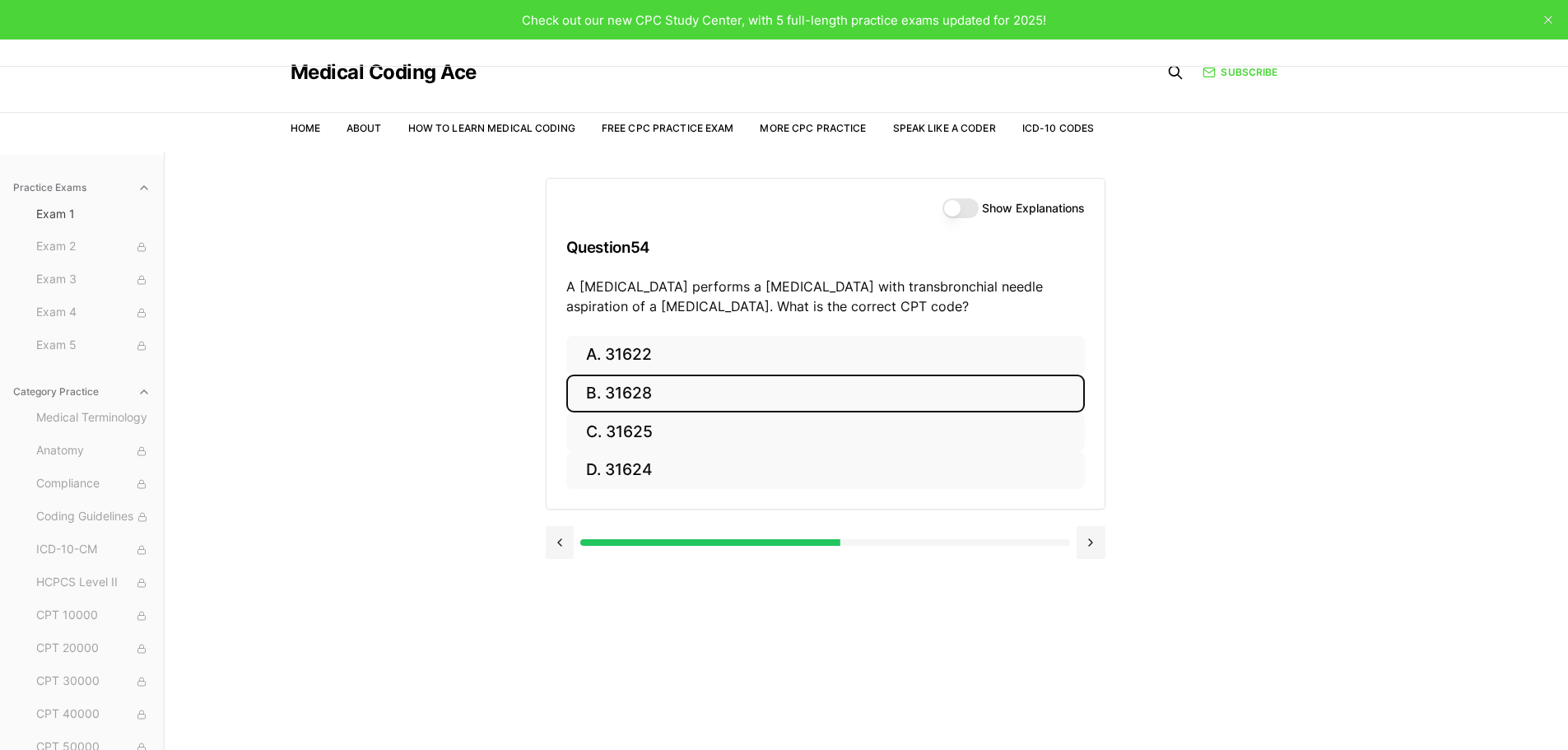
click at [599, 405] on button "B. 31628" at bounding box center [825, 394] width 519 height 39
click at [646, 394] on button "B. 74177" at bounding box center [825, 394] width 519 height 39
click at [635, 400] on button "B. 71046" at bounding box center [825, 394] width 519 height 39
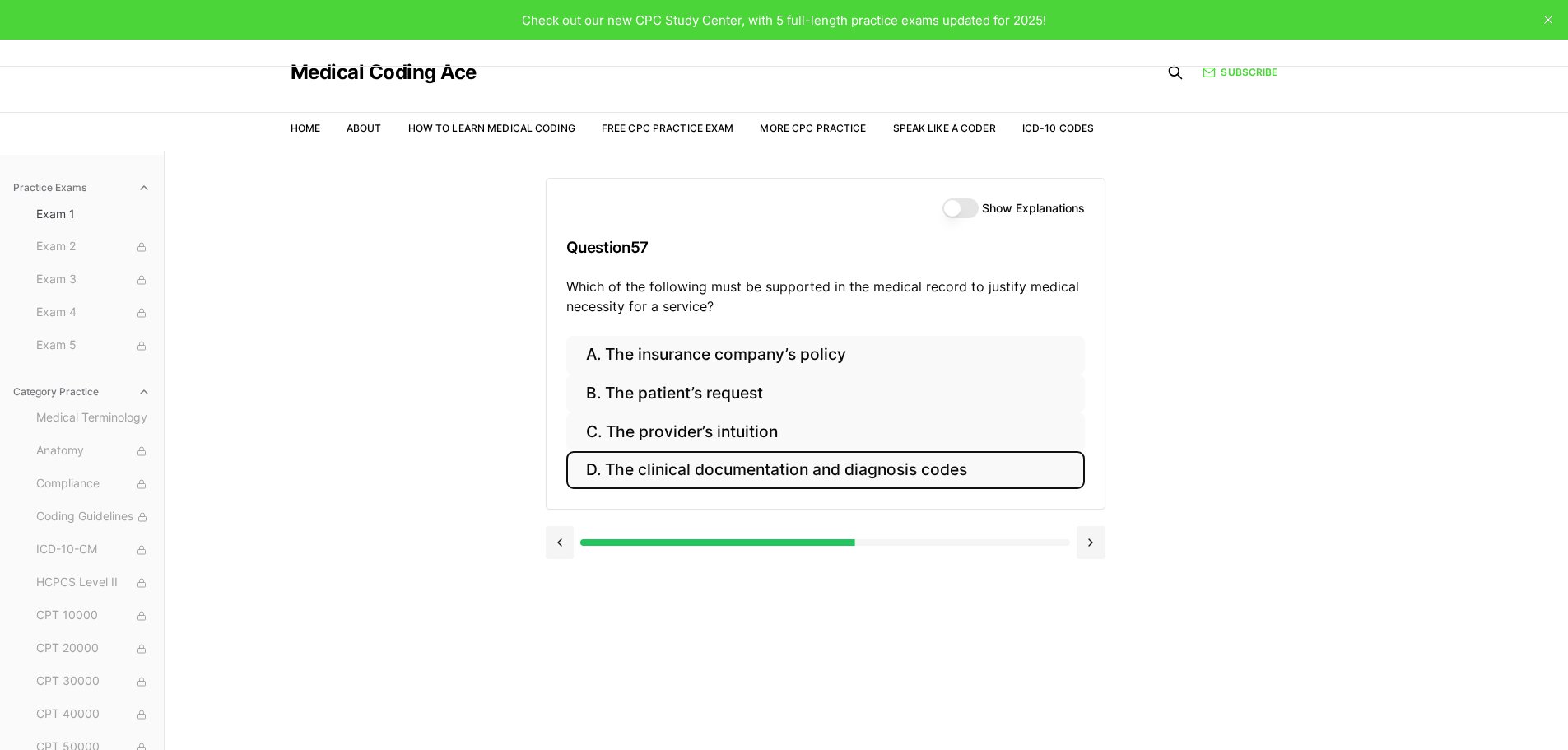
click at [740, 468] on button "D. The clinical documentation and diagnosis codes" at bounding box center [825, 470] width 519 height 39
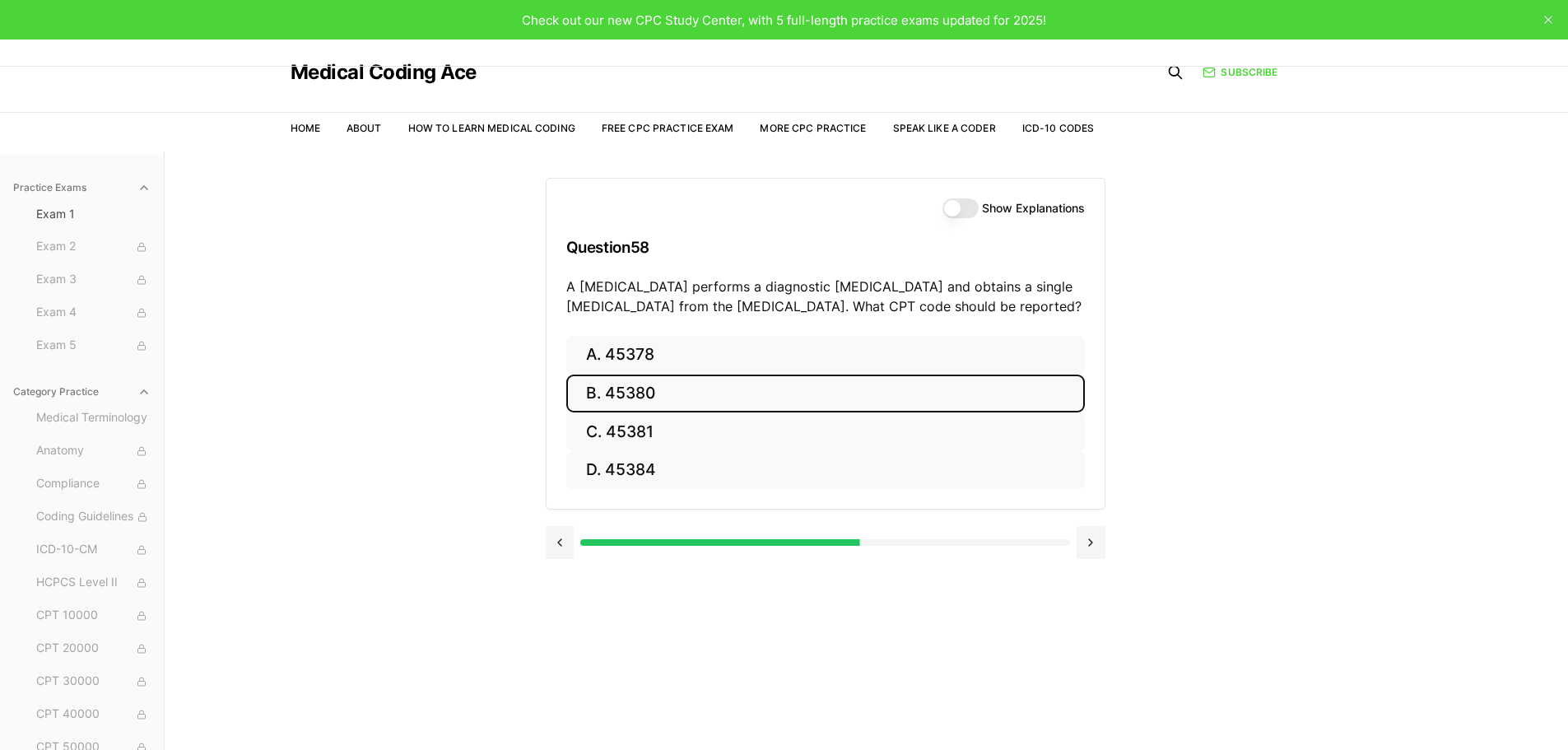
click at [639, 410] on button "B. 45380" at bounding box center [825, 394] width 519 height 39
click at [652, 400] on button "B. 55705" at bounding box center [825, 394] width 519 height 39
click at [648, 397] on button "B. 70552" at bounding box center [825, 394] width 519 height 39
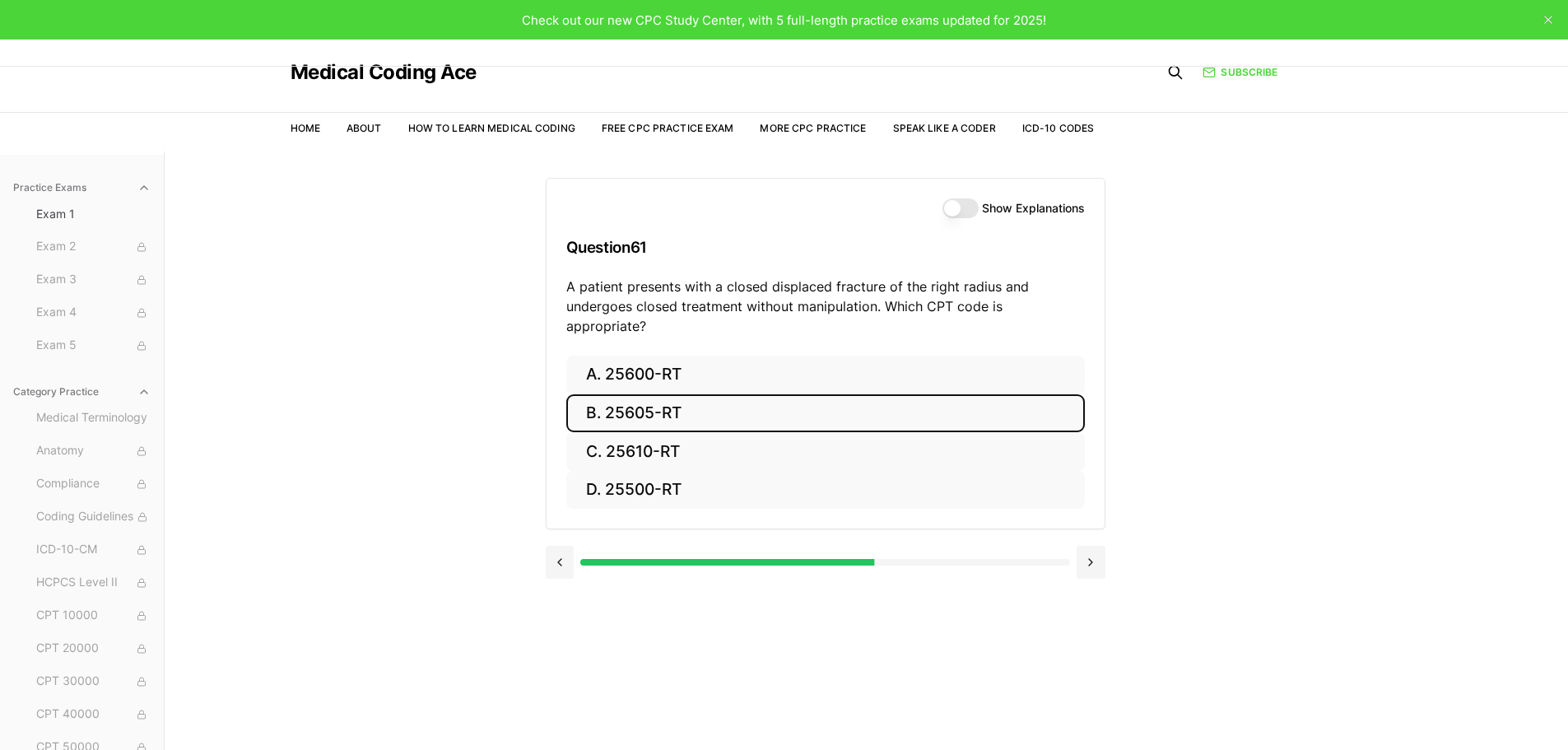
click at [621, 397] on button "B. 25605-RT" at bounding box center [825, 414] width 519 height 39
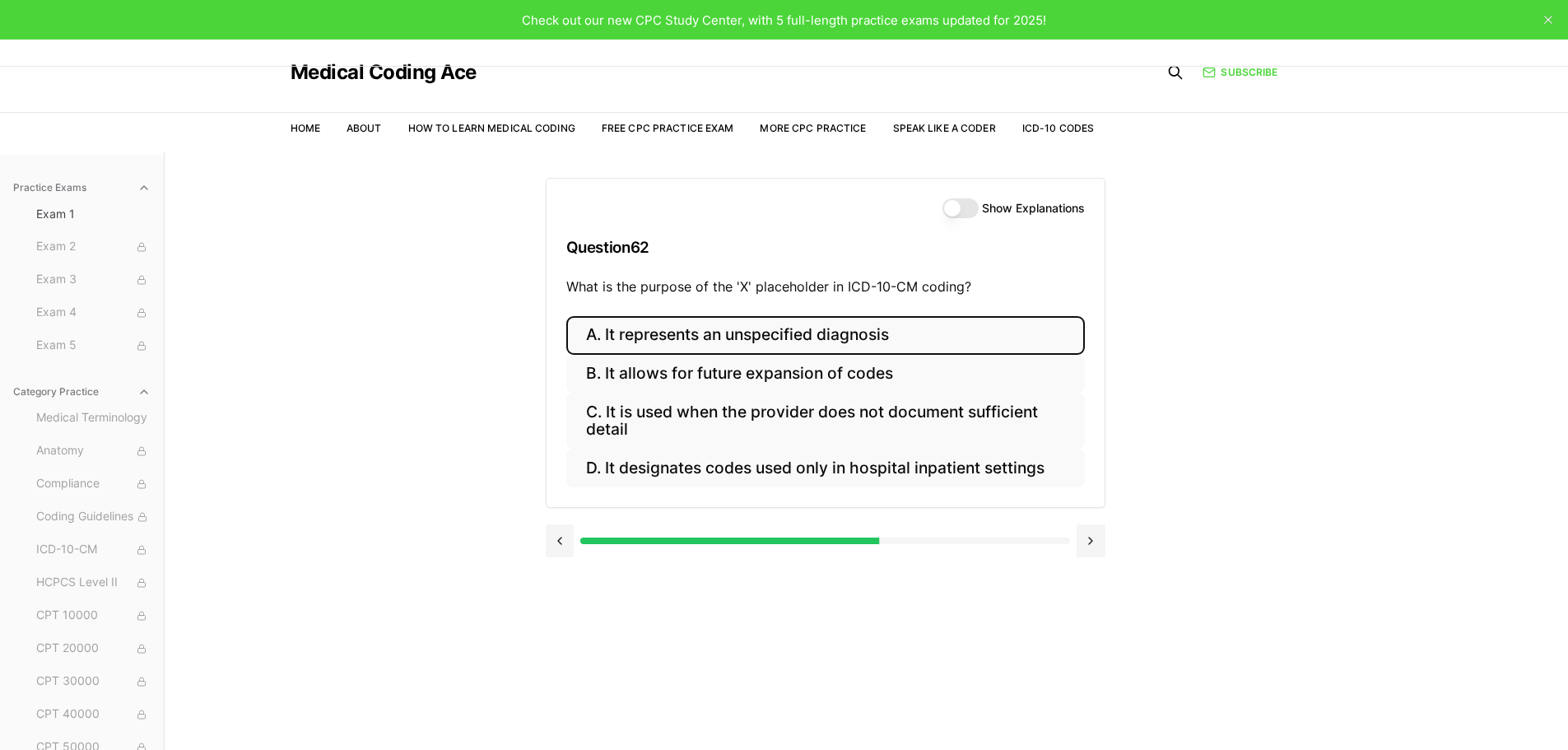
click at [707, 347] on button "A. It represents an unspecified diagnosis" at bounding box center [825, 335] width 519 height 39
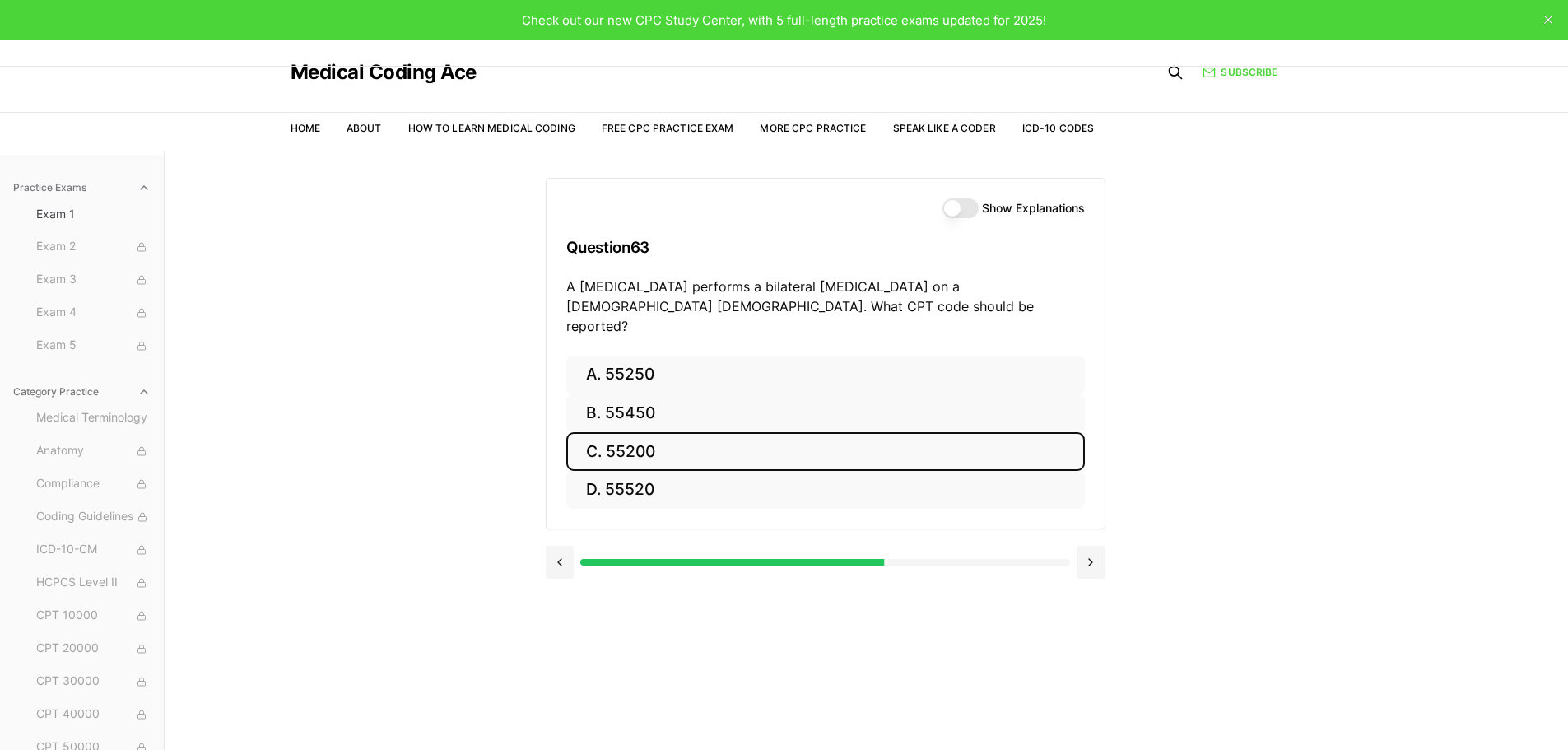
click at [638, 439] on button "C. 55200" at bounding box center [825, 451] width 519 height 39
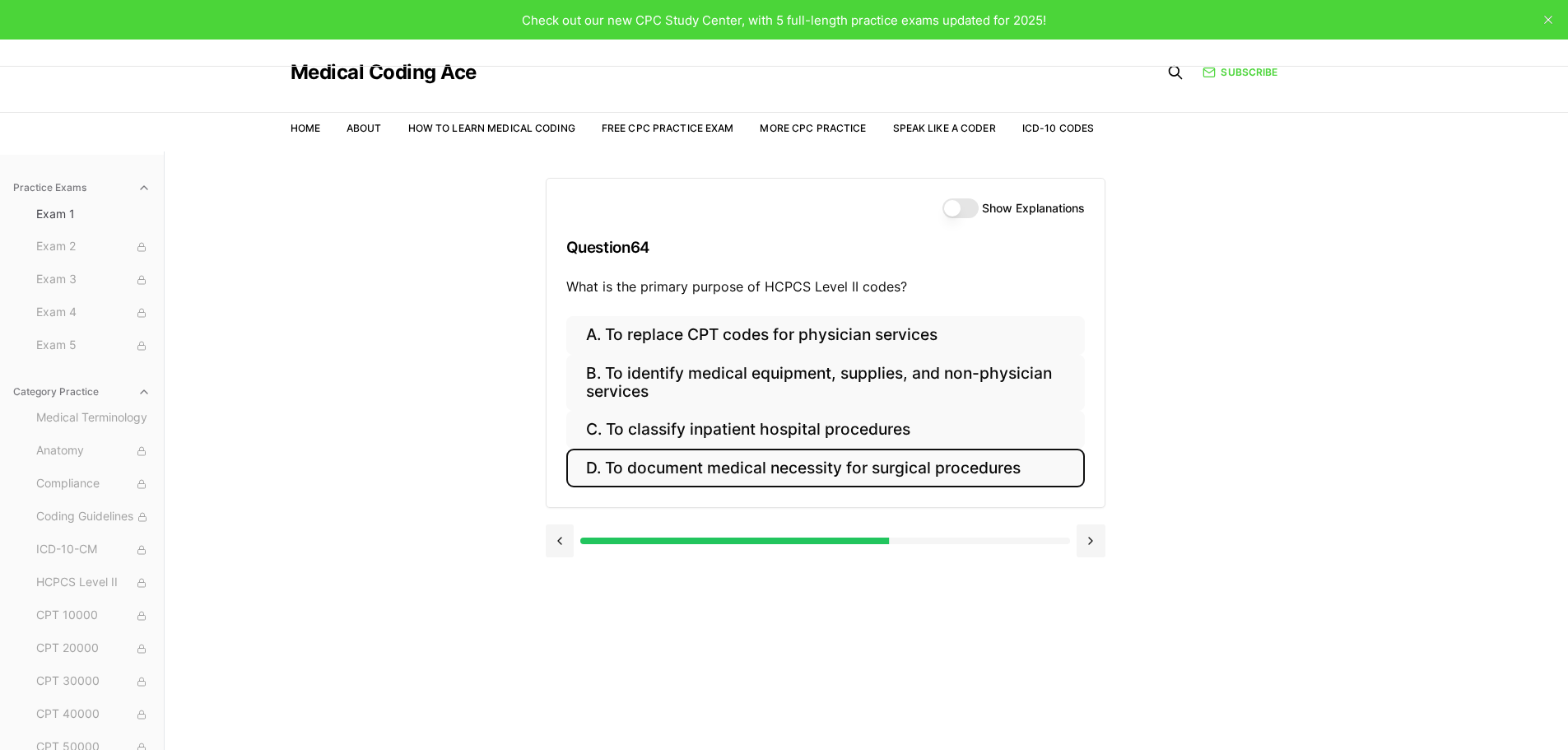
click at [779, 479] on button "D. To document medical necessity for surgical procedures" at bounding box center [825, 468] width 519 height 39
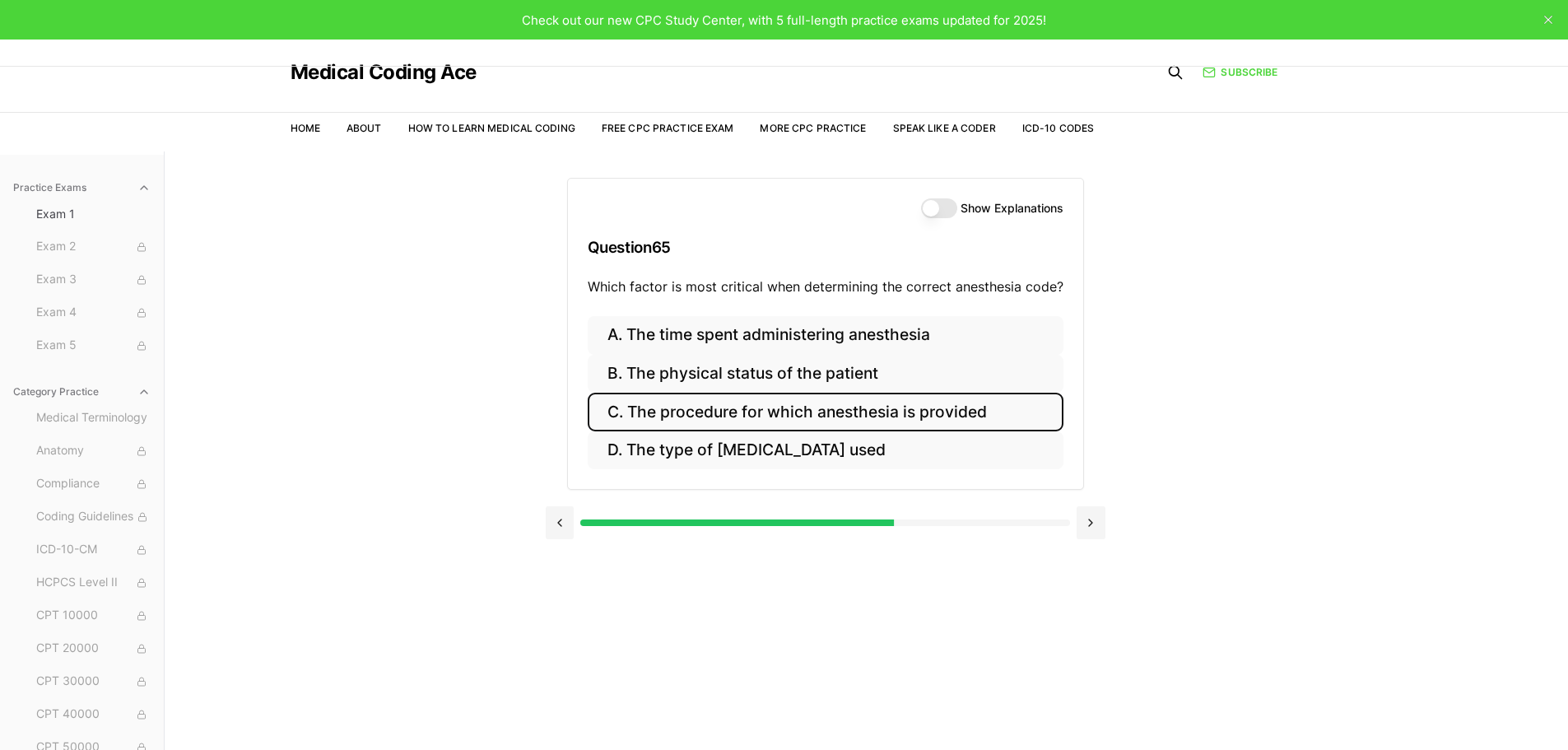
click at [756, 416] on button "C. The procedure for which anesthesia is provided" at bounding box center [826, 412] width 476 height 39
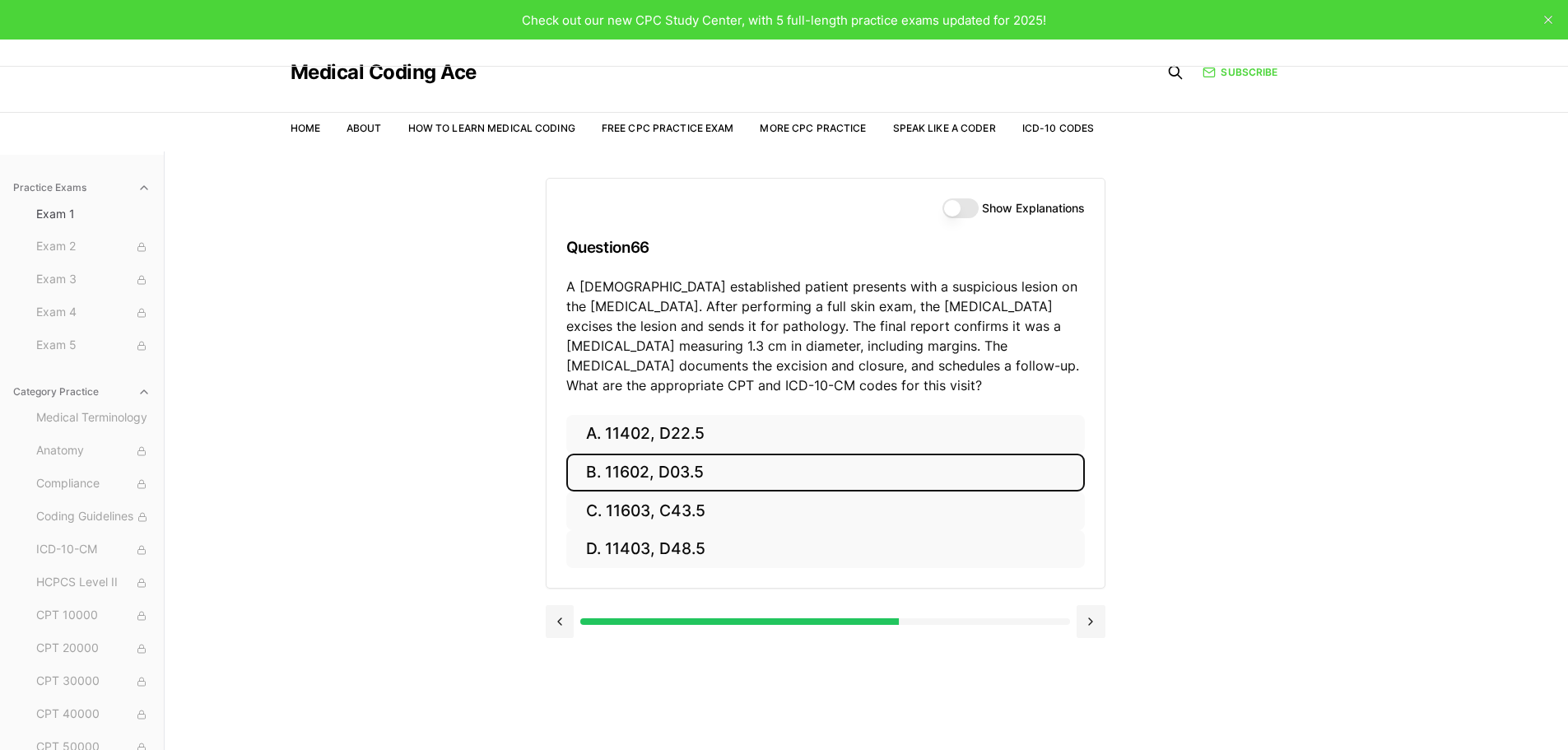
click at [687, 456] on button "B. 11602, D03.5" at bounding box center [825, 473] width 519 height 39
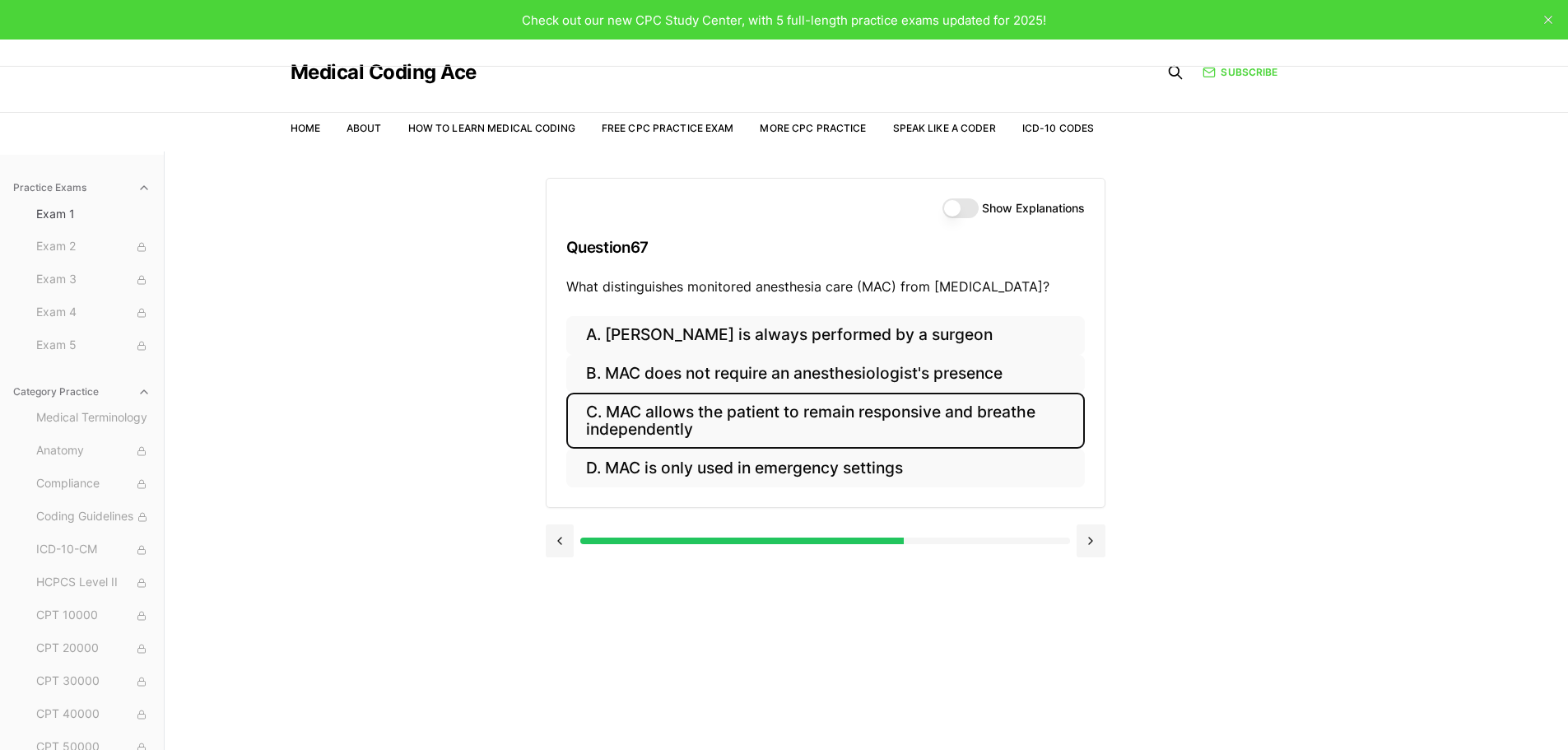
click at [784, 415] on button "C. MAC allows the patient to remain responsive and breathe independently" at bounding box center [825, 421] width 519 height 56
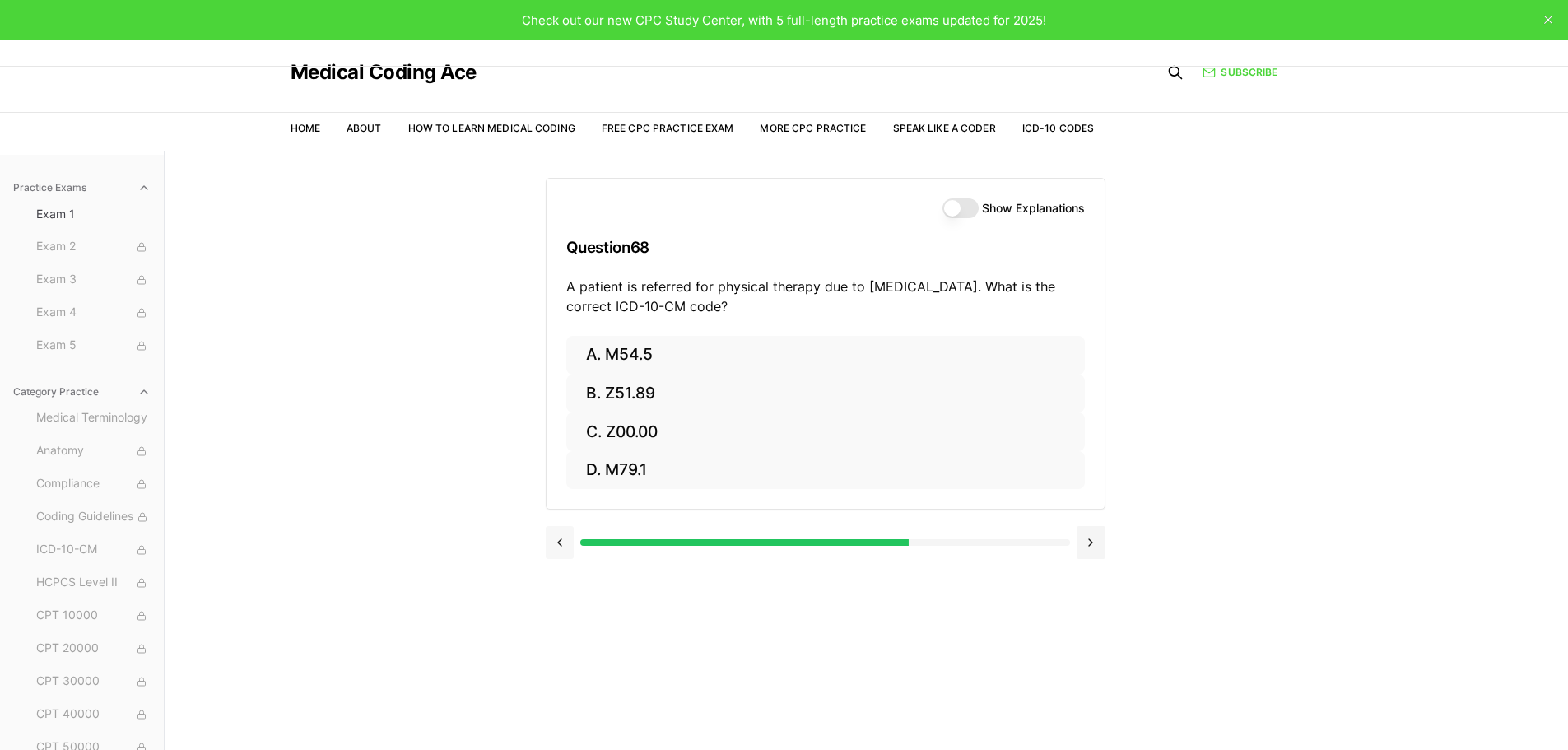
click at [556, 541] on button at bounding box center [559, 542] width 29 height 33
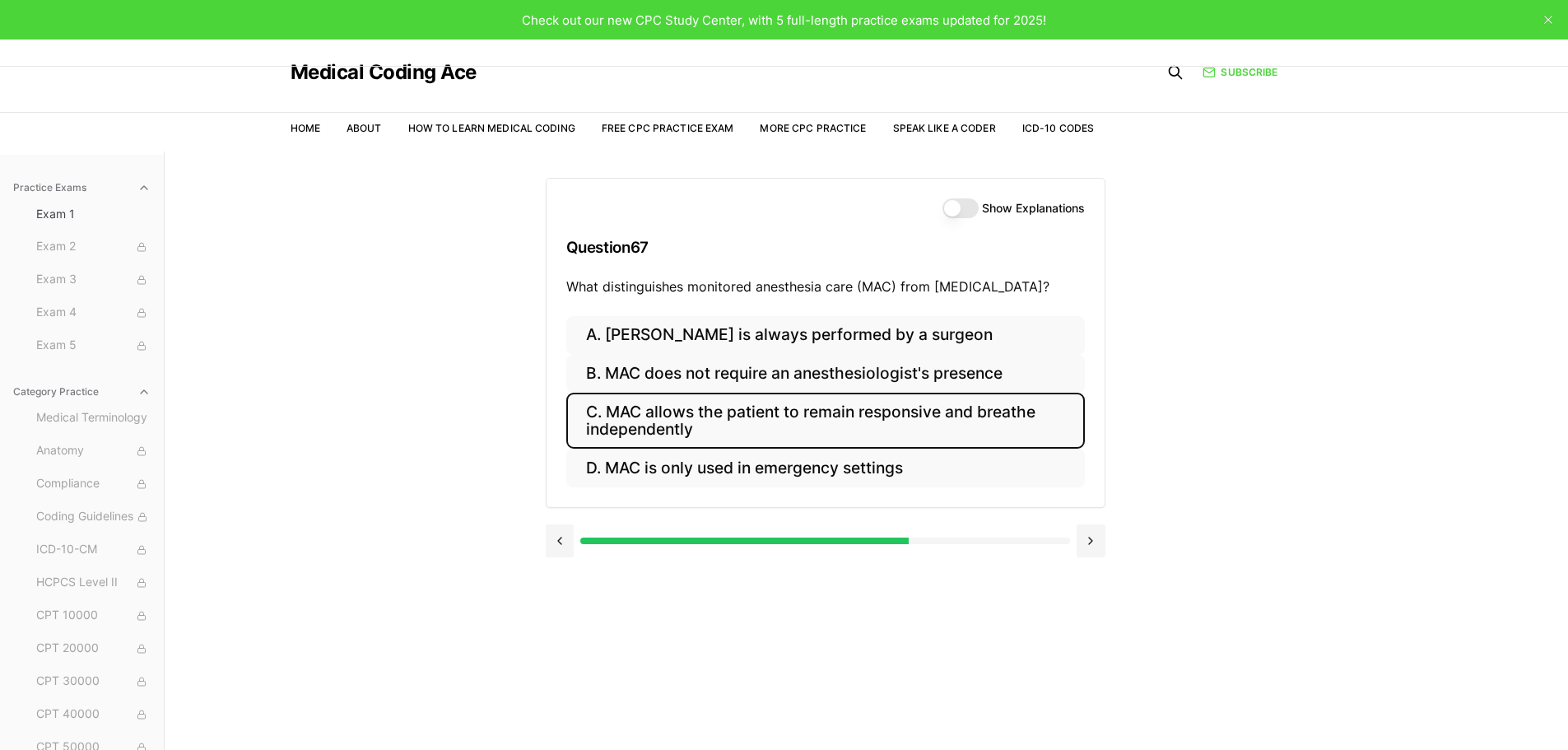
click at [714, 415] on button "C. MAC allows the patient to remain responsive and breathe independently" at bounding box center [825, 421] width 519 height 56
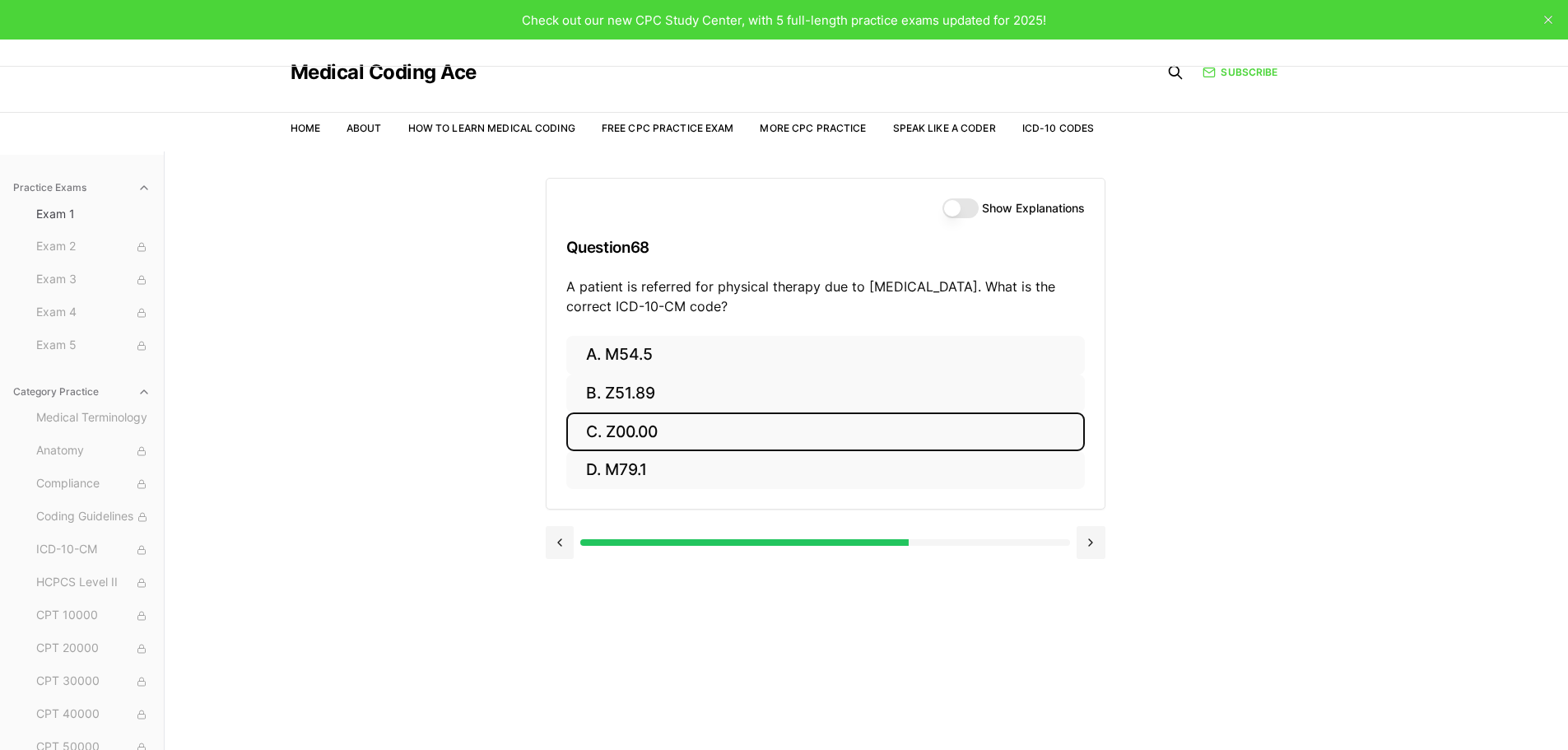
click at [656, 431] on button "C. Z00.00" at bounding box center [825, 432] width 519 height 39
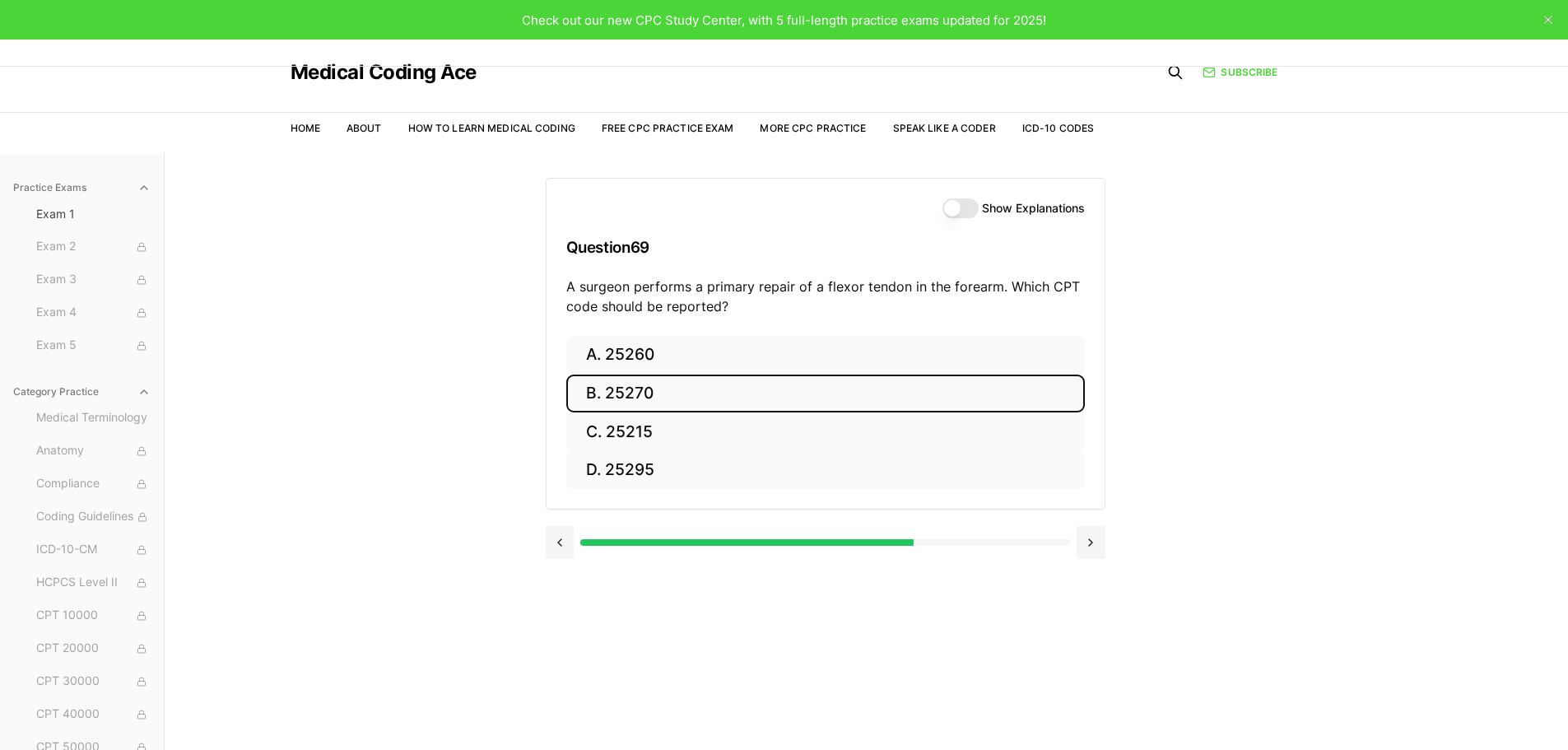
click at [606, 395] on button "B. 25270" at bounding box center [825, 394] width 519 height 39
click at [640, 396] on button "B. 61154" at bounding box center [825, 394] width 519 height 39
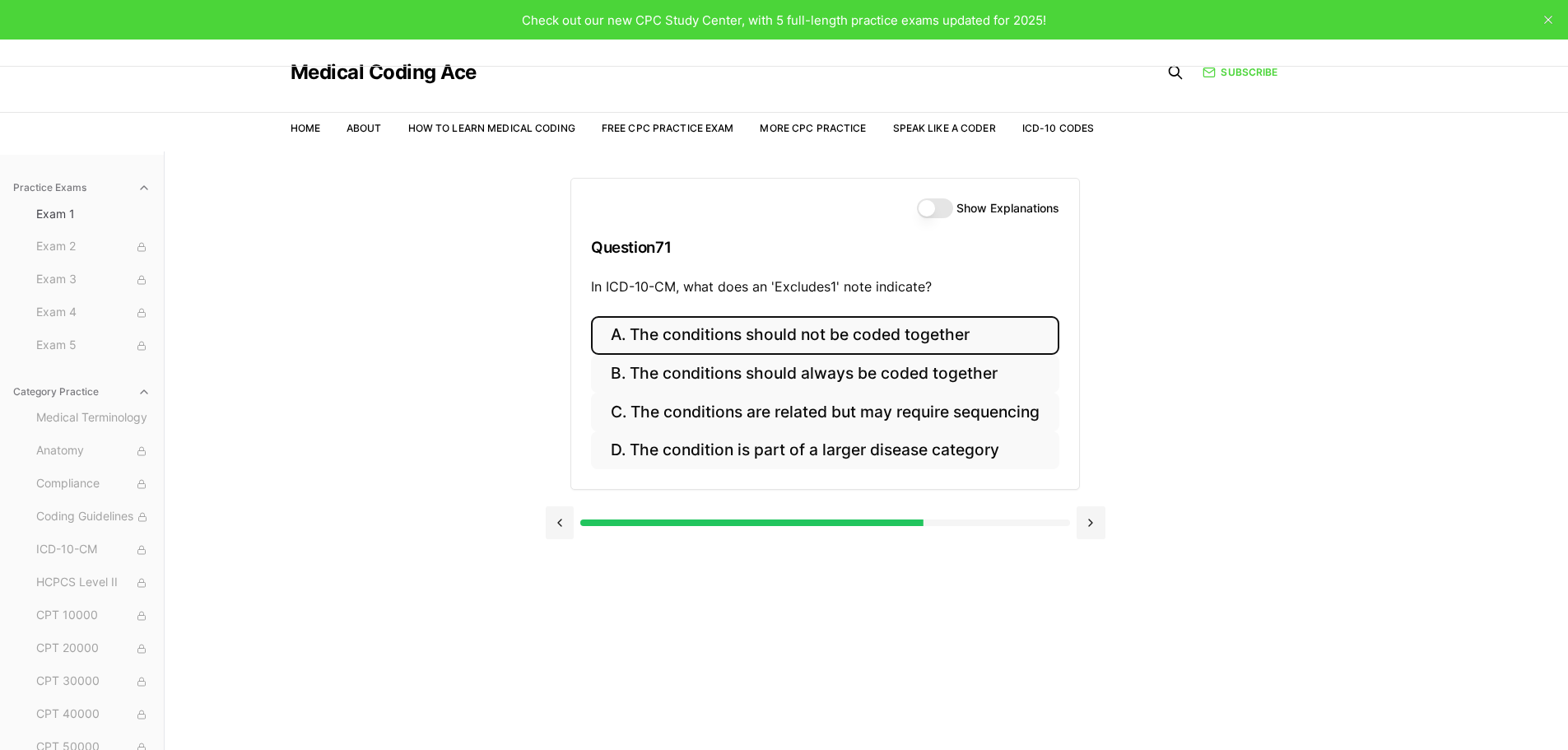
click at [780, 338] on button "A. The conditions should not be coded together" at bounding box center [824, 335] width 468 height 39
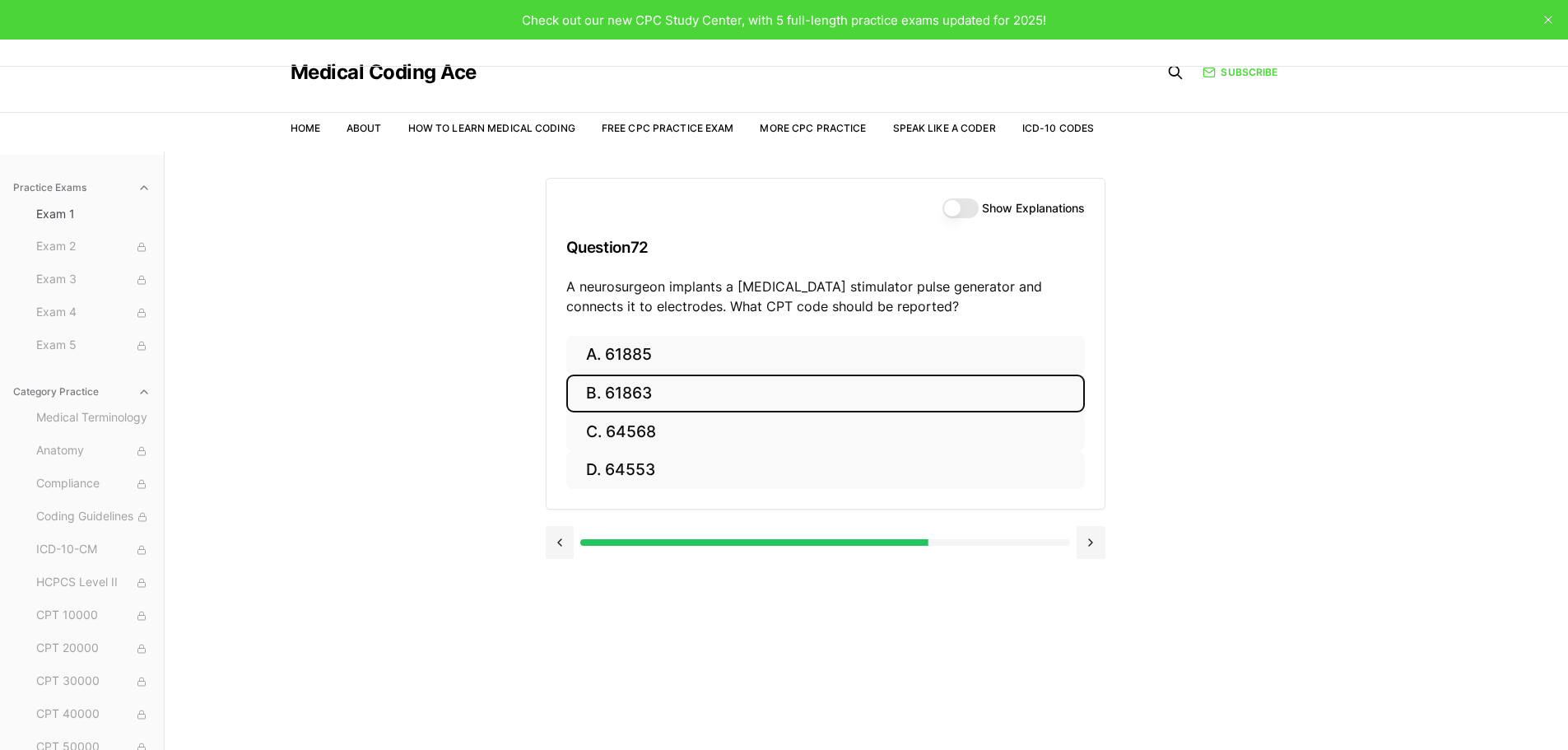
click at [654, 405] on button "B. 61863" at bounding box center [825, 394] width 519 height 39
click at [651, 395] on button "B. S46.011A" at bounding box center [825, 394] width 519 height 39
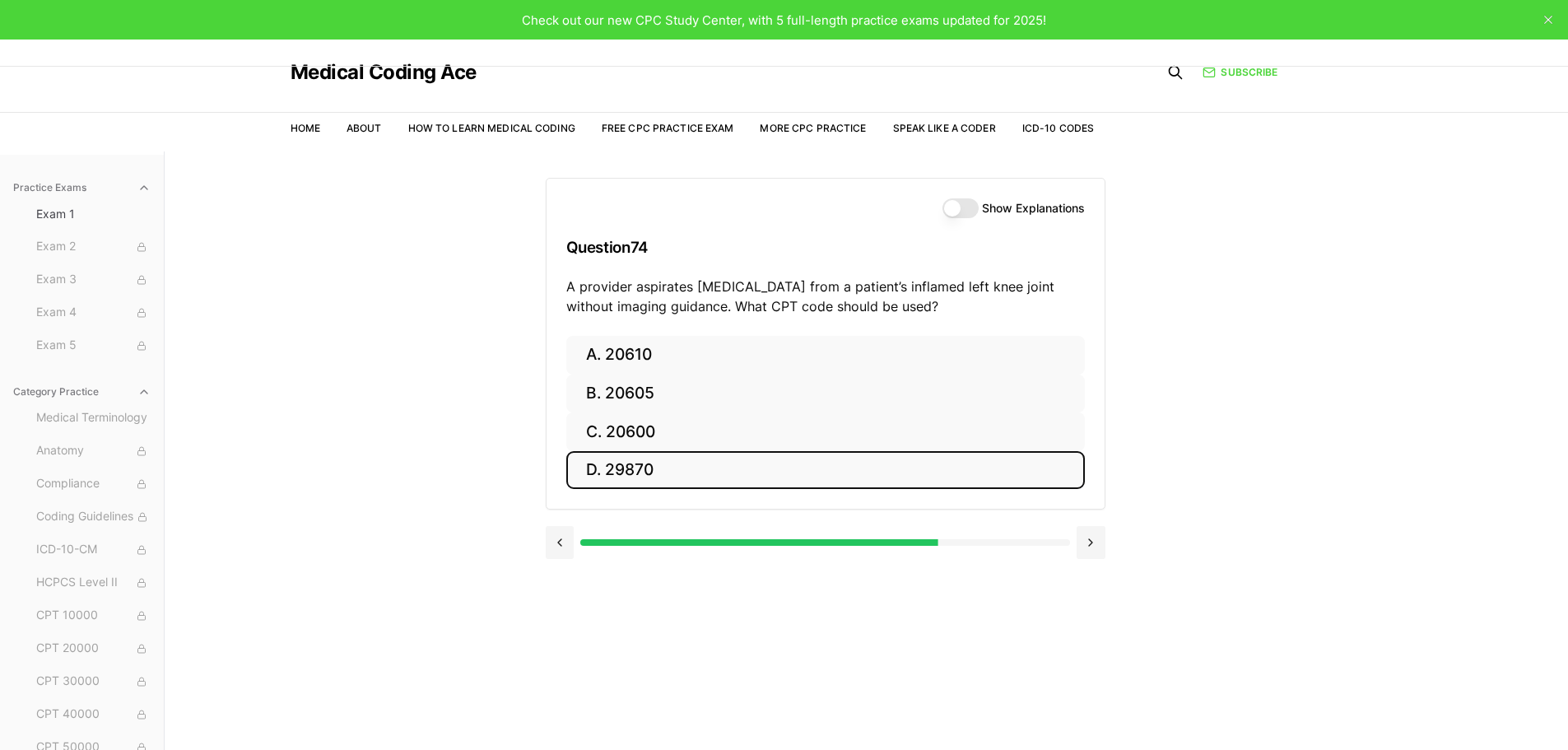
click at [639, 466] on button "D. 29870" at bounding box center [825, 470] width 519 height 39
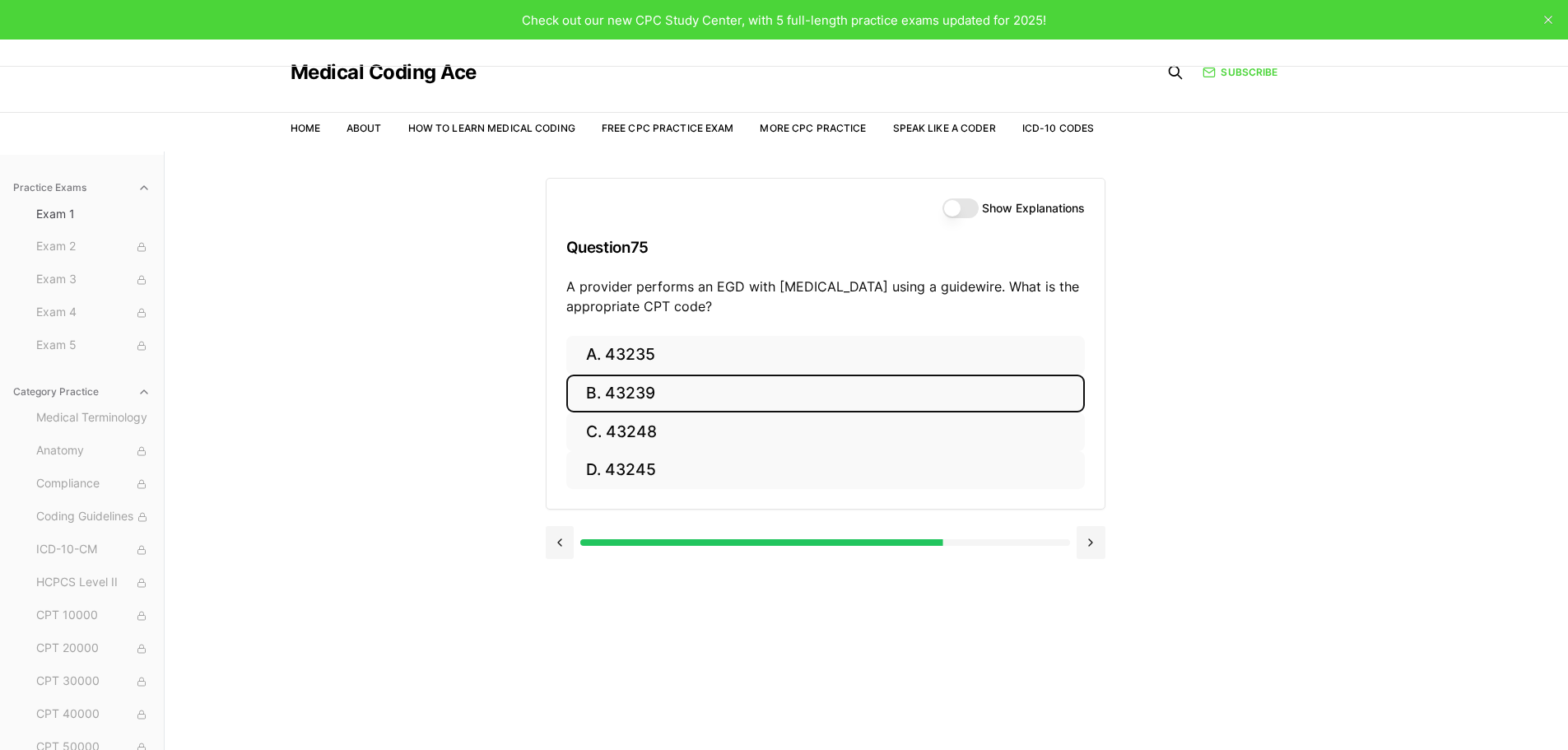
click at [645, 392] on button "B. 43239" at bounding box center [825, 394] width 519 height 39
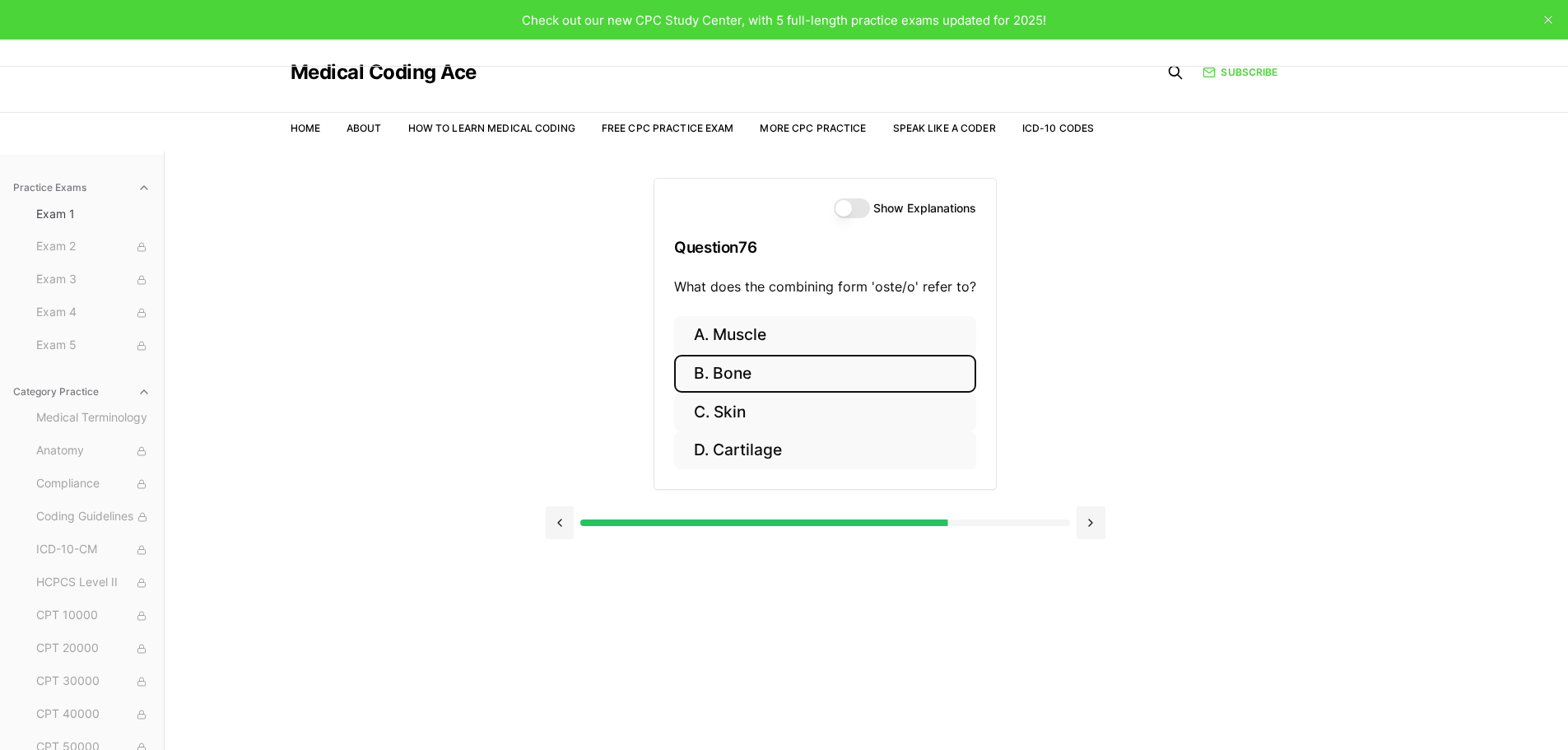
click at [746, 371] on button "B. Bone" at bounding box center [825, 374] width 302 height 39
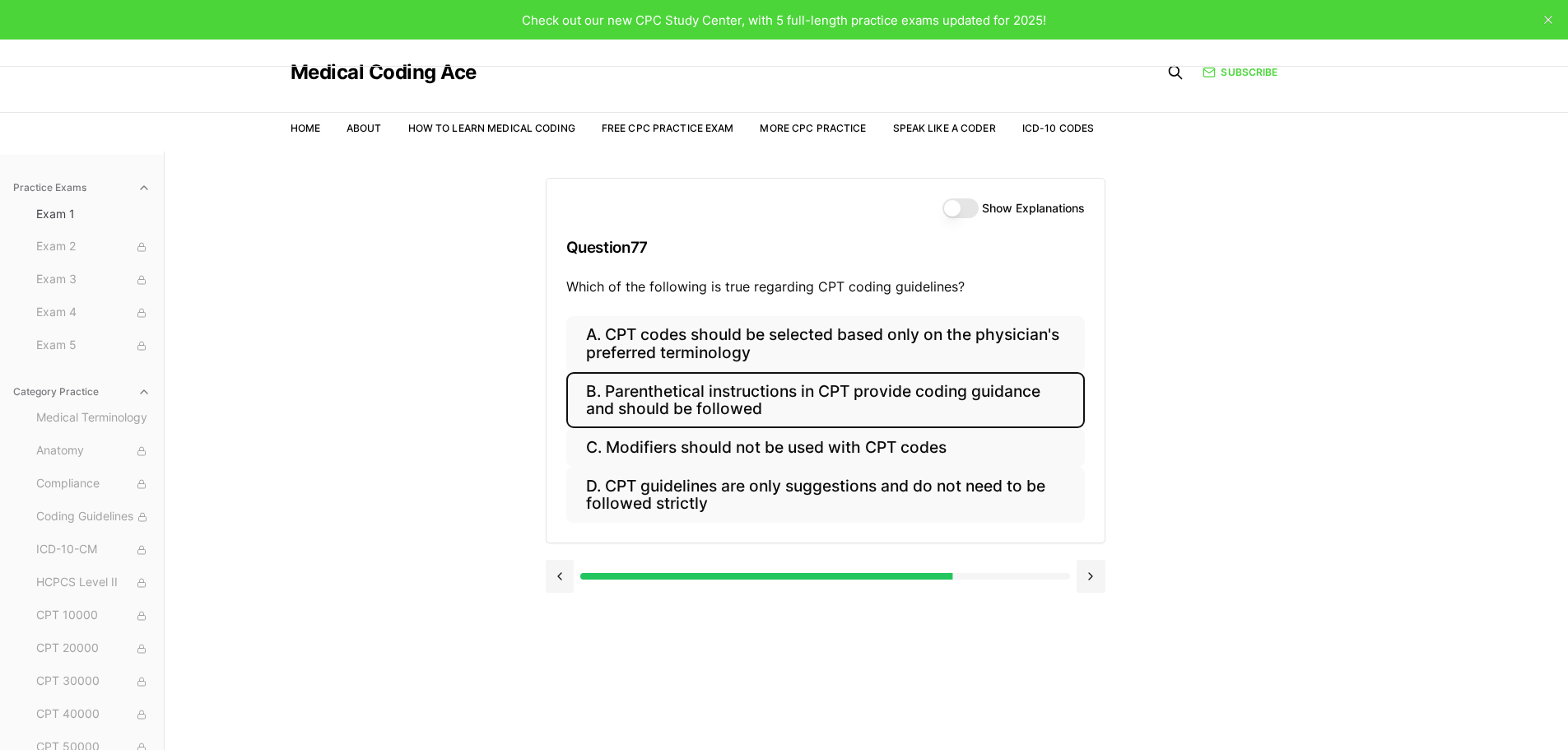
click at [711, 398] on button "B. Parenthetical instructions in CPT provide coding guidance and should be foll…" at bounding box center [825, 400] width 519 height 56
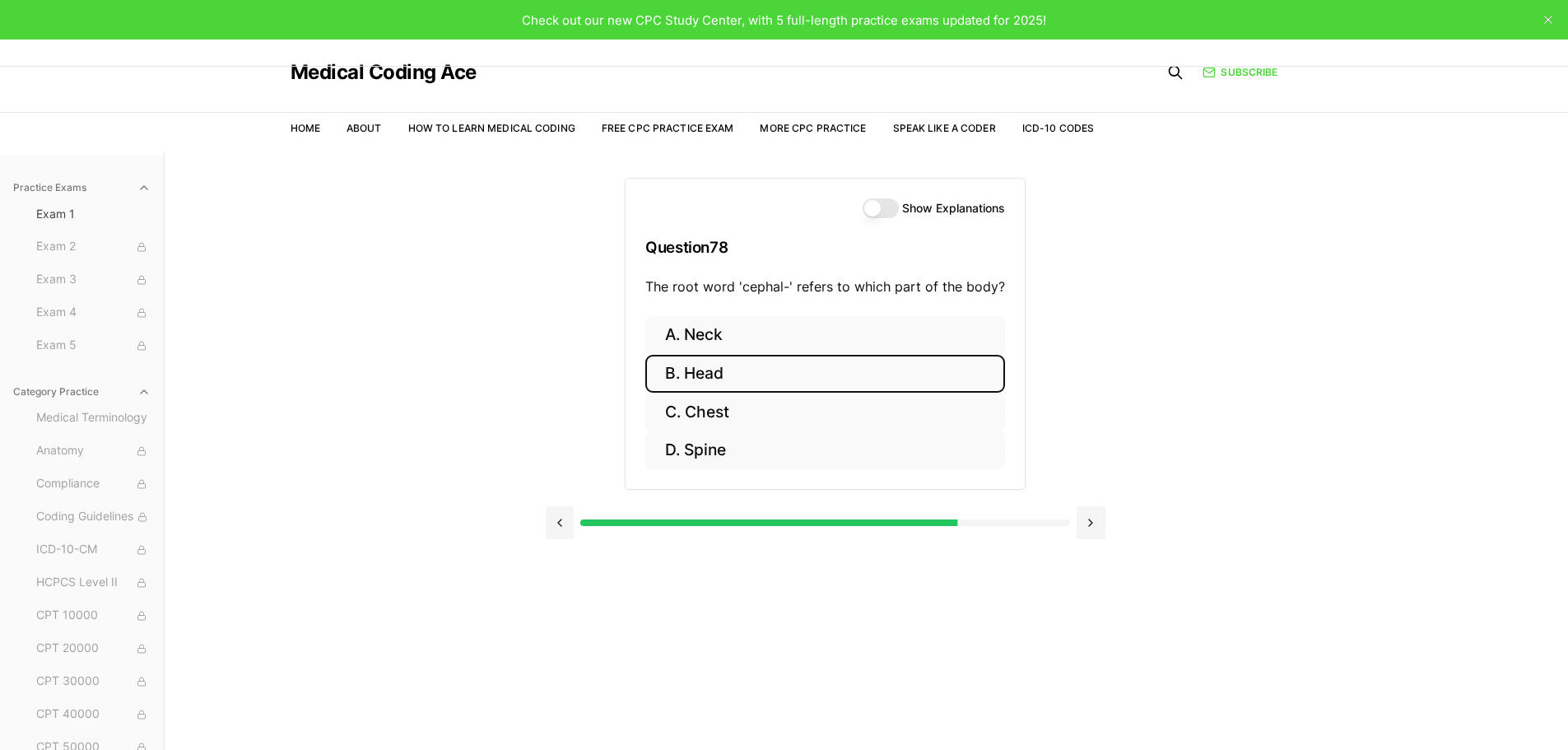
click at [723, 369] on button "B. Head" at bounding box center [825, 374] width 360 height 39
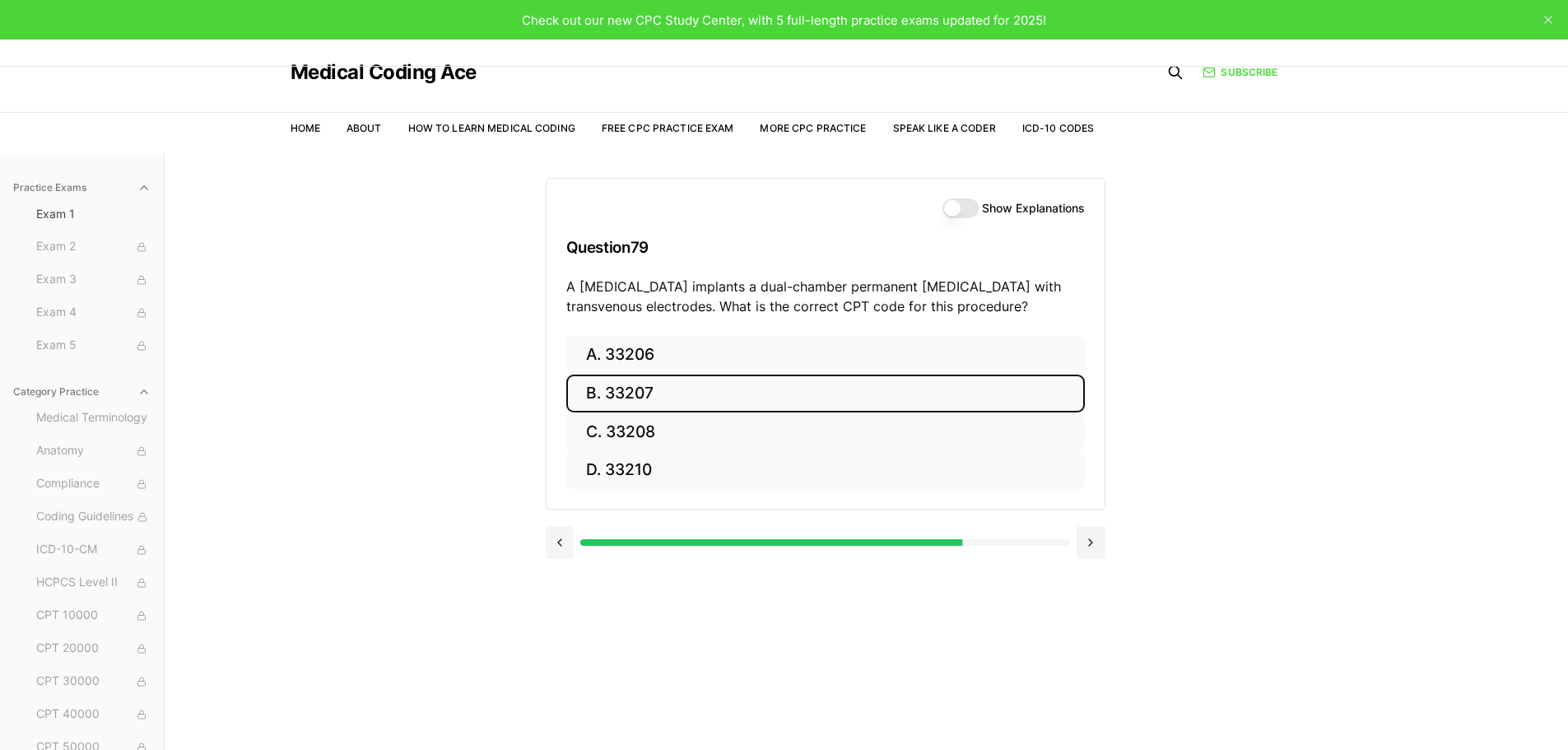
click at [649, 400] on button "B. 33207" at bounding box center [825, 394] width 519 height 39
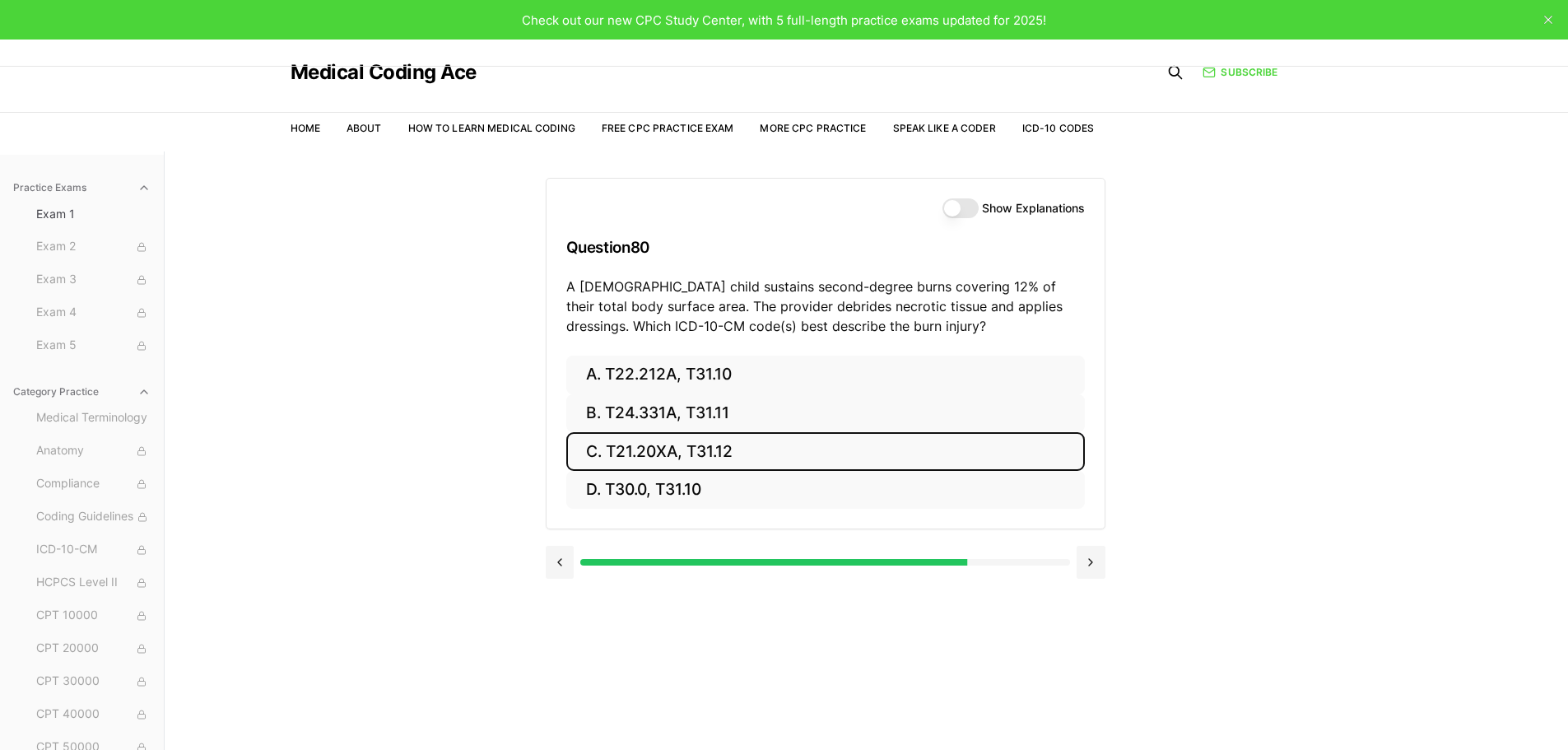
click at [658, 442] on button "C. T21.20XA, T31.12" at bounding box center [825, 451] width 519 height 39
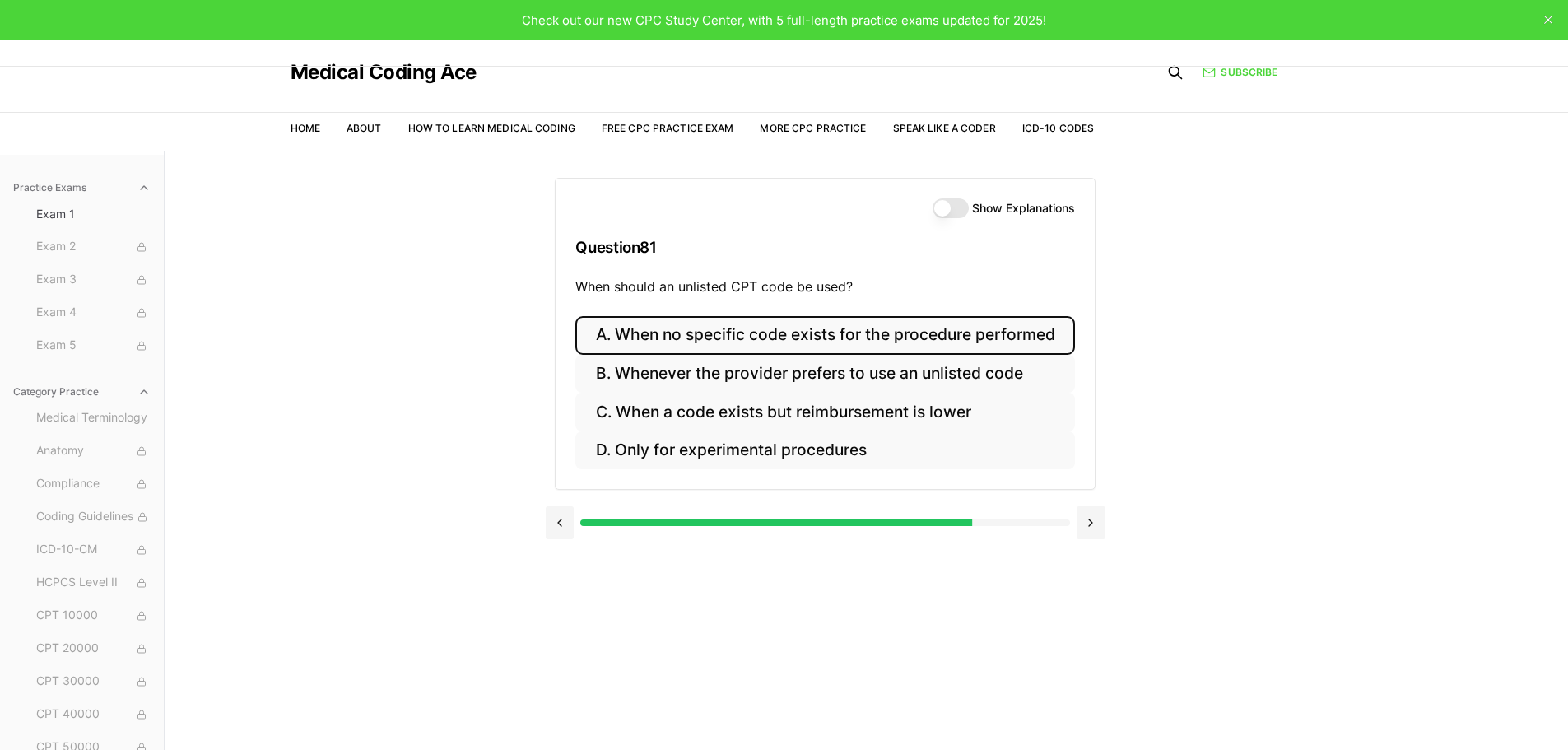
click at [742, 345] on button "A. When no specific code exists for the procedure performed" at bounding box center [824, 335] width 499 height 39
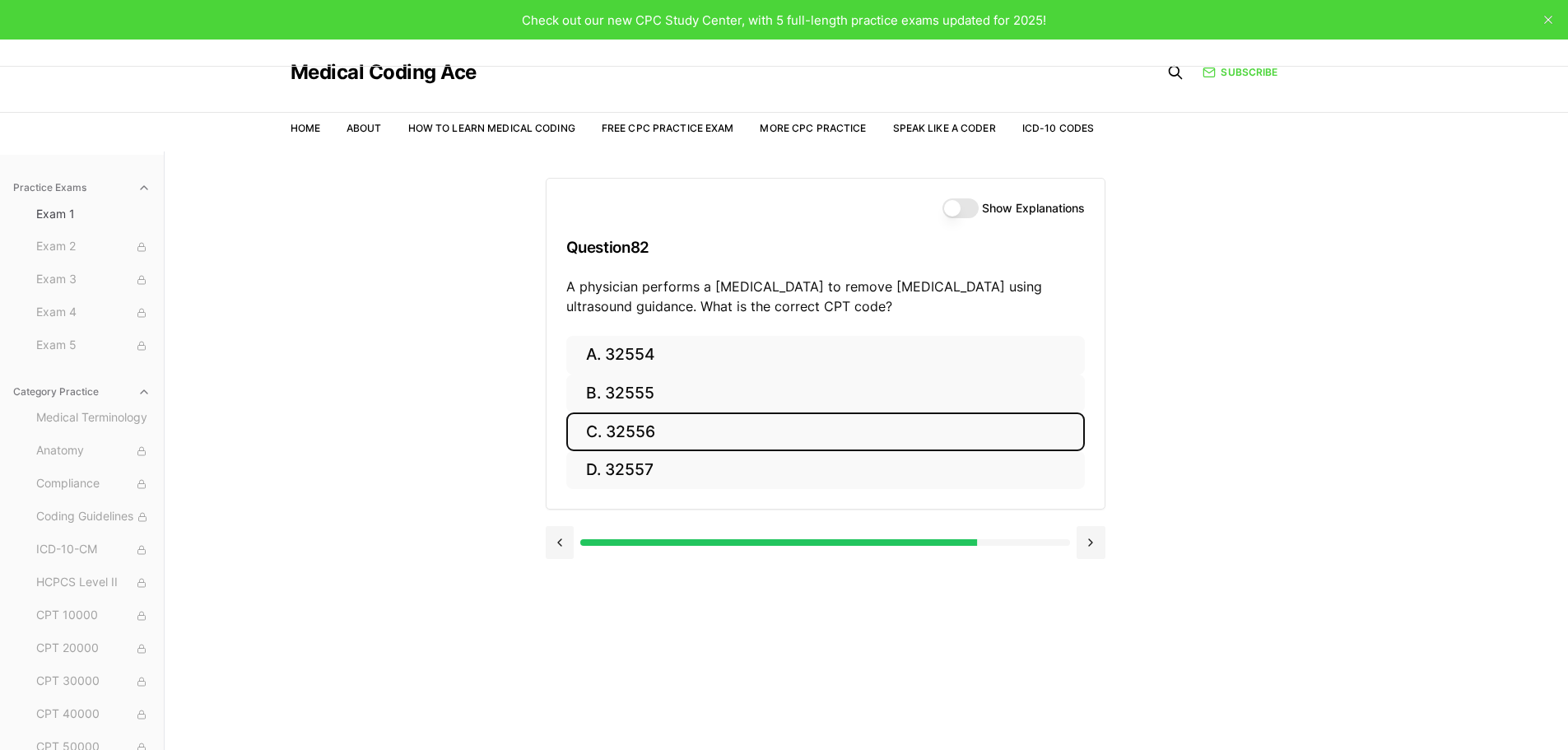
click at [653, 432] on button "C. 32556" at bounding box center [825, 432] width 519 height 39
click at [632, 428] on button "C. 93320" at bounding box center [825, 432] width 519 height 39
click at [645, 425] on button "C. 35201" at bounding box center [825, 432] width 519 height 39
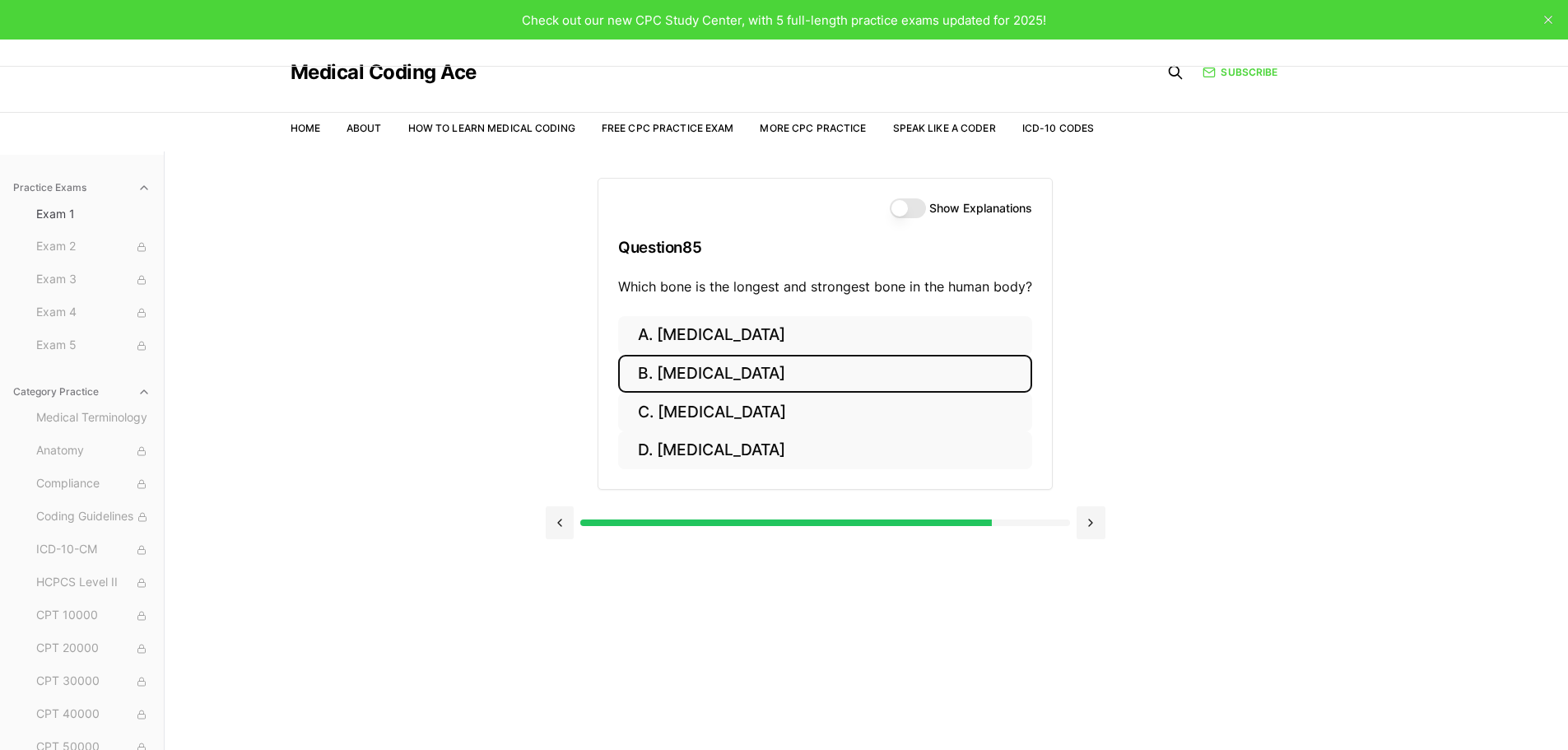
click at [694, 368] on button "B. [MEDICAL_DATA]" at bounding box center [825, 374] width 414 height 39
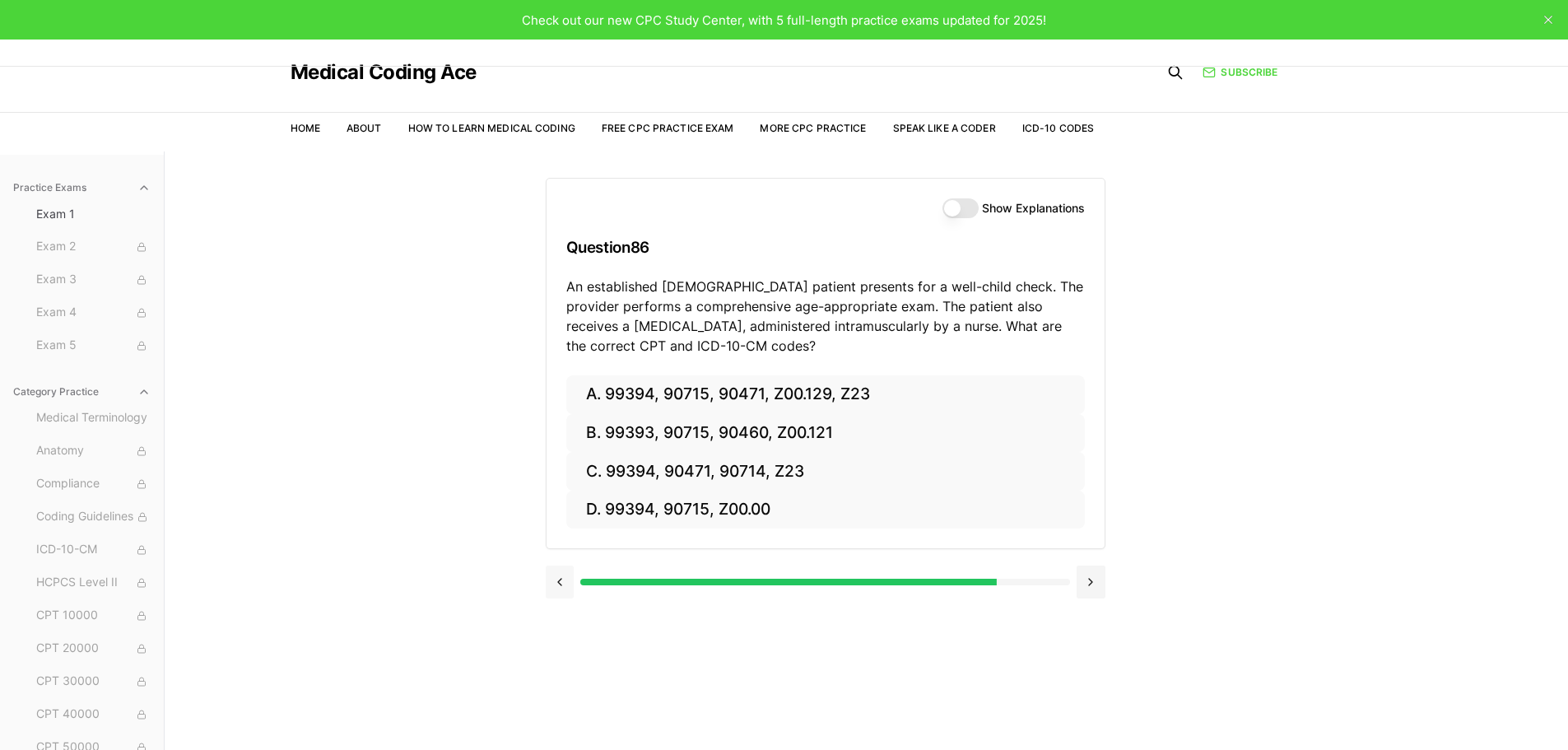
click at [551, 593] on button at bounding box center [559, 582] width 29 height 33
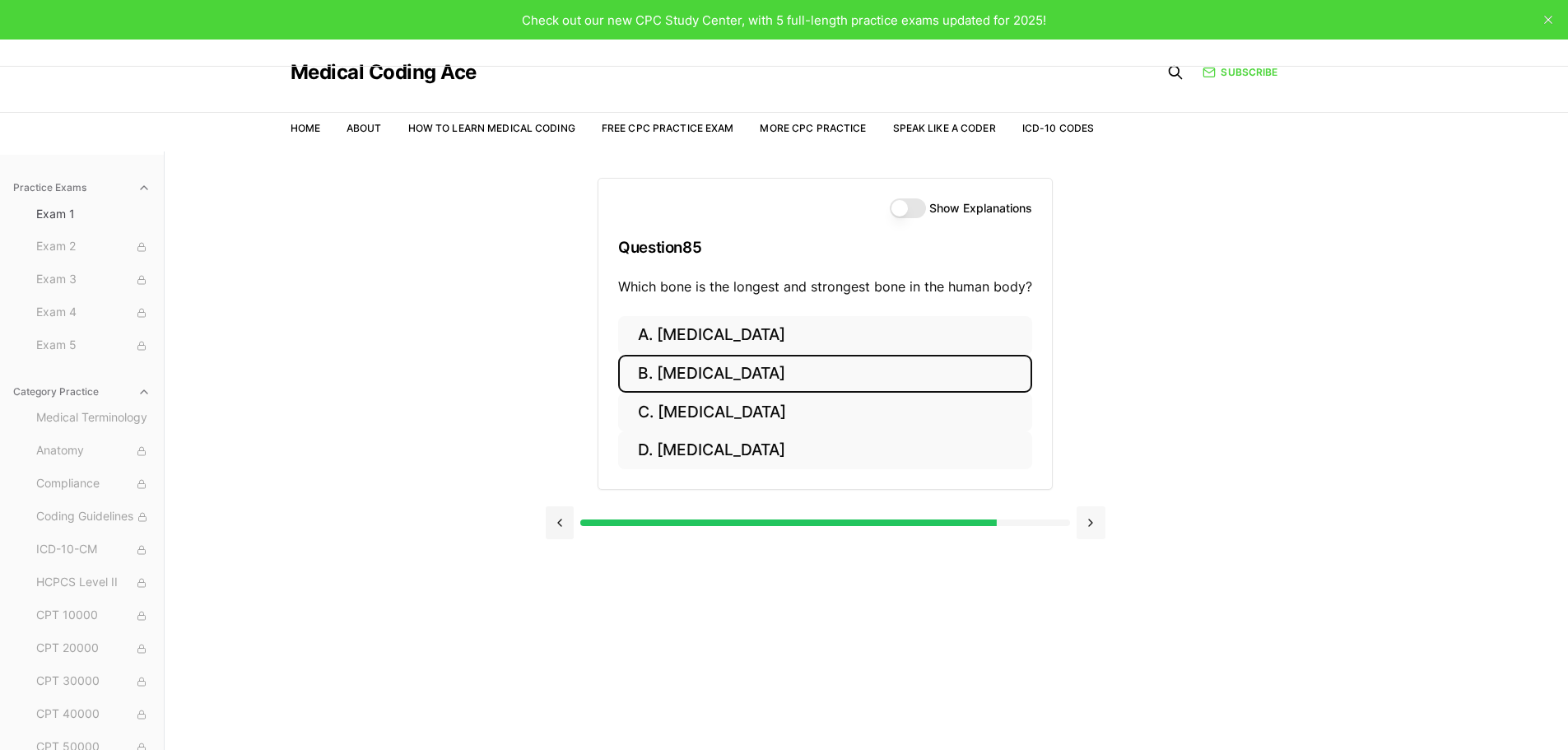
click at [1090, 525] on button at bounding box center [1090, 523] width 29 height 33
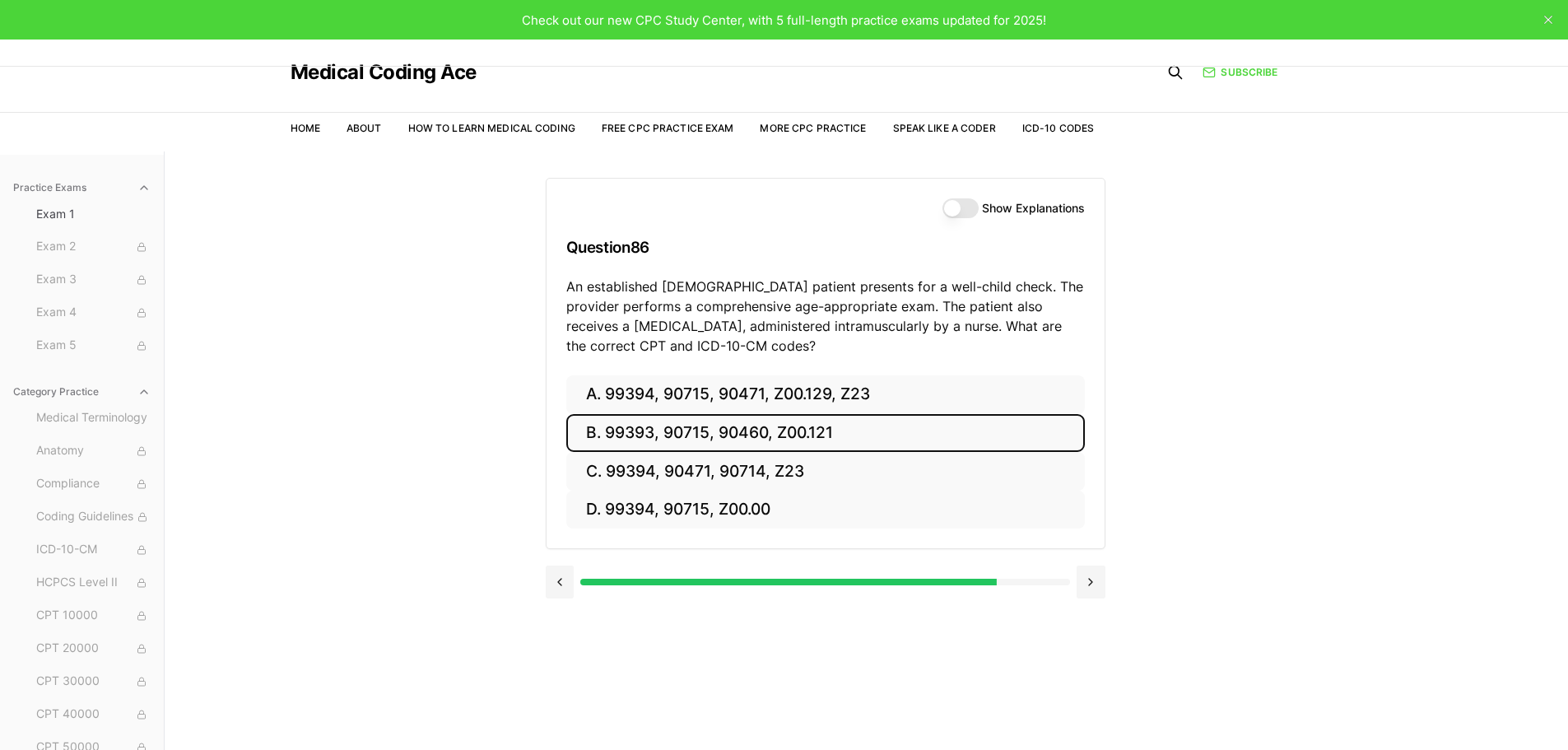
click at [715, 441] on button "B. 99393, 90715, 90460, Z00.121" at bounding box center [825, 434] width 519 height 39
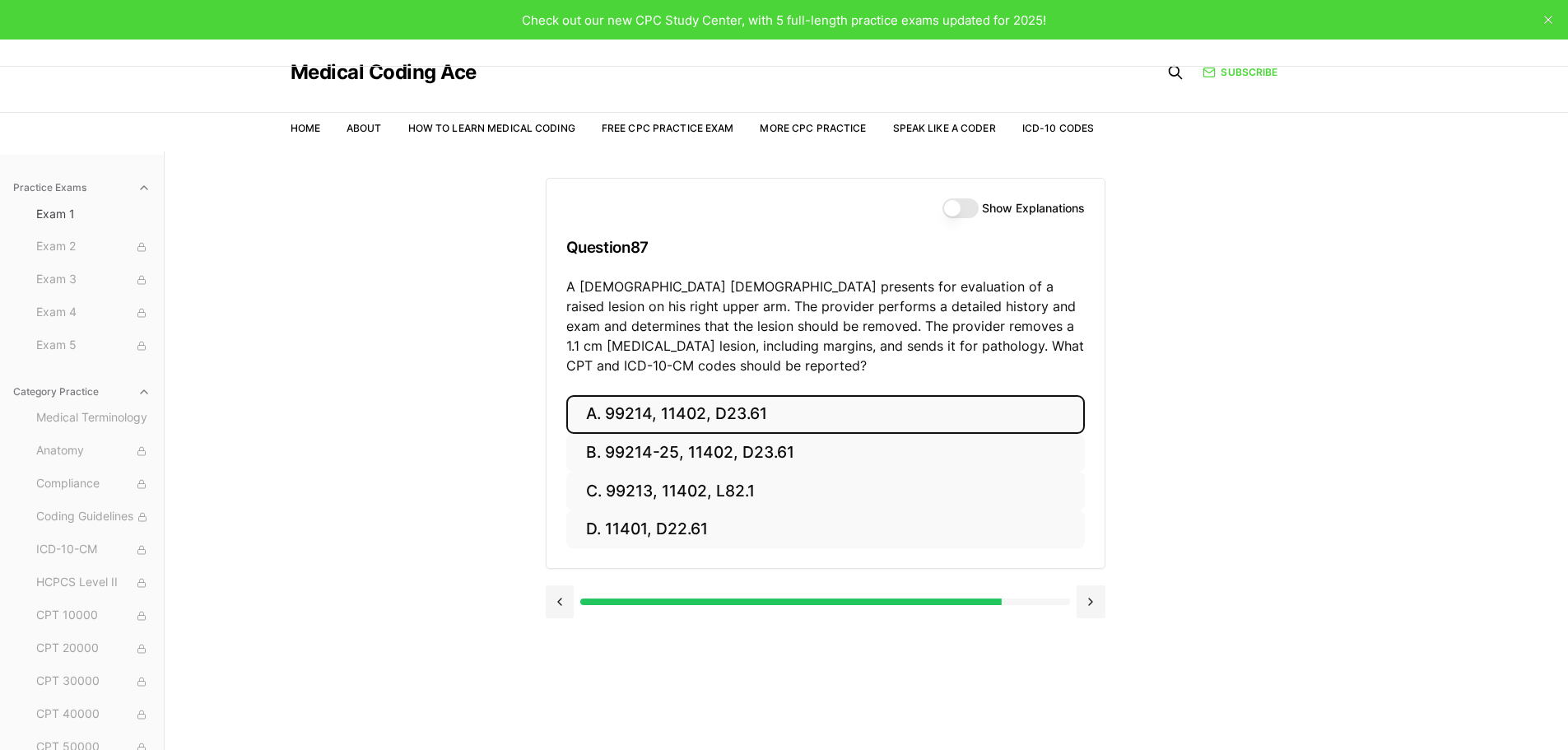
click at [733, 432] on button "A. 99214, 11402, D23.61" at bounding box center [825, 415] width 519 height 39
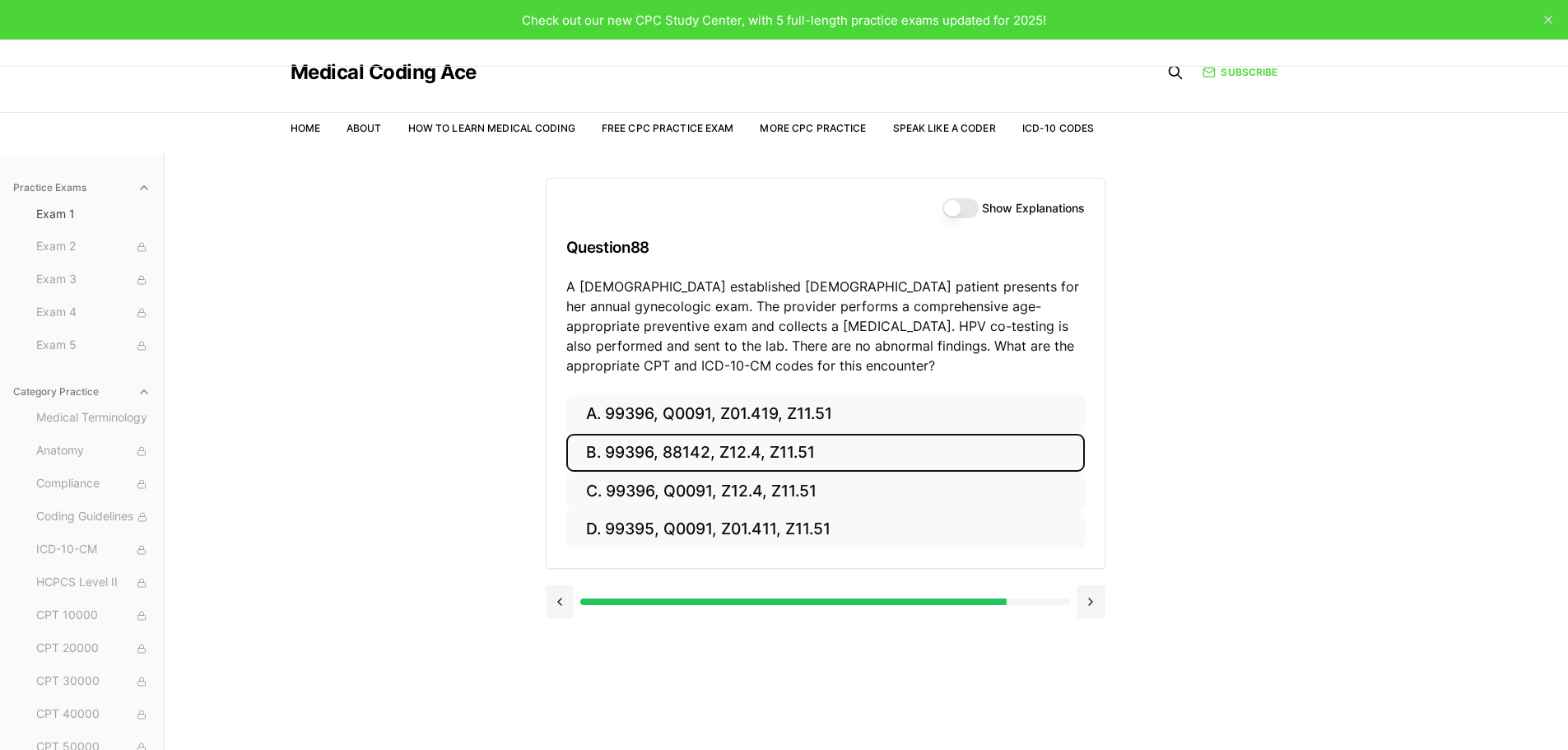
click at [732, 456] on button "B. 99396, 88142, Z12.4, Z11.51" at bounding box center [825, 453] width 519 height 39
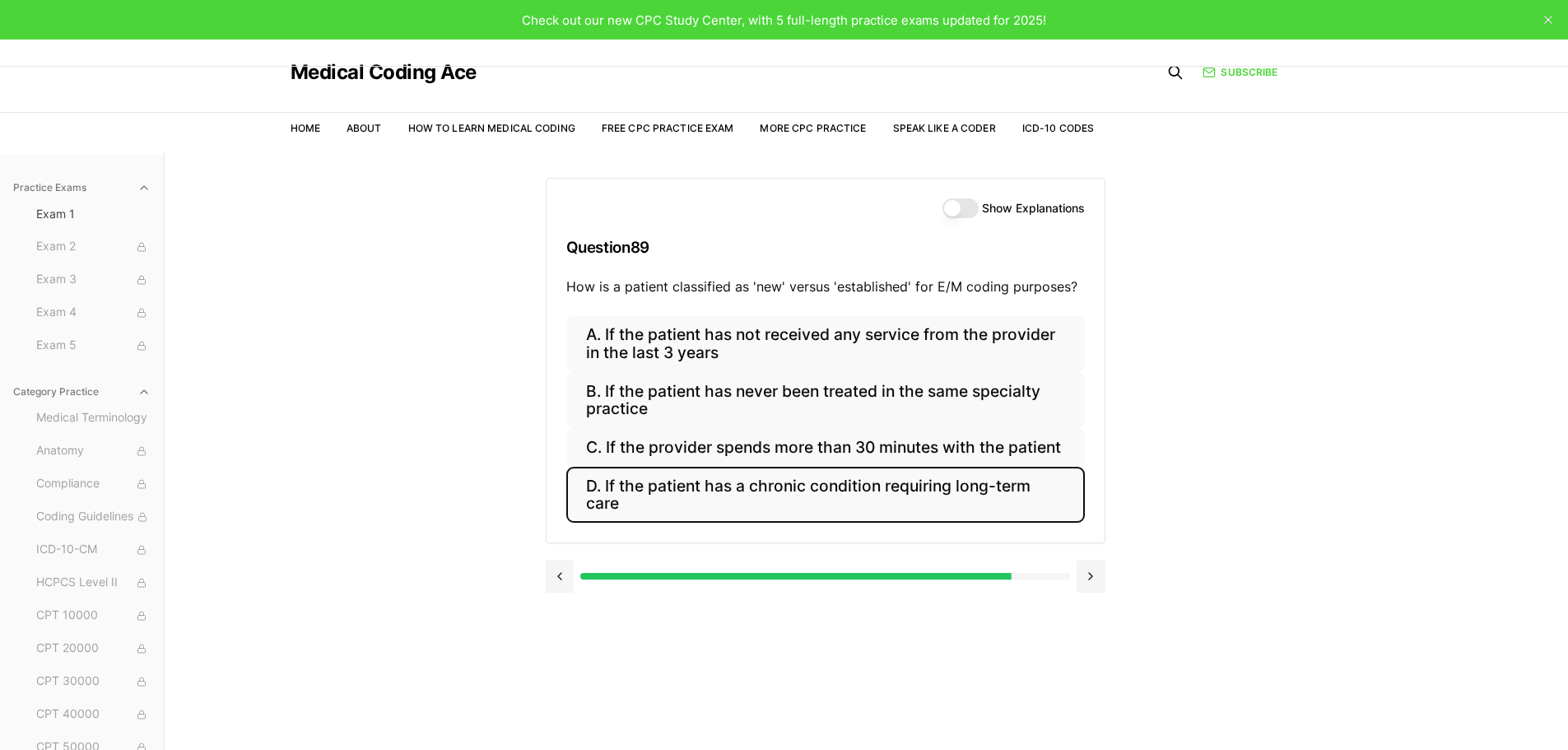
click at [778, 488] on button "D. If the patient has a chronic condition requiring long-term care" at bounding box center [825, 494] width 519 height 56
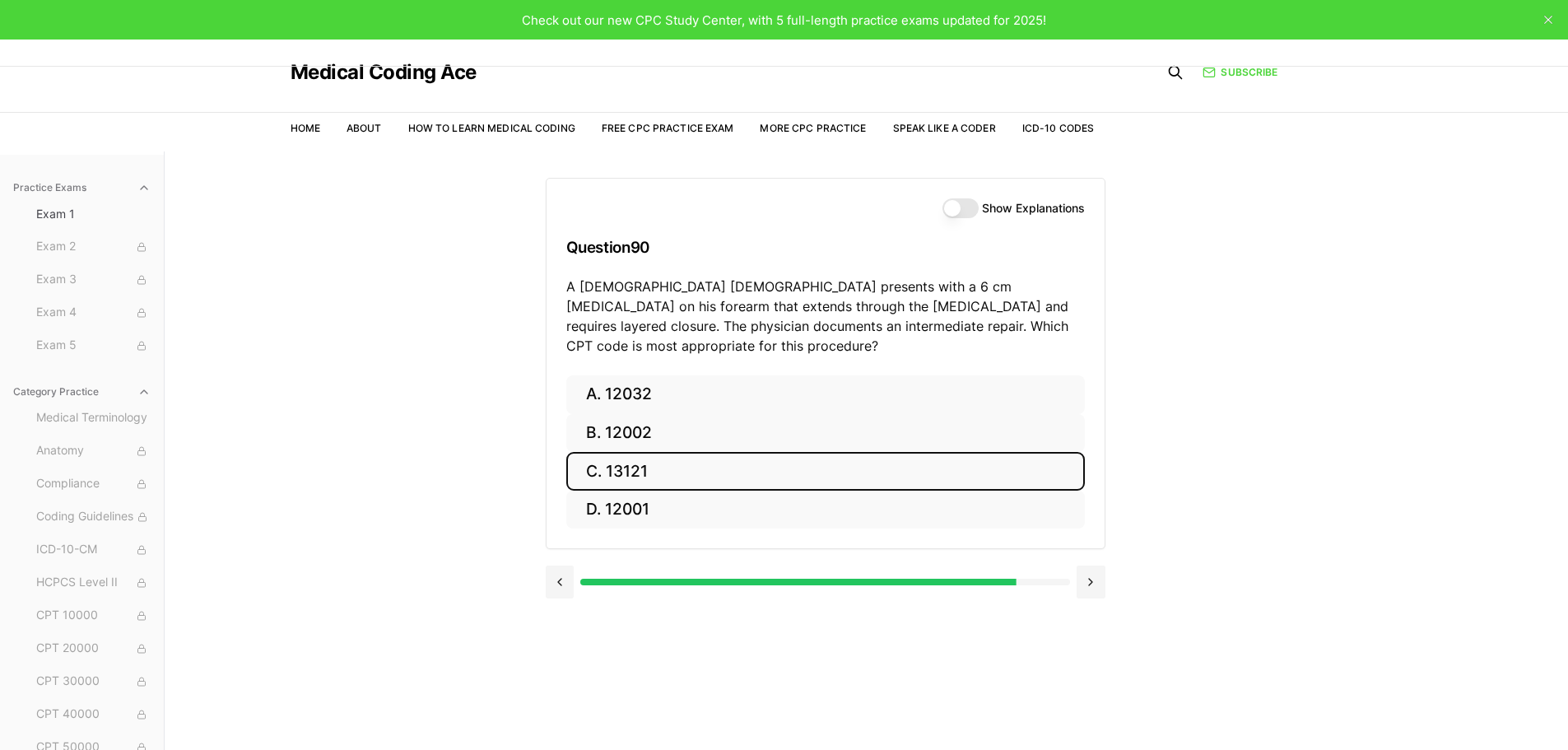
click at [615, 452] on button "C. 13121" at bounding box center [825, 471] width 519 height 39
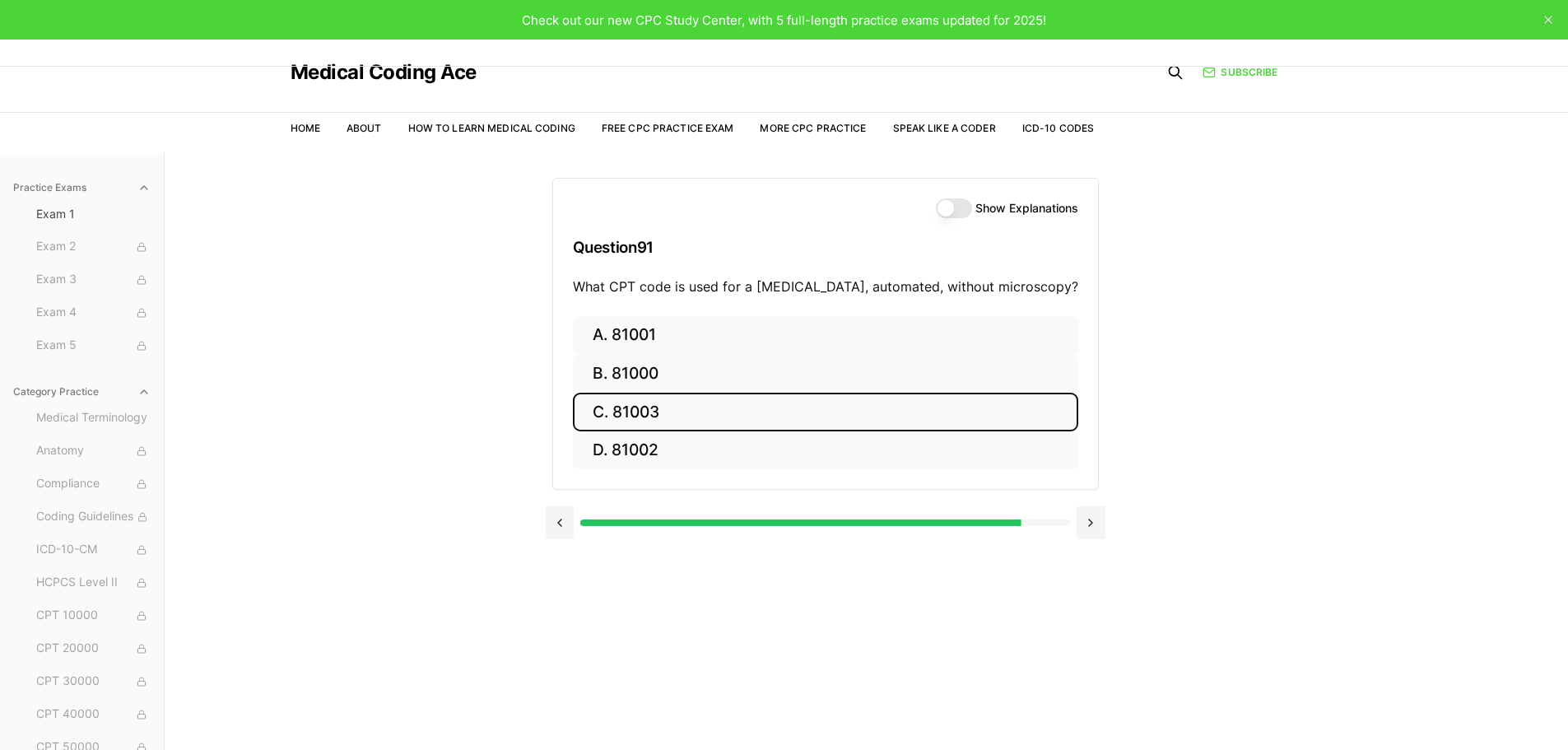
click at [635, 410] on button "C. 81003" at bounding box center [825, 412] width 506 height 39
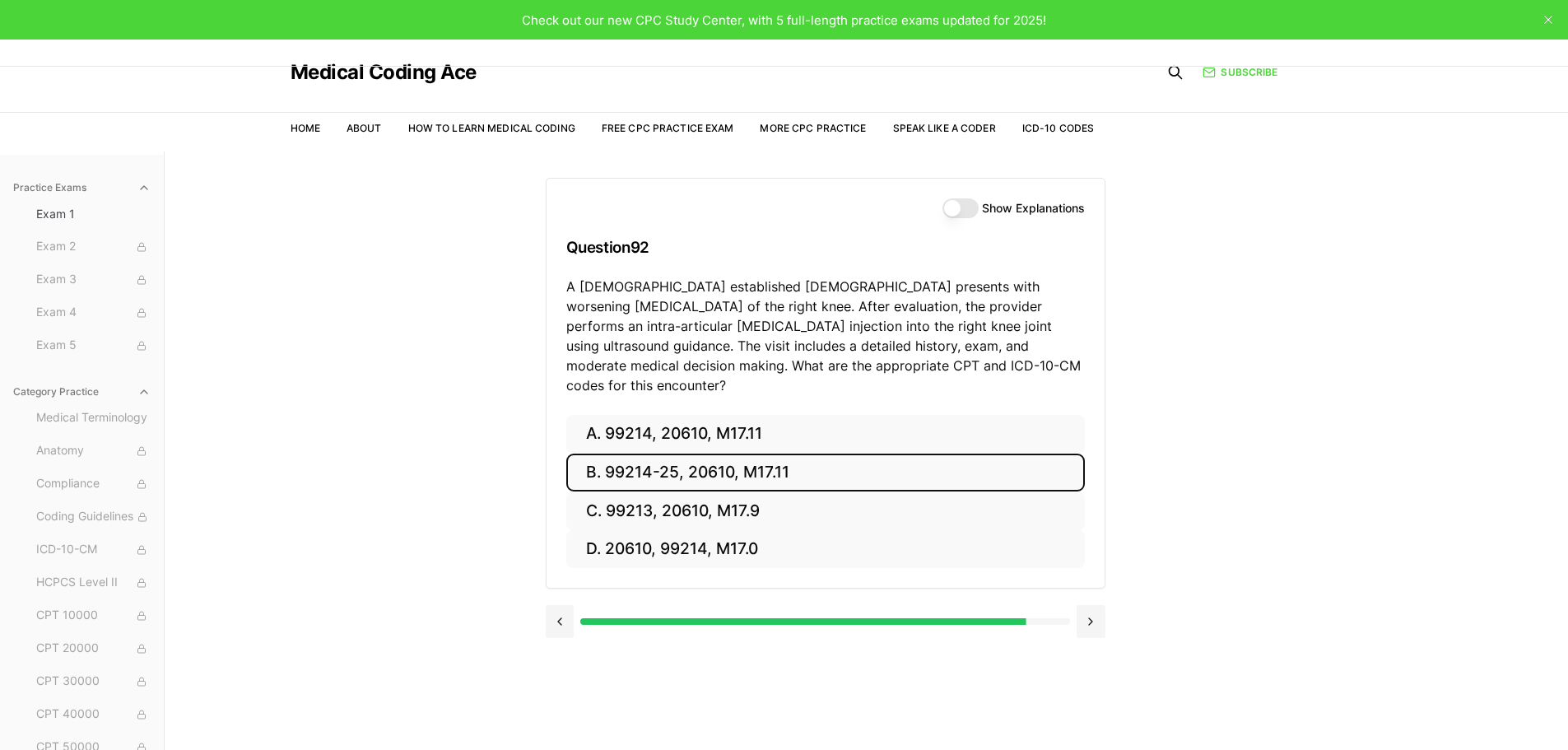
click at [642, 459] on button "B. 99214-25, 20610, M17.11" at bounding box center [825, 473] width 519 height 39
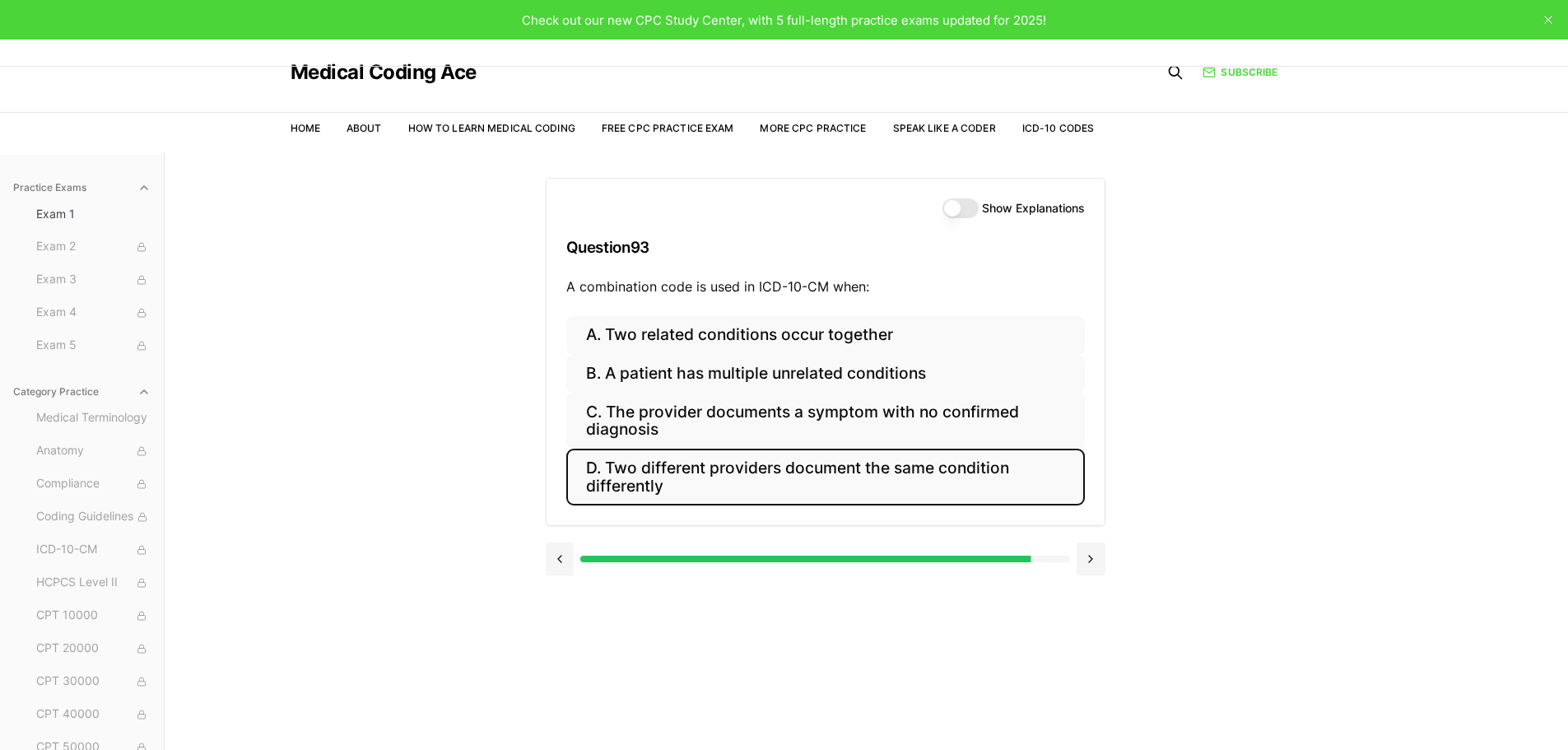
click at [685, 475] on button "D. Two different providers document the same condition differently" at bounding box center [825, 476] width 519 height 56
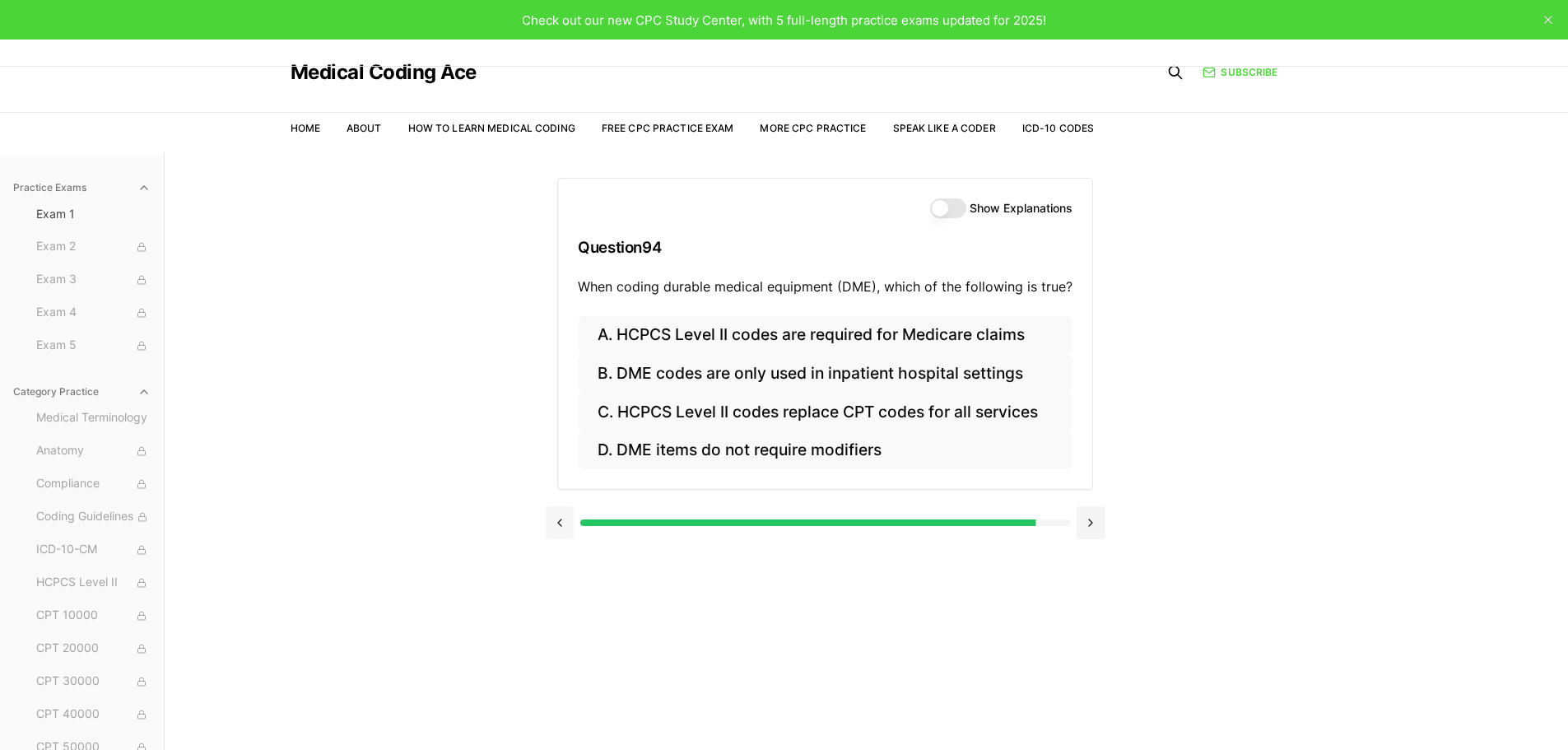
click at [554, 528] on button at bounding box center [559, 523] width 29 height 33
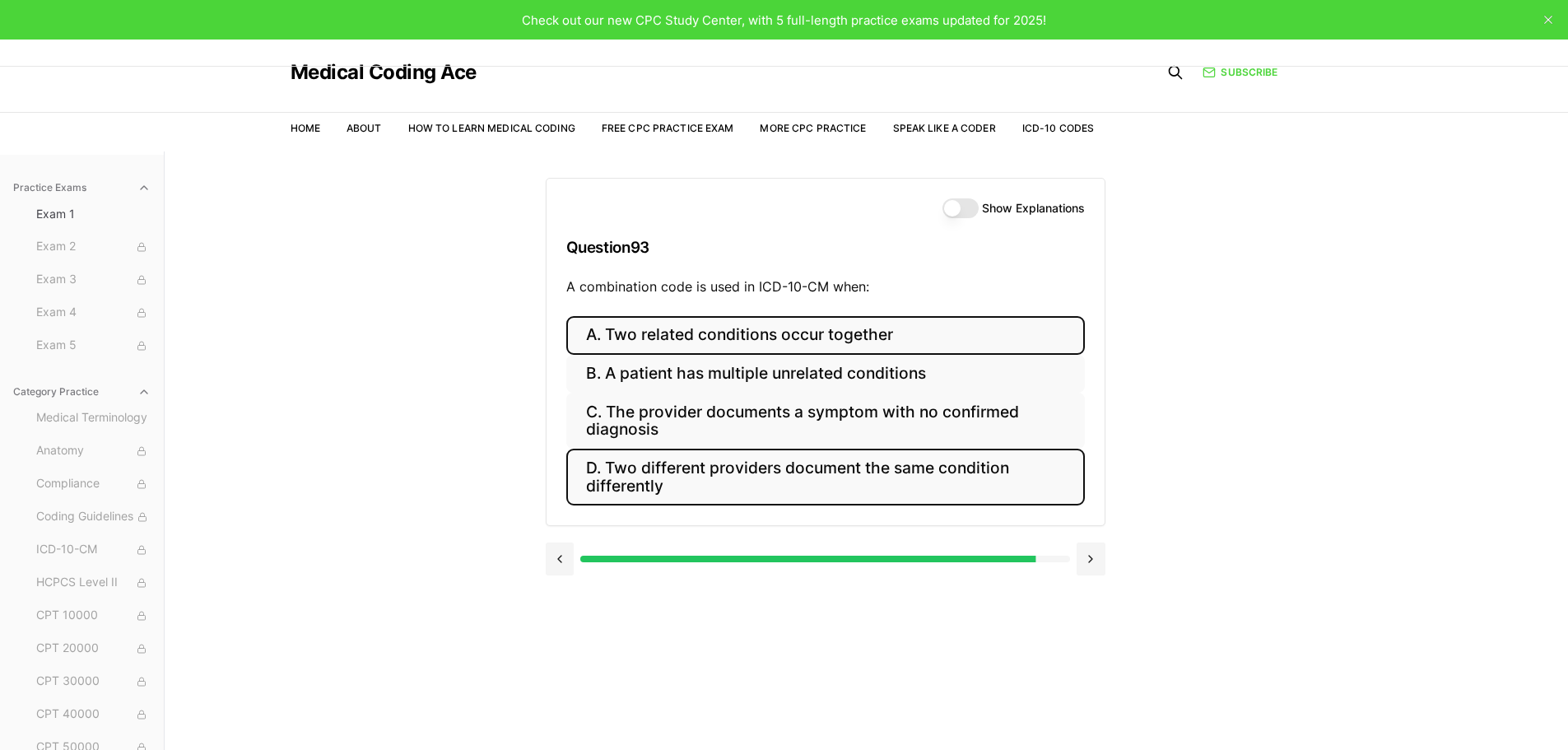
click at [678, 343] on button "A. Two related conditions occur together" at bounding box center [825, 335] width 519 height 39
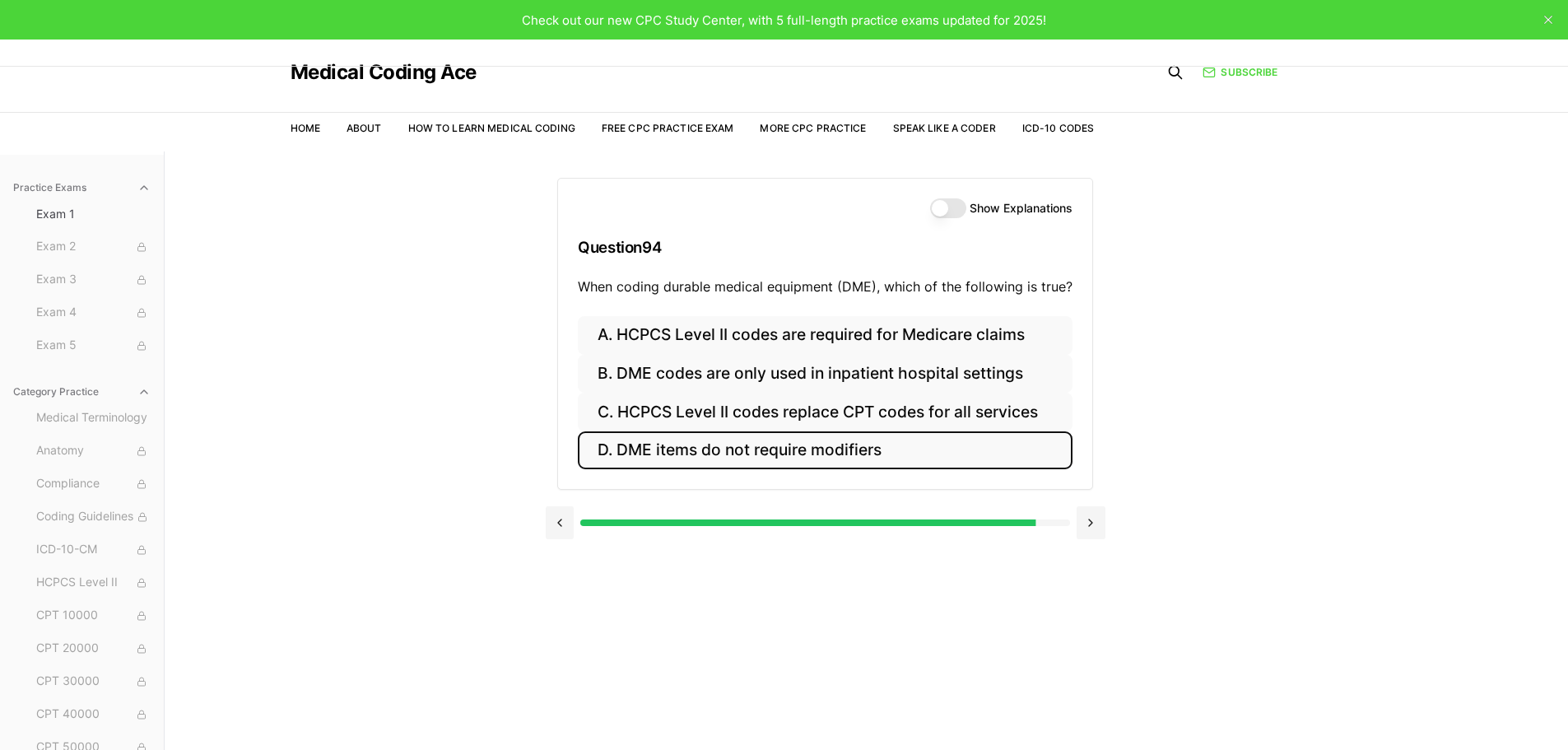
click at [810, 455] on button "D. DME items do not require modifiers" at bounding box center [824, 450] width 494 height 39
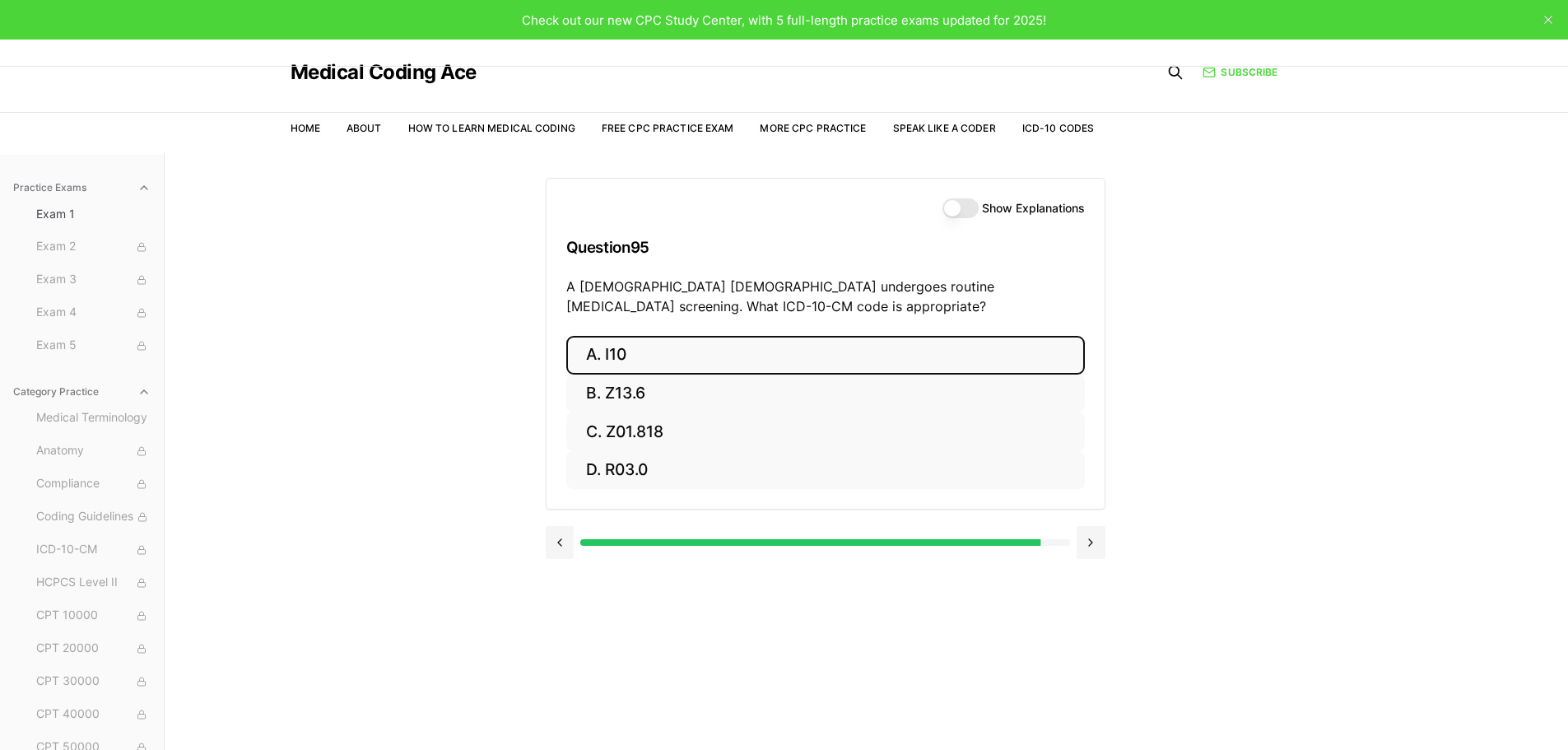
click at [616, 355] on button "A. I10" at bounding box center [825, 355] width 519 height 39
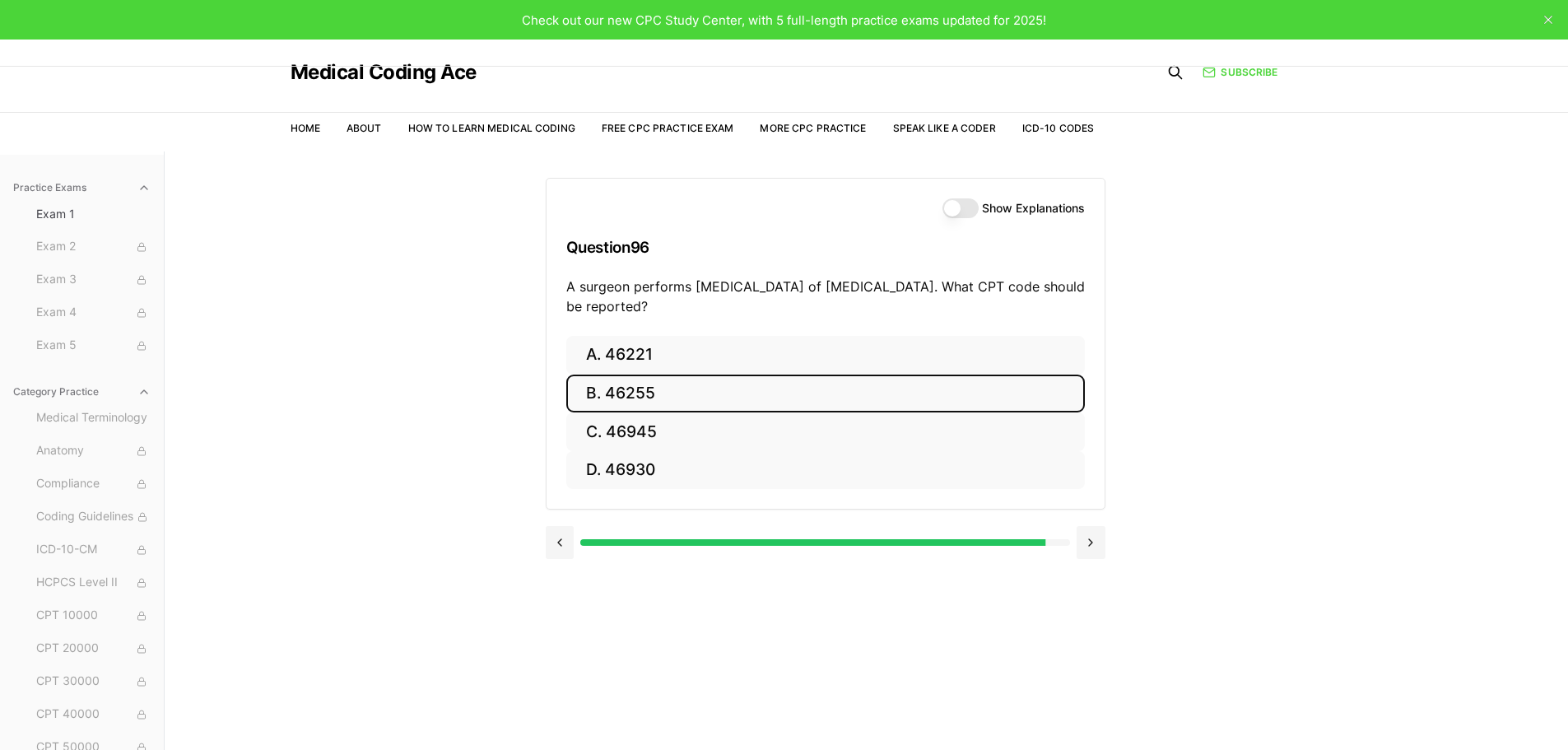
click at [642, 400] on button "B. 46255" at bounding box center [825, 394] width 519 height 39
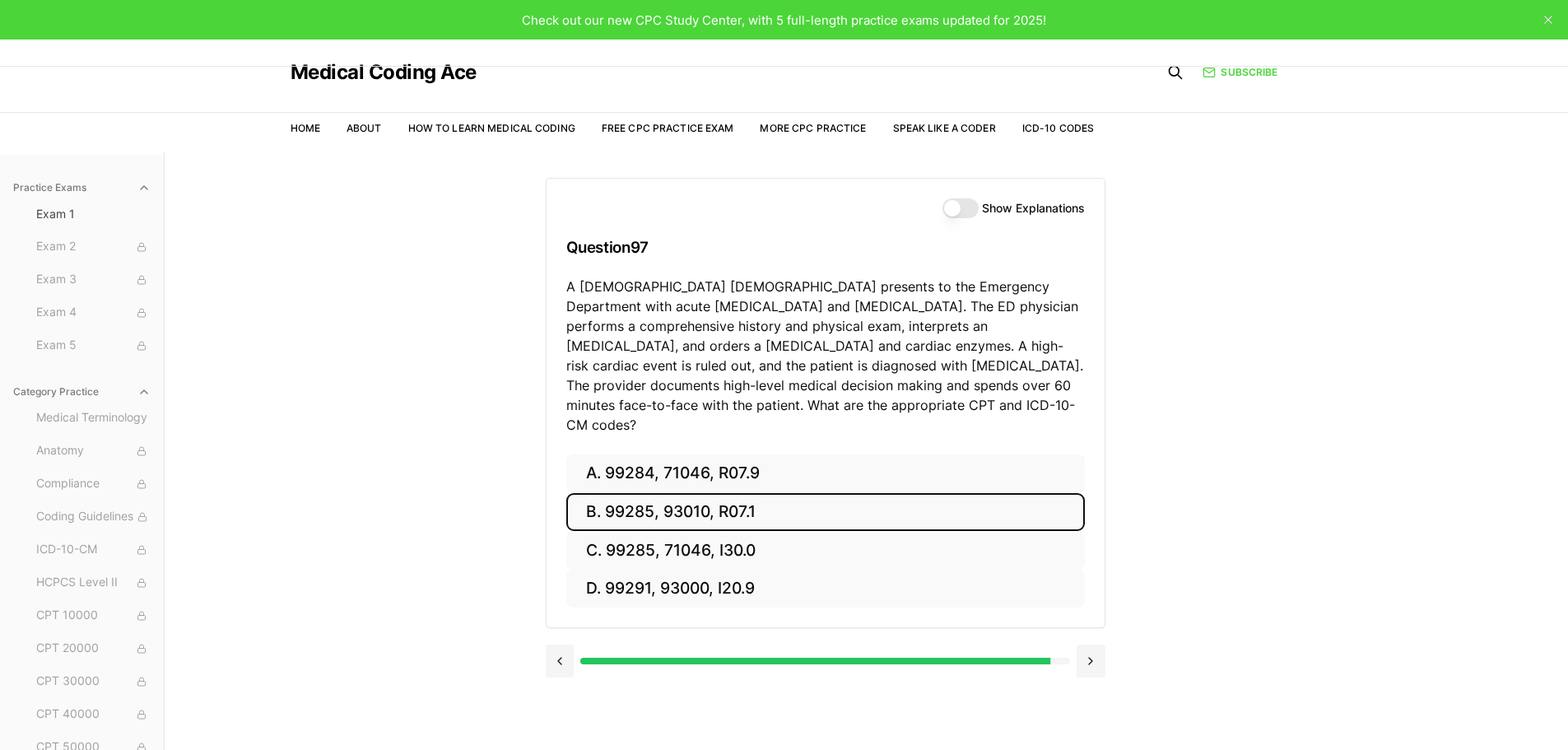
click at [674, 494] on button "B. 99285, 93010, R07.1" at bounding box center [825, 513] width 519 height 39
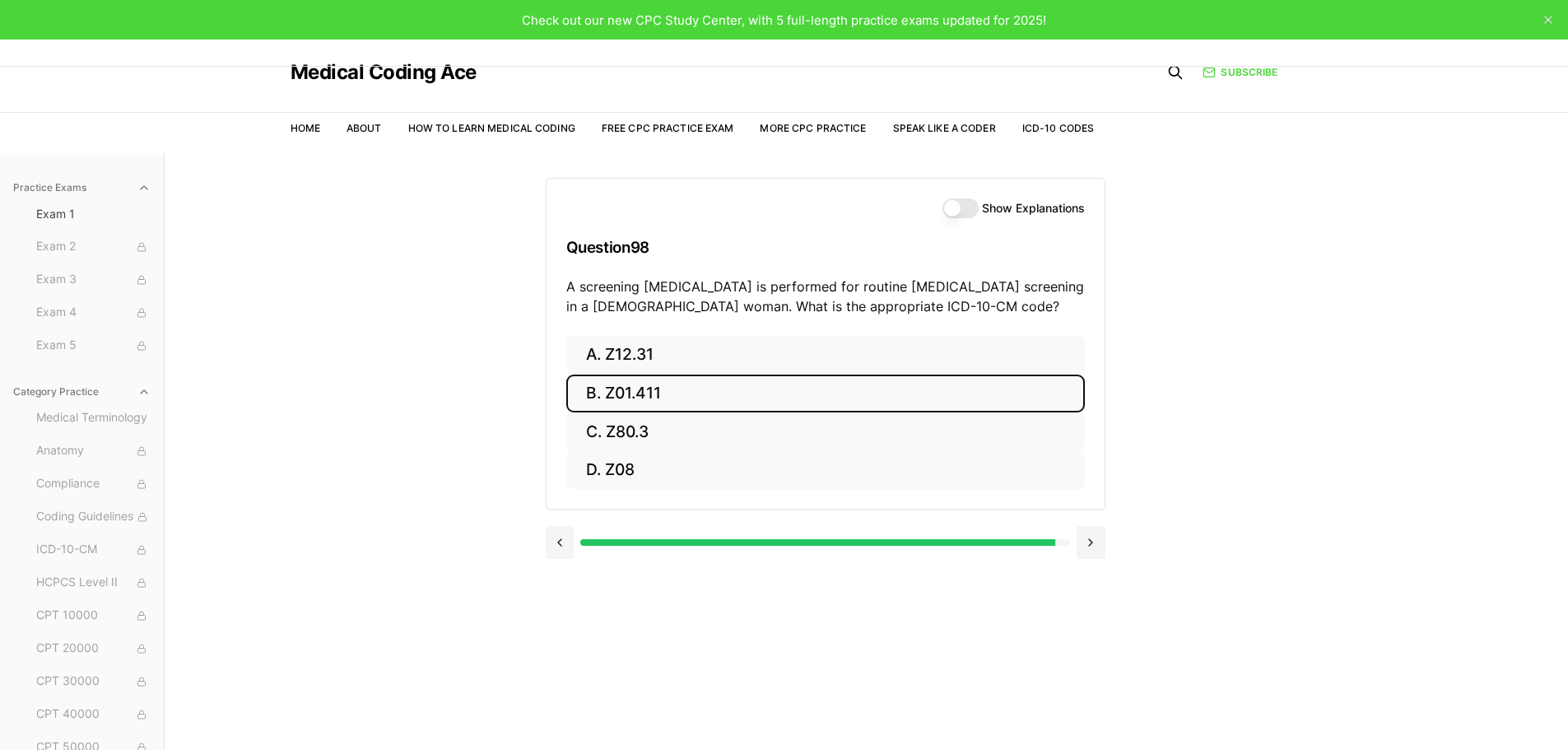
click at [642, 403] on button "B. Z01.411" at bounding box center [825, 394] width 519 height 39
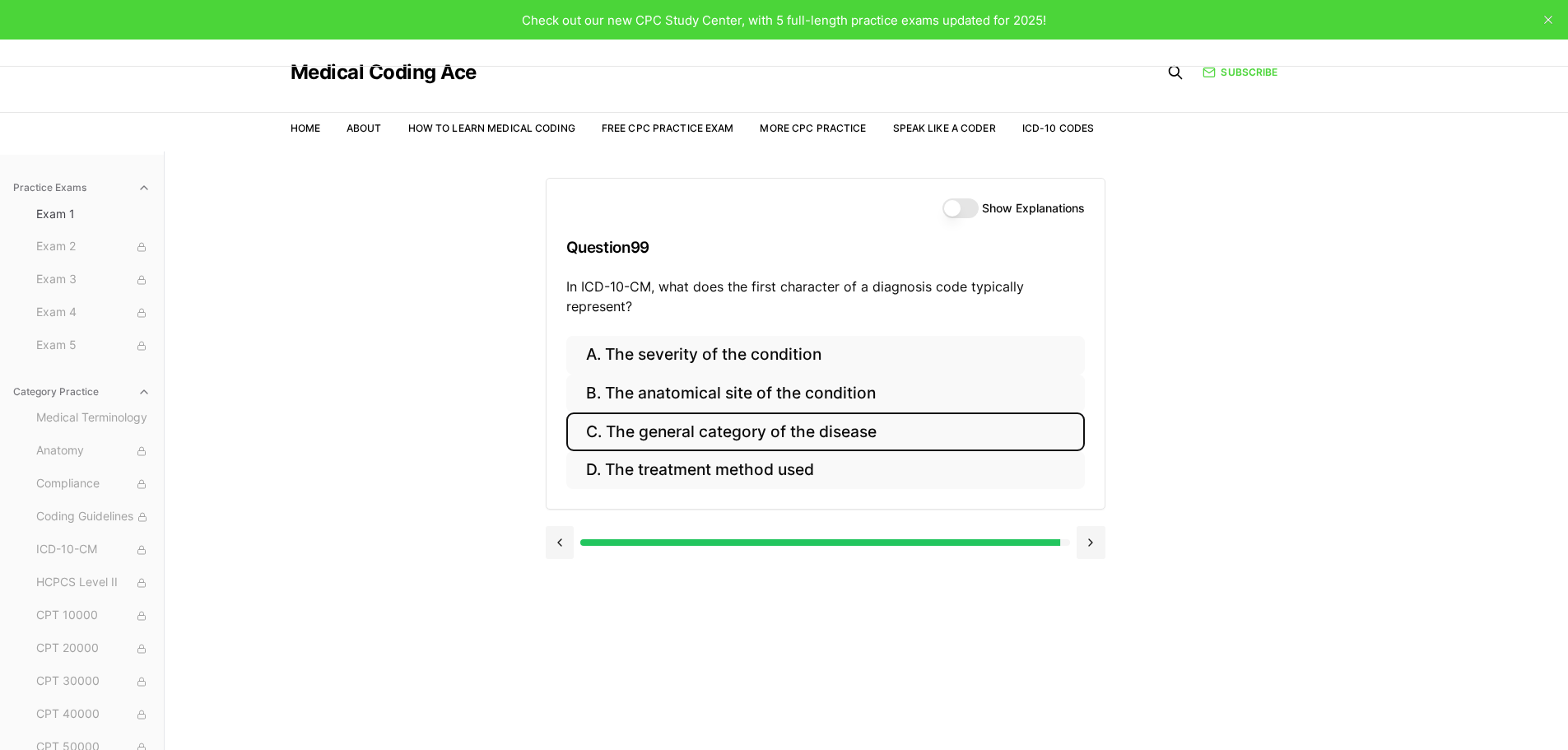
click at [700, 428] on button "C. The general category of the disease" at bounding box center [825, 432] width 519 height 39
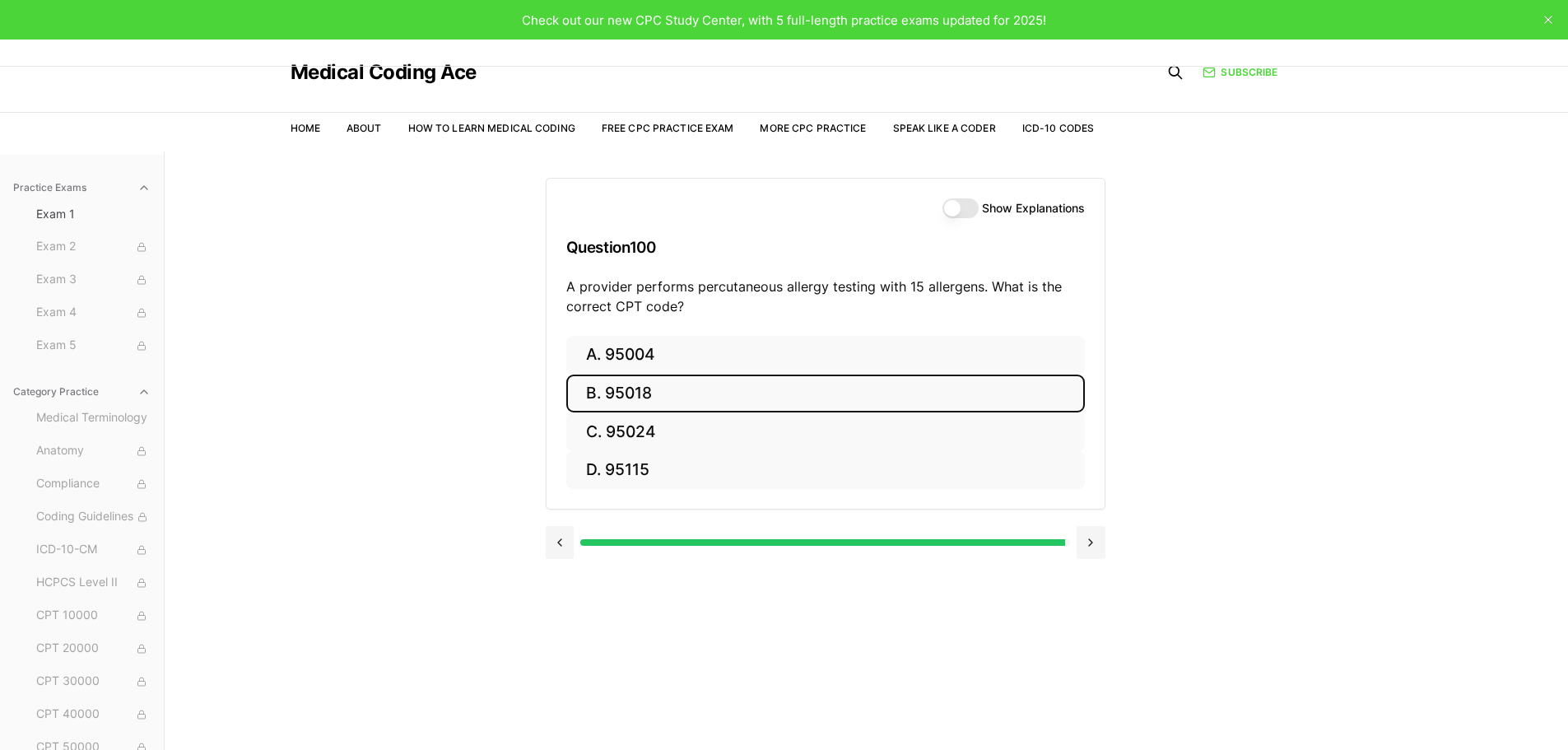
click at [623, 412] on button "B. 95018" at bounding box center [825, 394] width 519 height 39
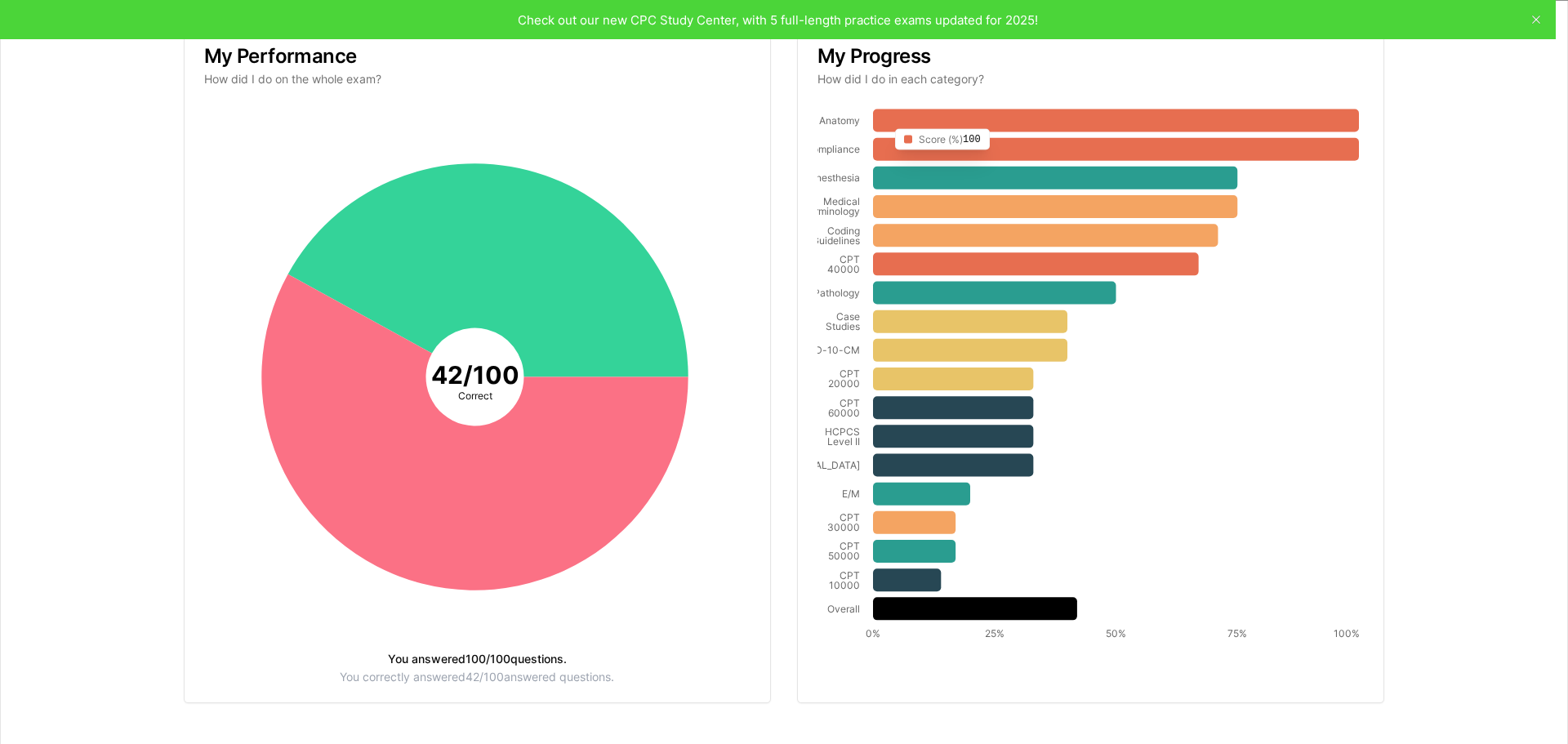
scroll to position [272, 0]
